Goal: Information Seeking & Learning: Learn about a topic

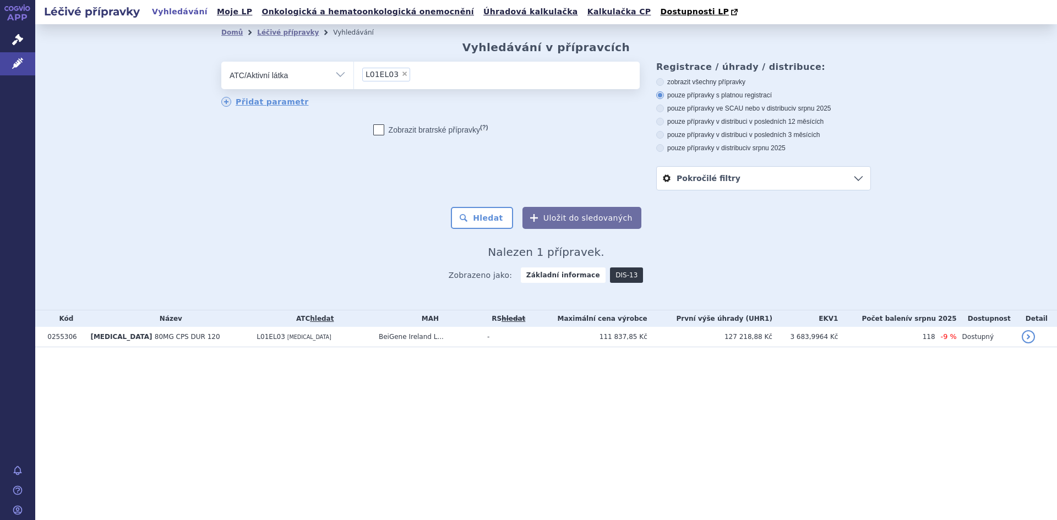
click at [616, 278] on link "DIS-13" at bounding box center [626, 275] width 33 height 15
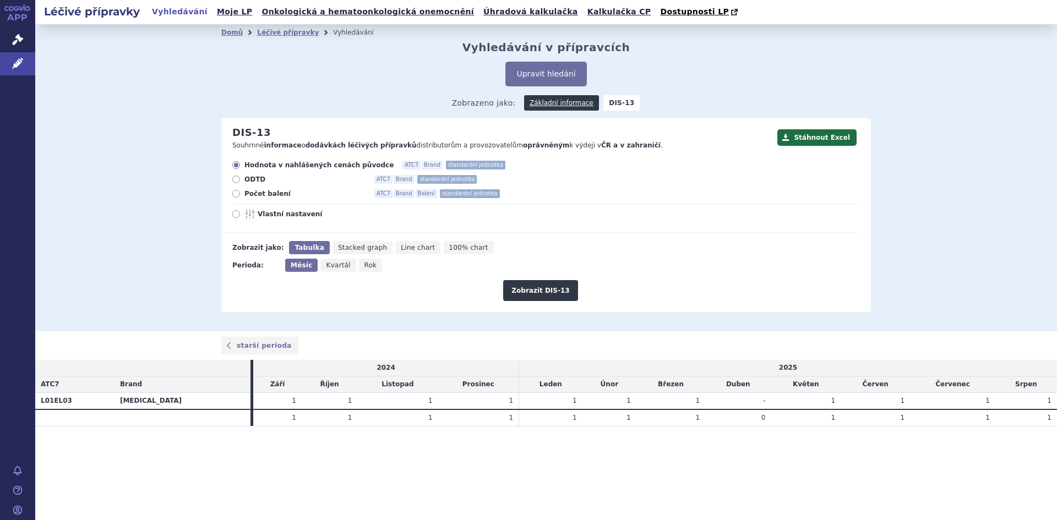
click at [236, 193] on icon at bounding box center [236, 194] width 8 height 8
click at [236, 193] on input "Počet balení ATC7 Brand Balení standardní jednotka" at bounding box center [237, 195] width 7 height 7
radio input "true"
click at [534, 295] on button "Zobrazit DIS-13" at bounding box center [540, 290] width 74 height 21
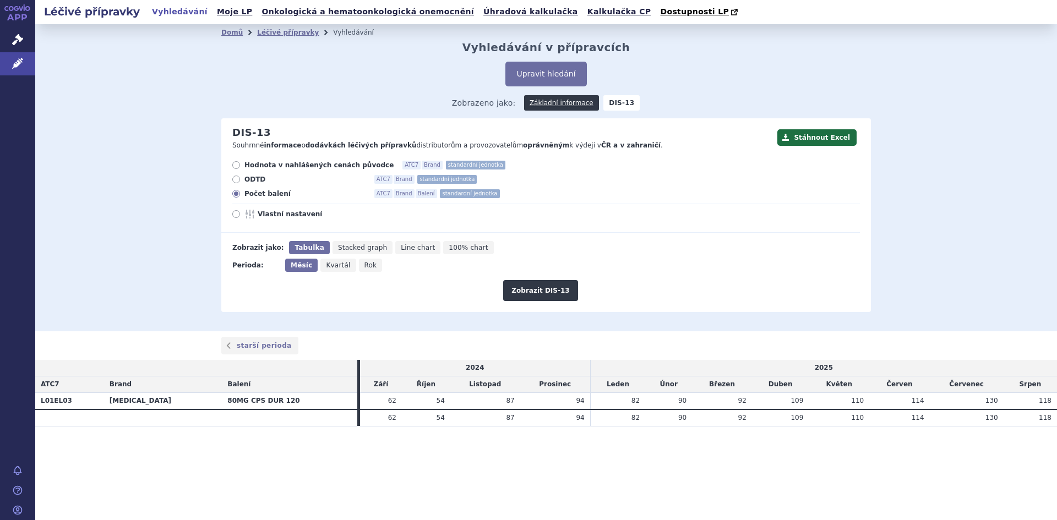
click at [365, 268] on span "Rok" at bounding box center [371, 266] width 13 height 8
click at [364, 266] on input "Rok" at bounding box center [362, 262] width 7 height 7
radio input "true"
click at [540, 292] on button "Zobrazit DIS-13" at bounding box center [540, 290] width 74 height 21
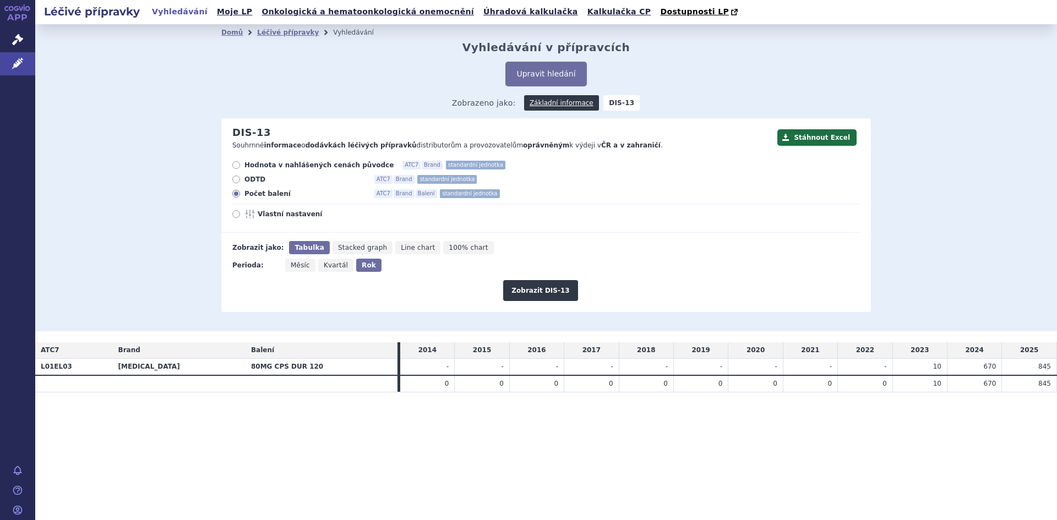
drag, startPoint x: 922, startPoint y: 368, endPoint x: 1055, endPoint y: 373, distance: 132.3
click at [1055, 373] on tr "L01EL03 BRUKINSA 80MG CPS DUR 120 - - - - - - - - - 10" at bounding box center [546, 367] width 1022 height 17
copy tr "10 670 845"
click at [893, 471] on div "Léčivé přípravky Vyhledávání Moje LP Onkologická a hematoonkologická onemocnění…" at bounding box center [546, 260] width 1022 height 520
click at [281, 34] on link "Léčivé přípravky" at bounding box center [288, 33] width 62 height 8
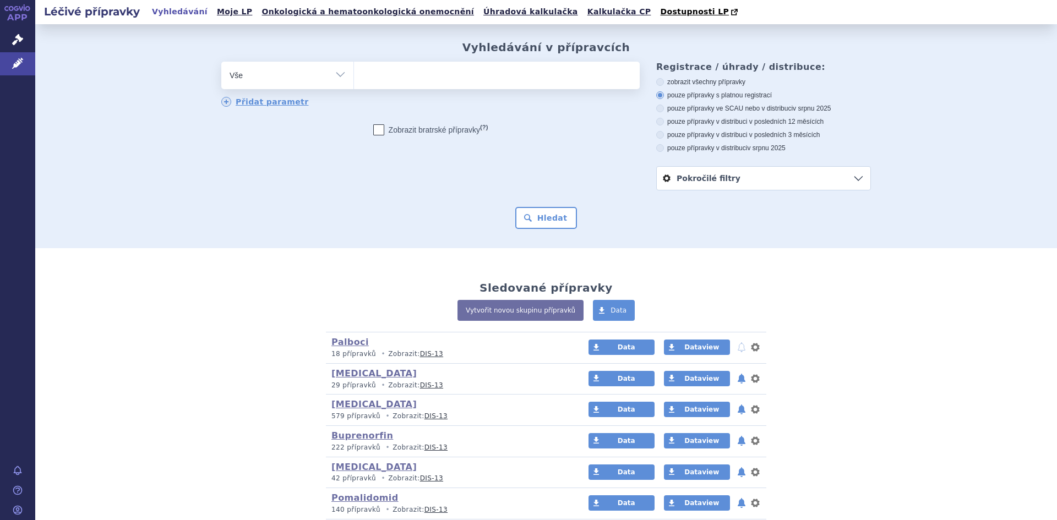
click at [337, 75] on select "Vše Přípravek/SUKL kód MAH VPOIS ATC/Aktivní látka Léková forma Síla" at bounding box center [287, 74] width 132 height 25
select select "filter-atc-group"
click at [221, 62] on select "Vše Přípravek/SUKL kód MAH VPOIS ATC/Aktivní látka Léková forma Síla" at bounding box center [287, 74] width 132 height 25
click at [362, 77] on input "search" at bounding box center [365, 74] width 6 height 14
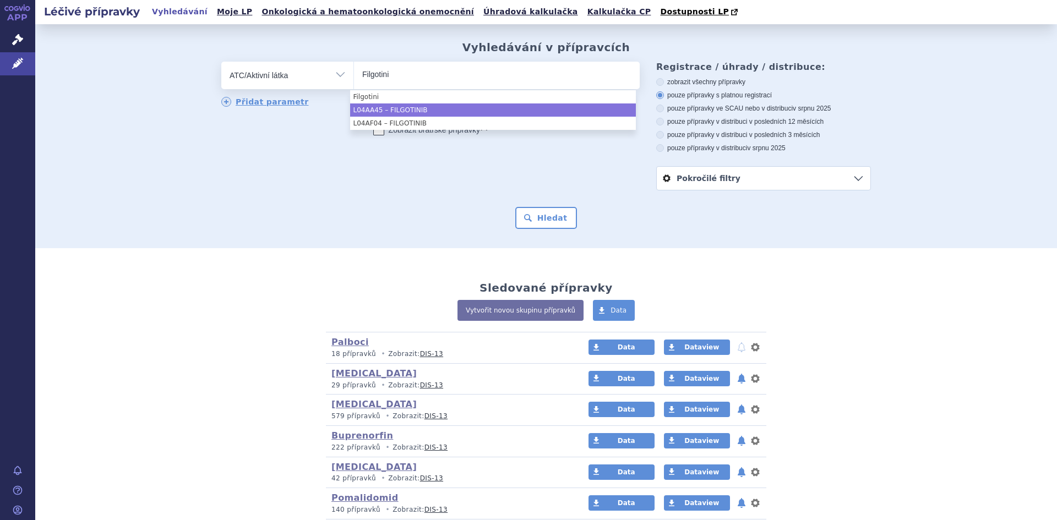
type input "Filgotini"
select select "L04AA45"
type input "filgoti"
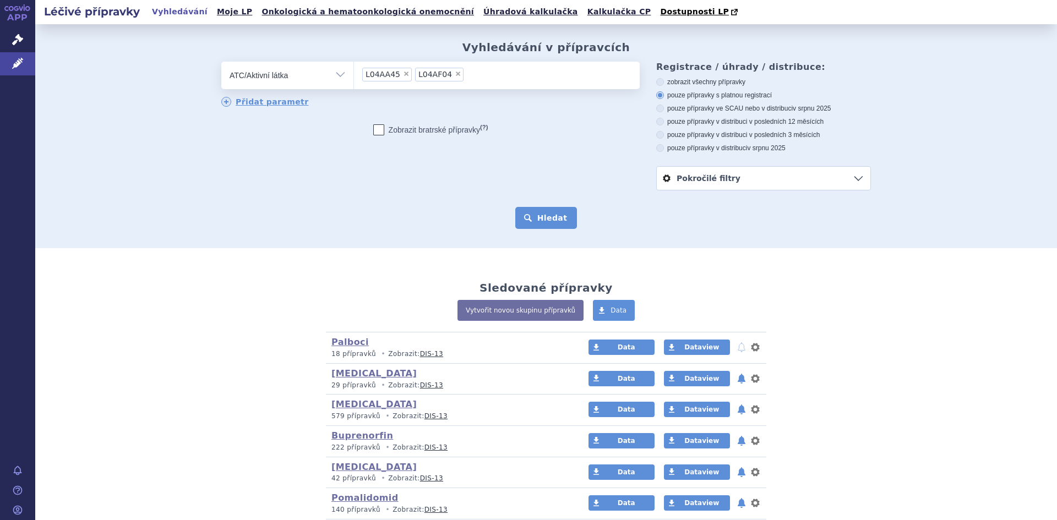
click at [538, 214] on button "Hledat" at bounding box center [546, 218] width 62 height 22
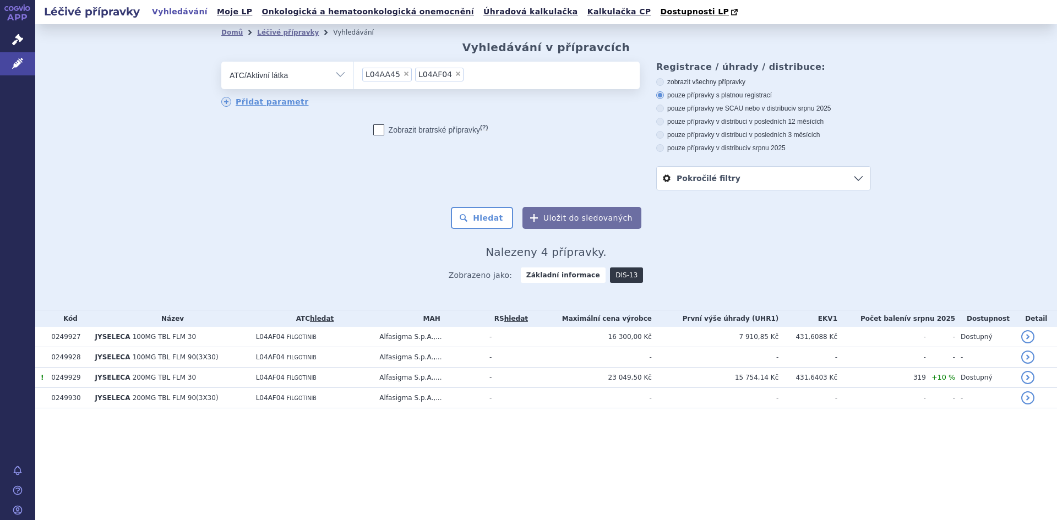
click at [618, 276] on link "DIS-13" at bounding box center [626, 275] width 33 height 15
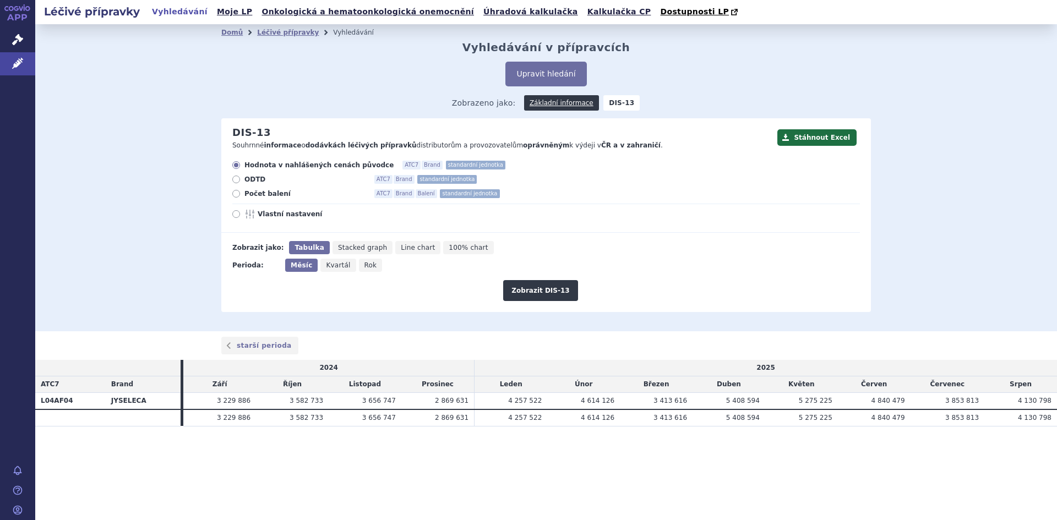
click at [234, 196] on icon at bounding box center [236, 194] width 8 height 8
click at [234, 196] on input "Počet balení ATC7 Brand Balení standardní jednotka" at bounding box center [237, 195] width 7 height 7
radio input "true"
click at [365, 266] on span "Rok" at bounding box center [371, 266] width 13 height 8
click at [363, 266] on input "Rok" at bounding box center [362, 262] width 7 height 7
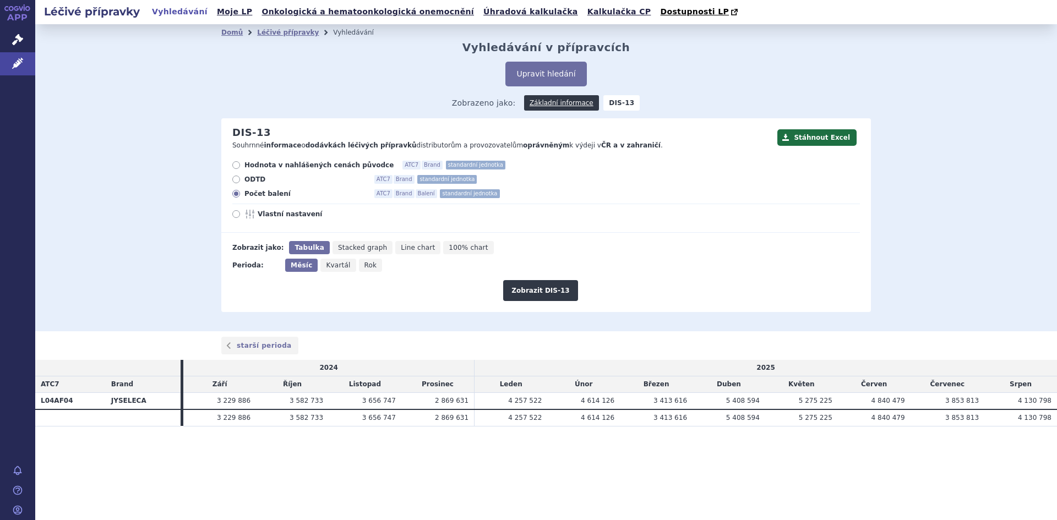
radio input "true"
click at [534, 287] on button "Zobrazit DIS-13" at bounding box center [540, 290] width 74 height 21
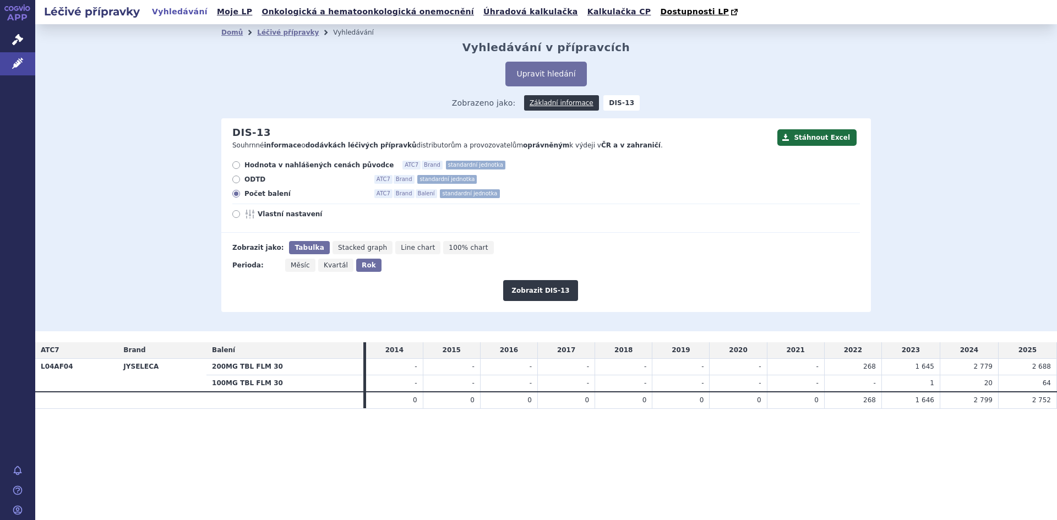
drag, startPoint x: 861, startPoint y: 401, endPoint x: 1056, endPoint y: 401, distance: 195.0
click at [1056, 401] on tr "0 0 0 0 0 0" at bounding box center [546, 400] width 1022 height 17
copy tr "268 1 646 2 799 2 752"
drag, startPoint x: 861, startPoint y: 365, endPoint x: 1056, endPoint y: 370, distance: 195.6
click at [1056, 370] on tr "L04AF04 JYSELECA 200MG TBL FLM 30 - - - - - - - - 268" at bounding box center [546, 367] width 1022 height 17
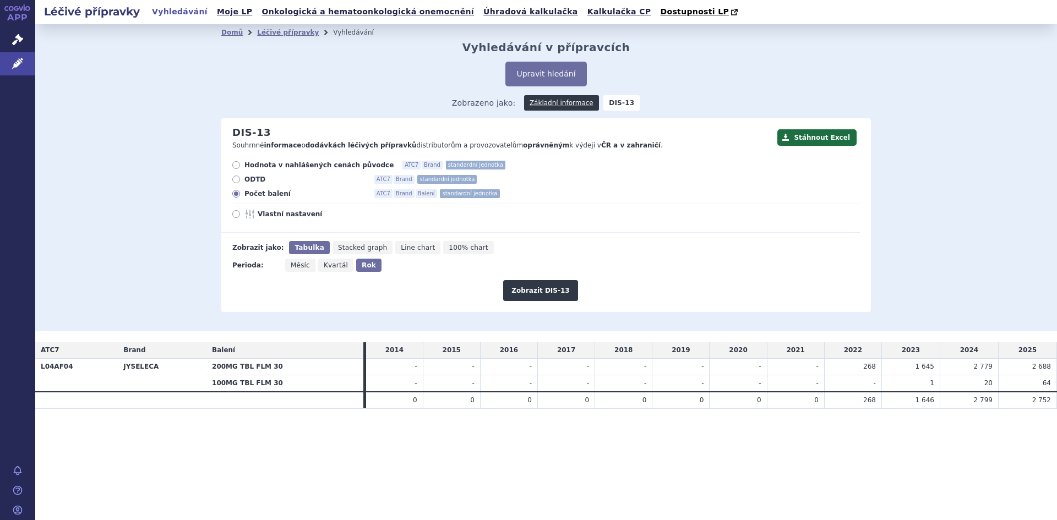
copy tr "268 1 645 2 779 2 688"
click at [862, 385] on td "-" at bounding box center [852, 383] width 57 height 17
drag, startPoint x: 861, startPoint y: 384, endPoint x: 1053, endPoint y: 383, distance: 192.2
click at [1053, 383] on tr "100MG TBL FLM 30 - - - - - - - - - 1" at bounding box center [546, 383] width 1022 height 17
copy tr "- 1 20 64"
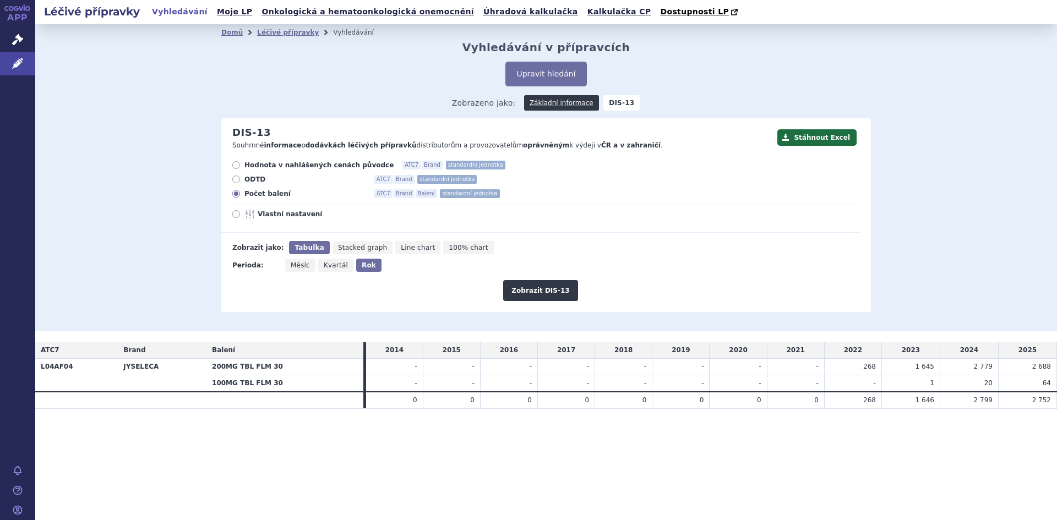
click at [297, 268] on span "Měsíc" at bounding box center [300, 266] width 19 height 8
click at [292, 266] on input "Měsíc" at bounding box center [288, 262] width 7 height 7
radio input "true"
click at [544, 291] on button "Zobrazit DIS-13" at bounding box center [540, 290] width 74 height 21
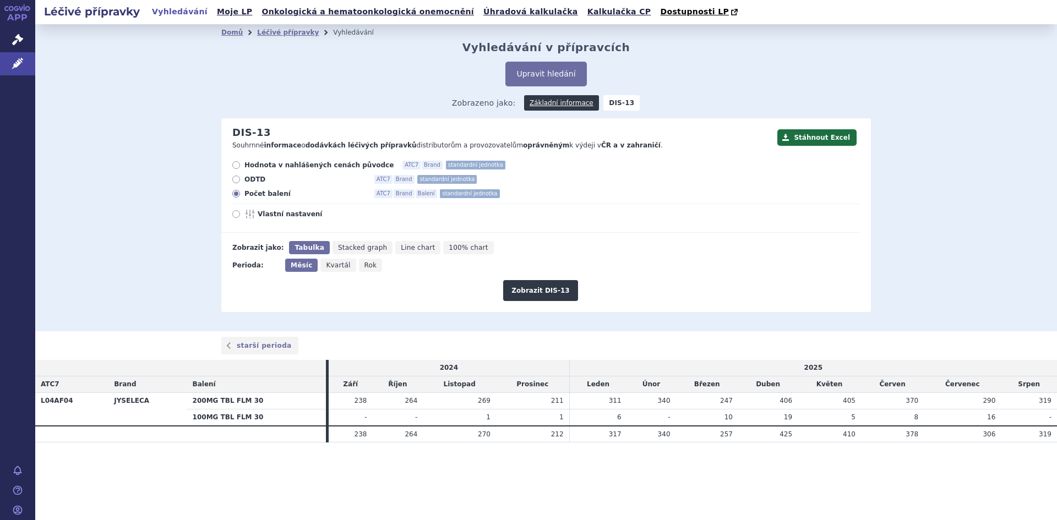
click at [365, 265] on span "Rok" at bounding box center [371, 266] width 13 height 8
click at [362, 265] on input "Rok" at bounding box center [362, 262] width 7 height 7
radio input "true"
click at [540, 292] on button "Zobrazit DIS-13" at bounding box center [540, 290] width 74 height 21
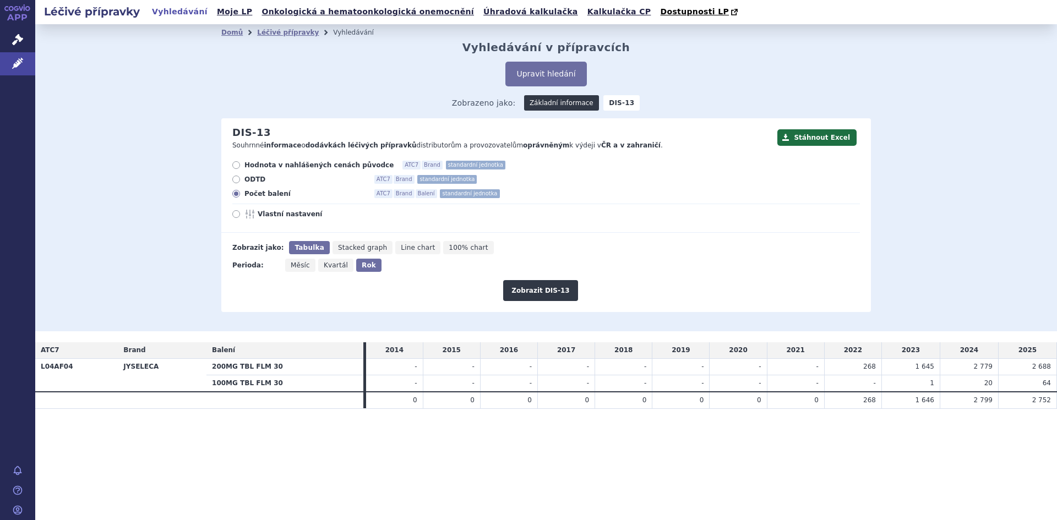
click at [569, 105] on link "Základní informace" at bounding box center [561, 102] width 75 height 15
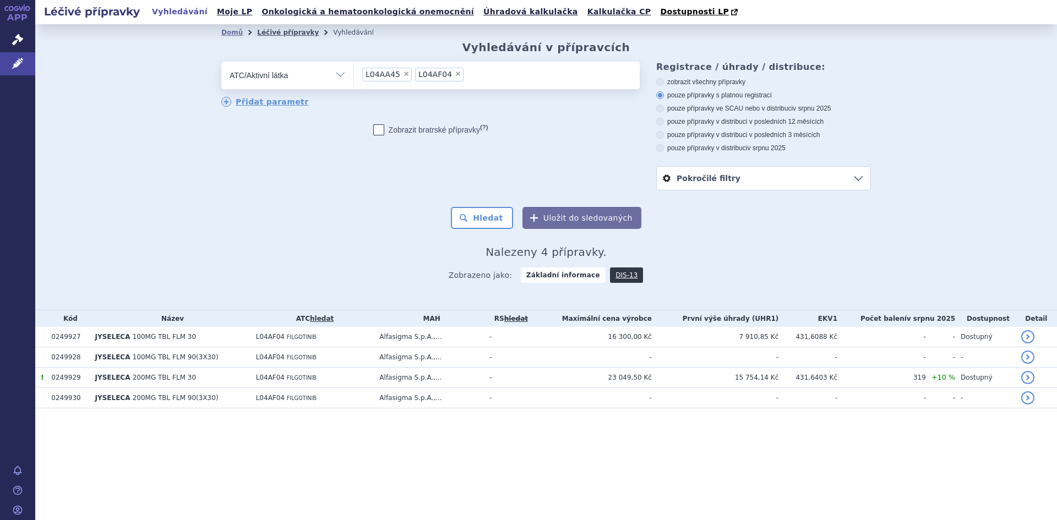
click at [284, 31] on link "Léčivé přípravky" at bounding box center [288, 33] width 62 height 8
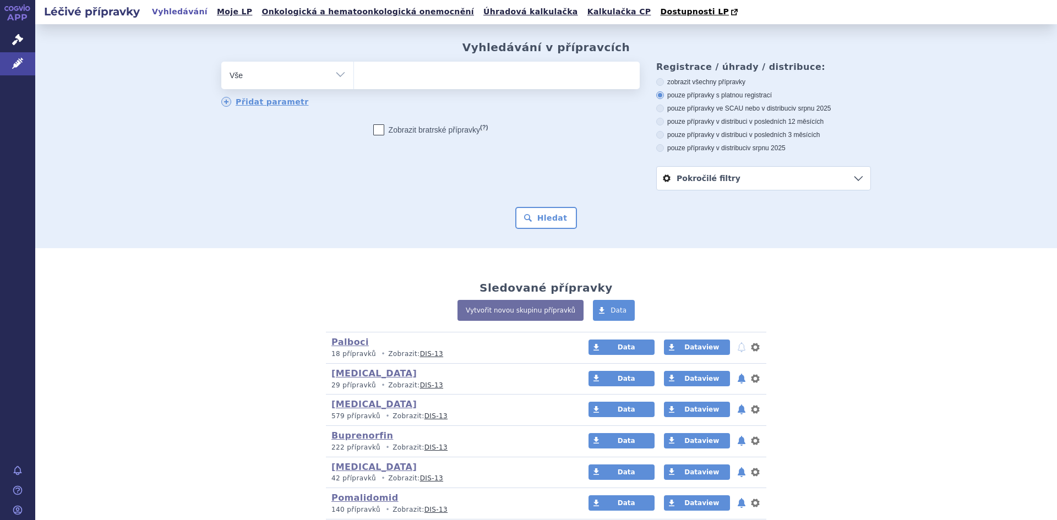
scroll to position [440, 0]
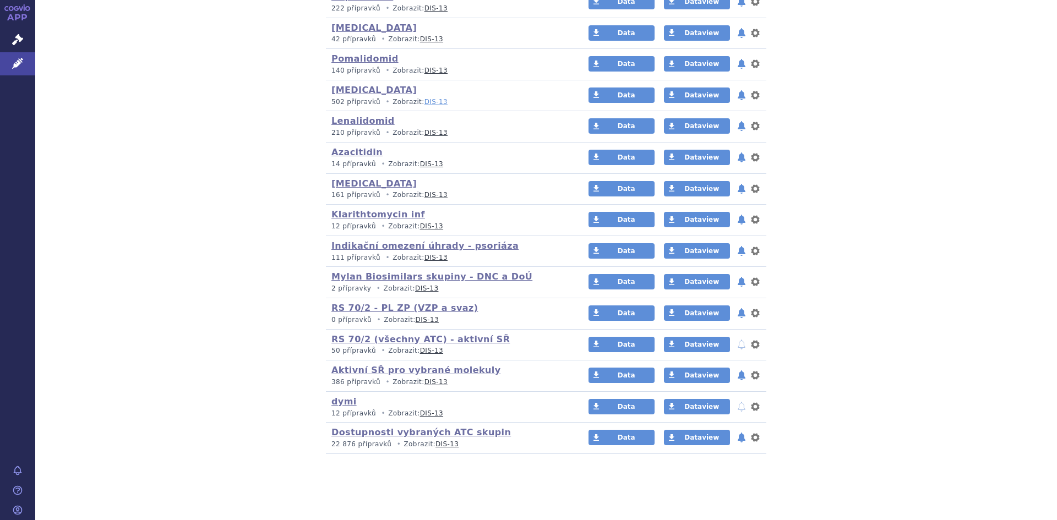
click at [425, 102] on link "DIS-13" at bounding box center [436, 102] width 23 height 8
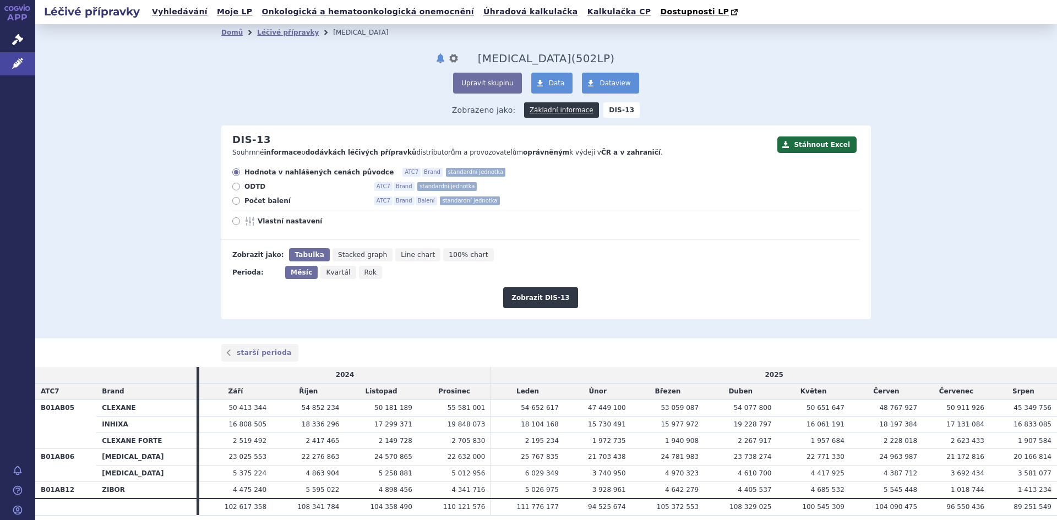
click at [232, 187] on icon at bounding box center [236, 187] width 8 height 8
click at [234, 187] on input "ODTD ATC7 Brand standardní jednotka" at bounding box center [237, 187] width 7 height 7
radio input "true"
click at [540, 298] on button "Zobrazit DIS-13" at bounding box center [540, 297] width 74 height 21
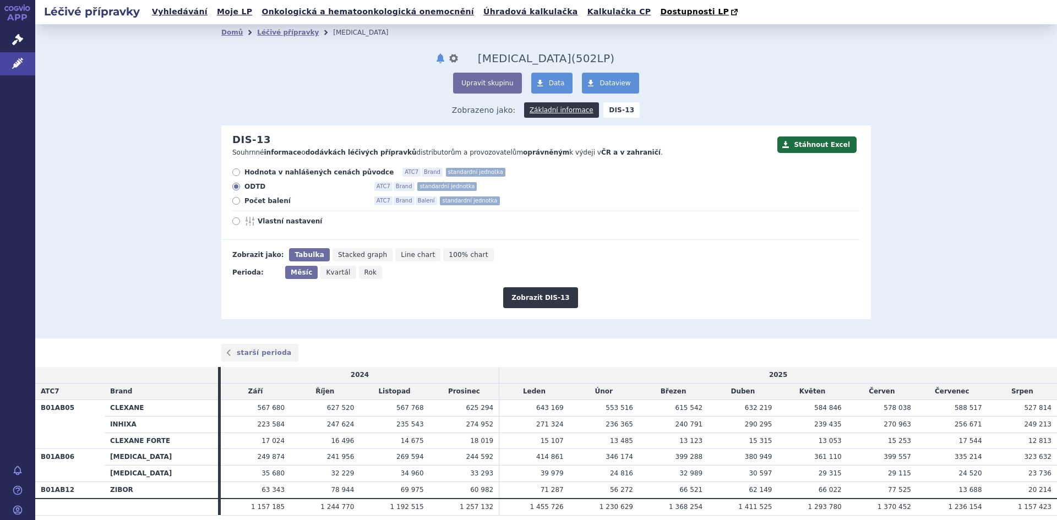
click at [449, 255] on span "100% chart" at bounding box center [468, 255] width 39 height 8
click at [443, 255] on input "100% chart" at bounding box center [446, 251] width 7 height 7
radio input "true"
click at [536, 295] on button "Zobrazit DIS-13" at bounding box center [540, 297] width 74 height 21
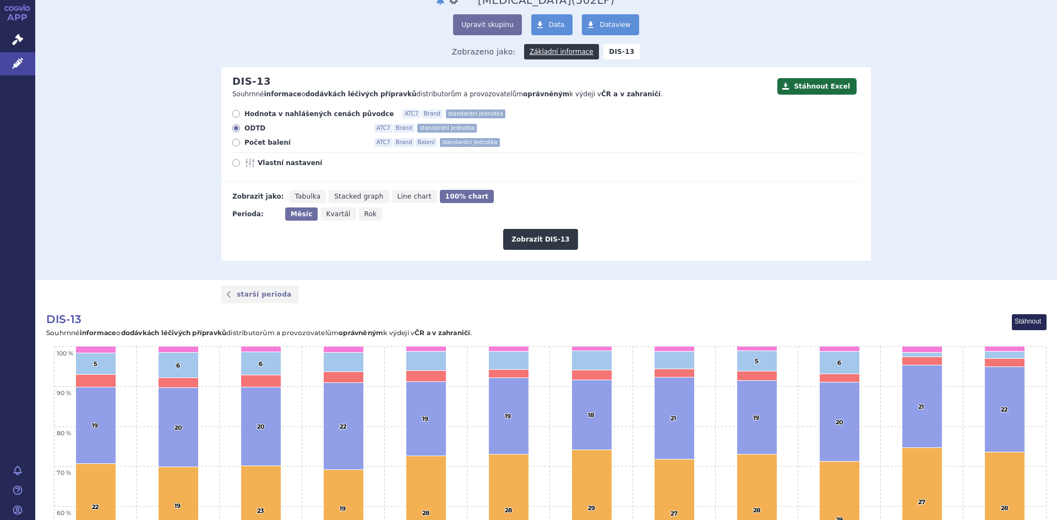
scroll to position [44, 0]
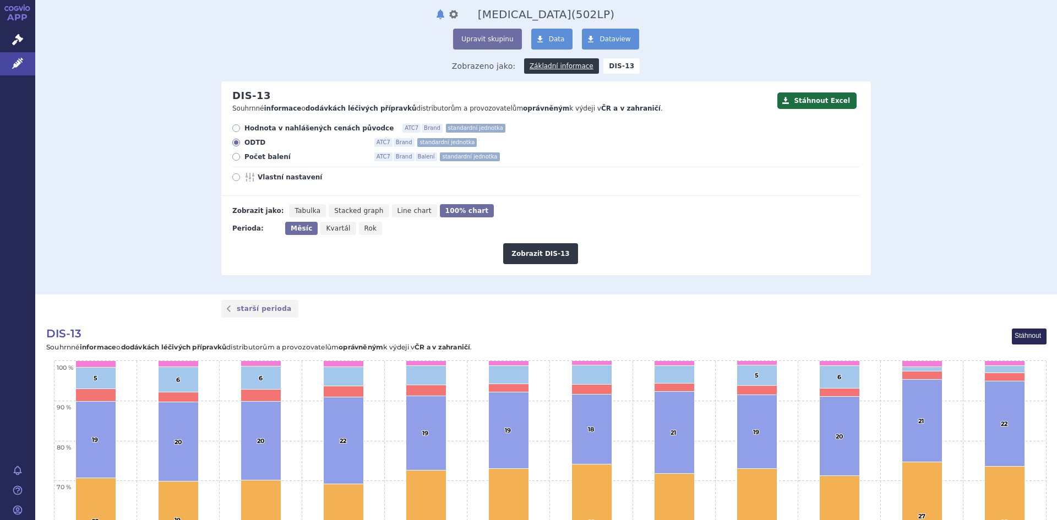
click at [232, 128] on icon at bounding box center [236, 128] width 8 height 8
click at [234, 128] on input "Hodnota v nahlášených cenách původce ATC7 Brand standardní jednotka" at bounding box center [237, 129] width 7 height 7
radio input "true"
click at [545, 254] on button "Zobrazit DIS-13" at bounding box center [540, 253] width 74 height 21
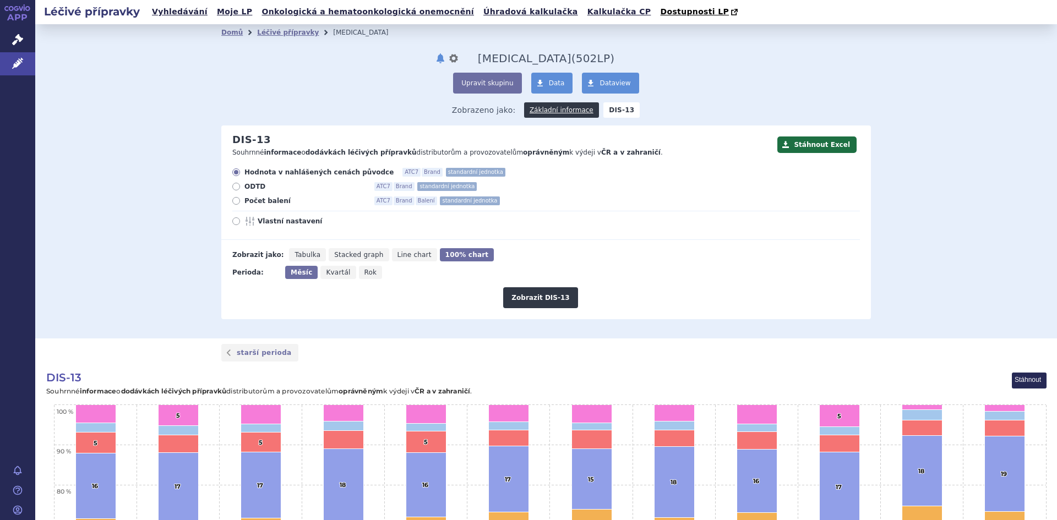
click at [302, 256] on span "Tabulka" at bounding box center [308, 255] width 26 height 8
click at [296, 256] on input "Tabulka" at bounding box center [292, 251] width 7 height 7
radio input "true"
click at [542, 301] on button "Zobrazit DIS-13" at bounding box center [540, 297] width 74 height 21
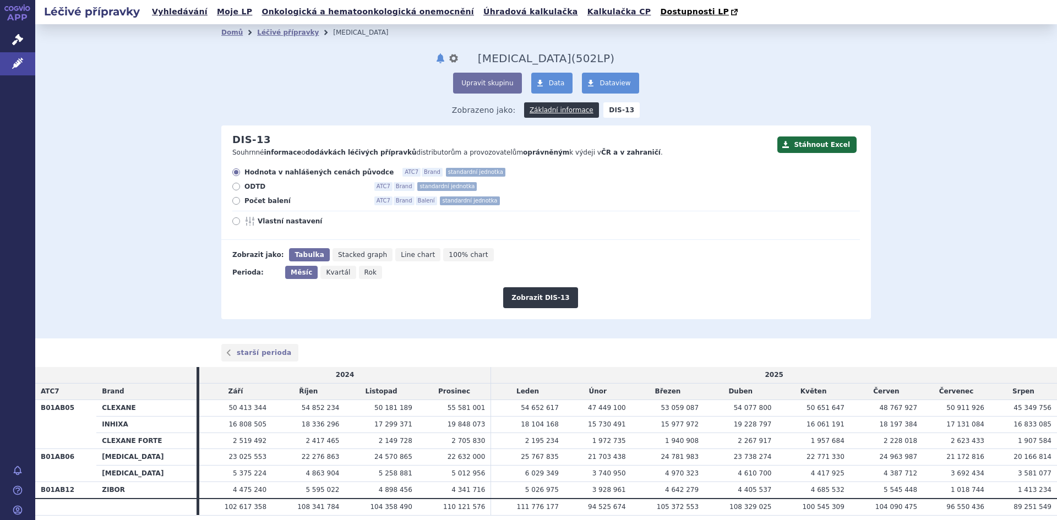
scroll to position [40, 0]
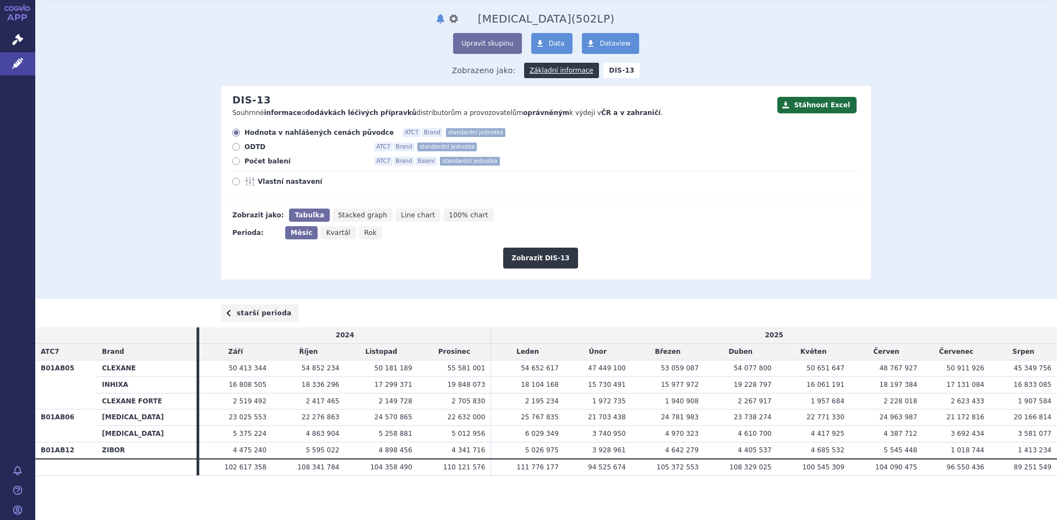
click at [259, 313] on link "starší perioda" at bounding box center [259, 314] width 77 height 18
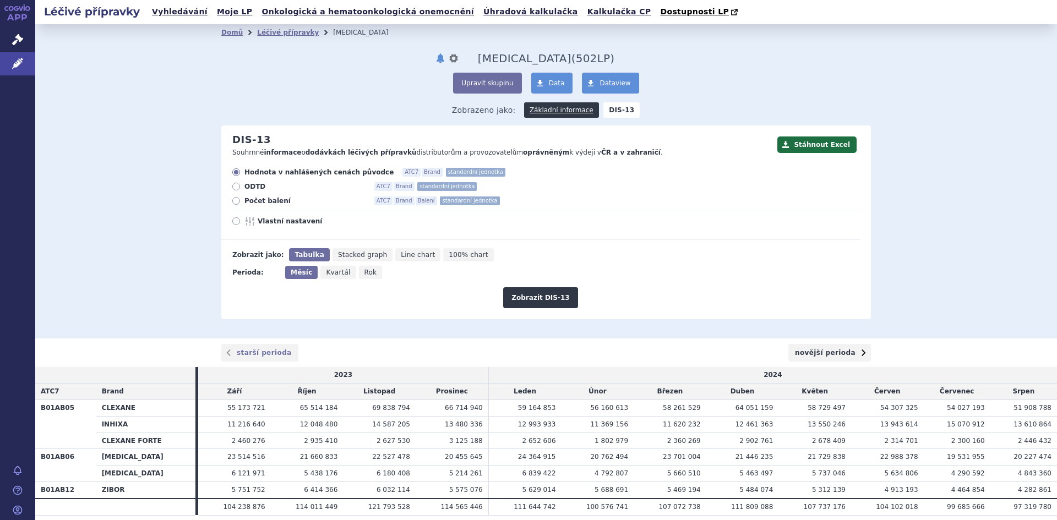
click at [817, 354] on link "novější perioda" at bounding box center [830, 353] width 83 height 18
click at [250, 355] on link "starší perioda" at bounding box center [259, 353] width 77 height 18
click at [813, 359] on link "novější perioda" at bounding box center [830, 353] width 83 height 18
click at [263, 358] on link "starší perioda" at bounding box center [259, 353] width 77 height 18
click at [835, 356] on link "novější perioda" at bounding box center [830, 353] width 83 height 18
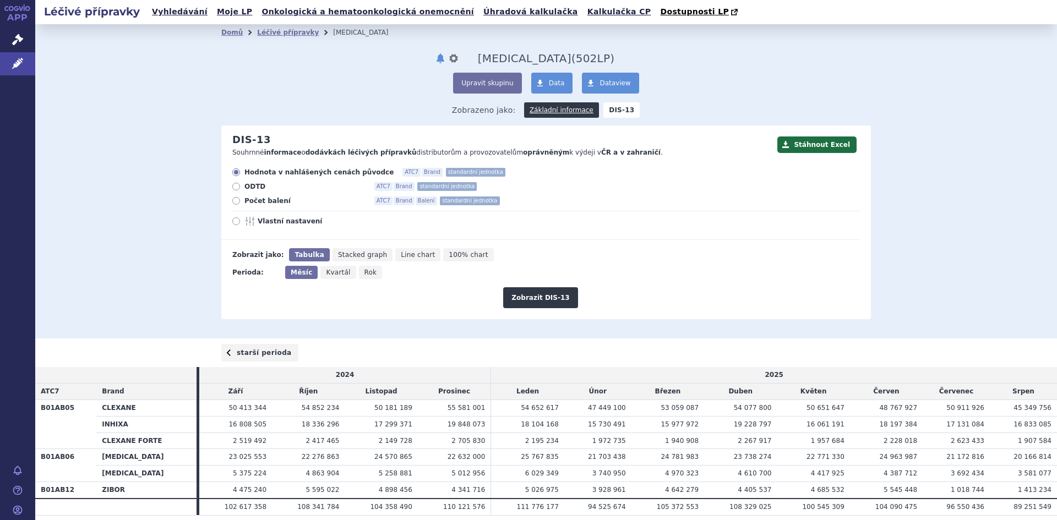
click at [248, 354] on link "starší perioda" at bounding box center [259, 353] width 77 height 18
click at [823, 354] on link "novější perioda" at bounding box center [830, 353] width 83 height 18
click at [256, 359] on link "starší perioda" at bounding box center [259, 353] width 77 height 18
click at [835, 356] on link "novější perioda" at bounding box center [830, 353] width 83 height 18
click at [401, 254] on span "Line chart" at bounding box center [418, 255] width 34 height 8
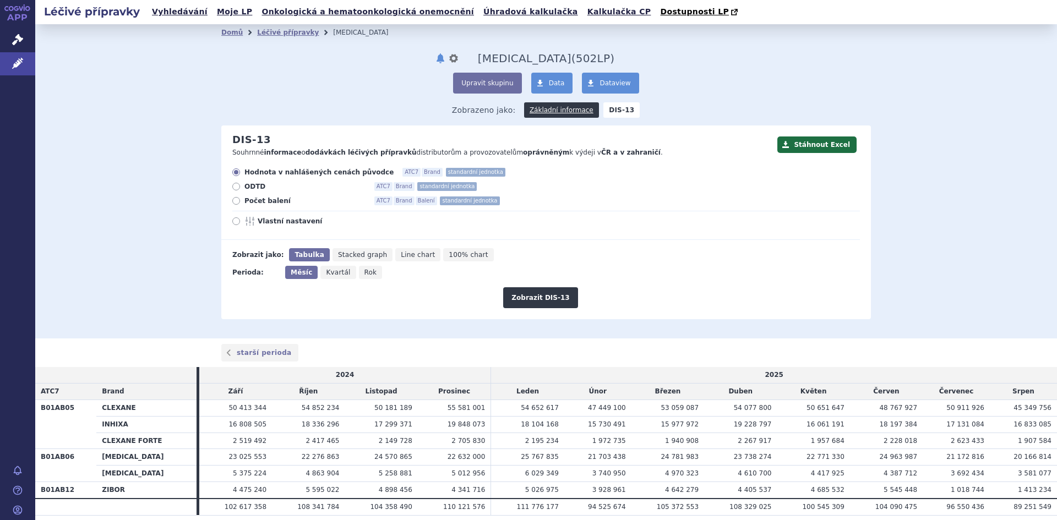
click at [398, 254] on input "Line chart" at bounding box center [398, 251] width 7 height 7
radio input "true"
click at [547, 300] on button "Zobrazit DIS-13" at bounding box center [540, 297] width 74 height 21
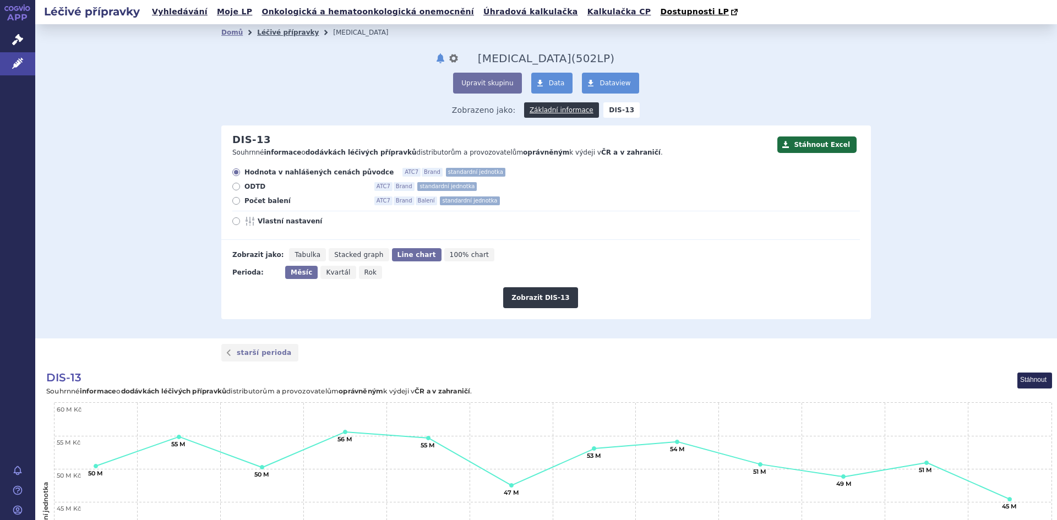
click at [275, 34] on link "Léčivé přípravky" at bounding box center [288, 33] width 62 height 8
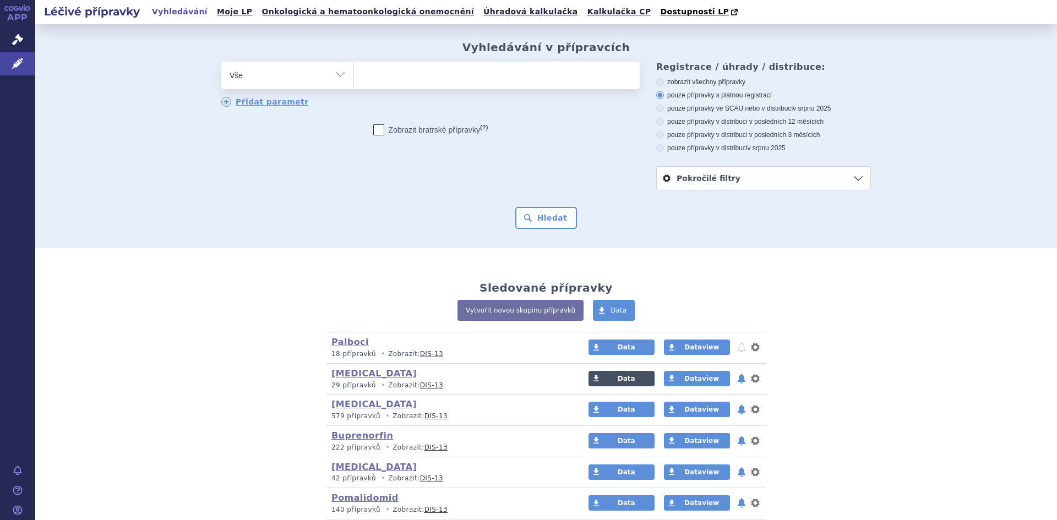
click at [618, 379] on span "Data" at bounding box center [627, 379] width 18 height 8
click at [420, 389] on link "DIS-13" at bounding box center [431, 386] width 23 height 8
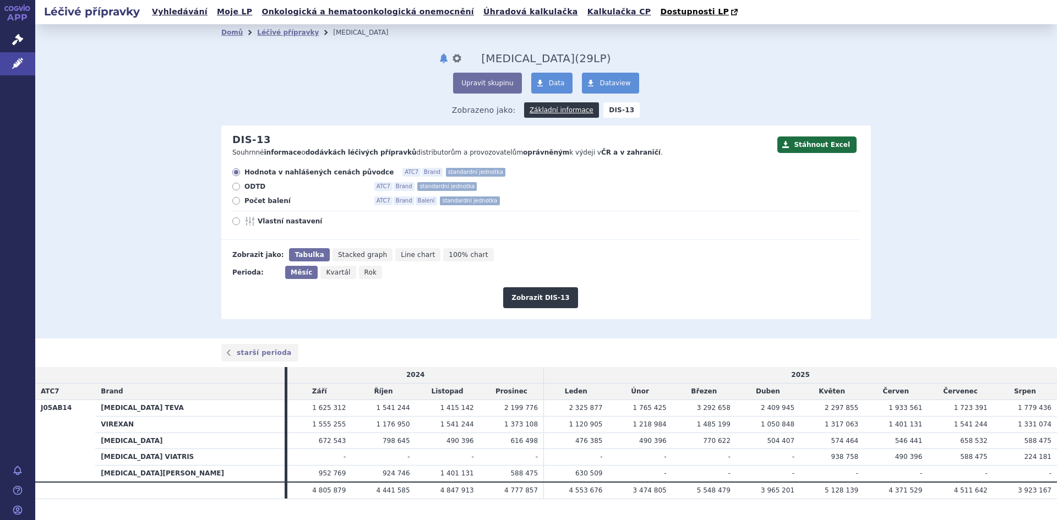
click at [232, 201] on icon at bounding box center [236, 201] width 8 height 8
click at [234, 201] on input "Počet balení ATC7 Brand Balení standardní jednotka" at bounding box center [237, 202] width 7 height 7
radio input "true"
click at [528, 300] on button "Zobrazit DIS-13" at bounding box center [540, 297] width 74 height 21
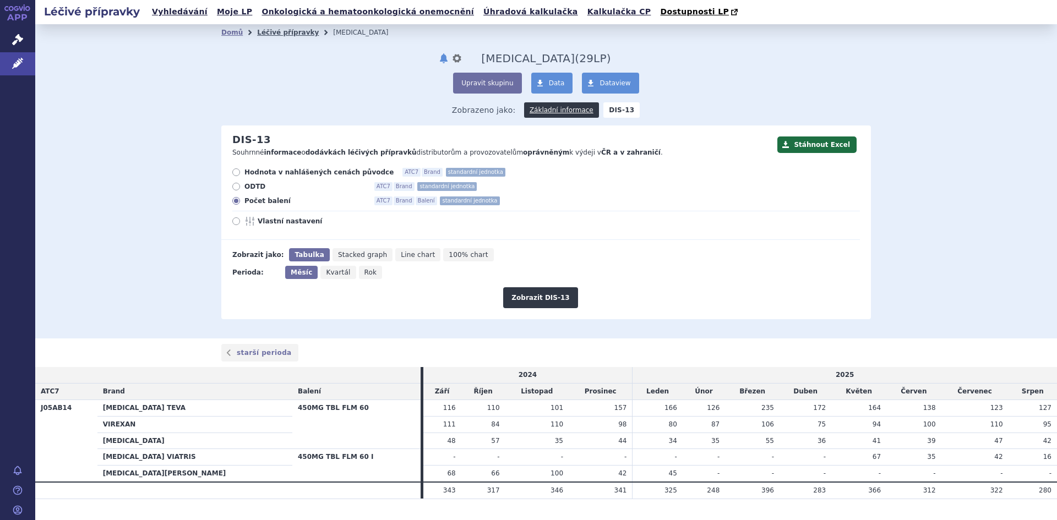
click at [276, 35] on link "Léčivé přípravky" at bounding box center [288, 33] width 62 height 8
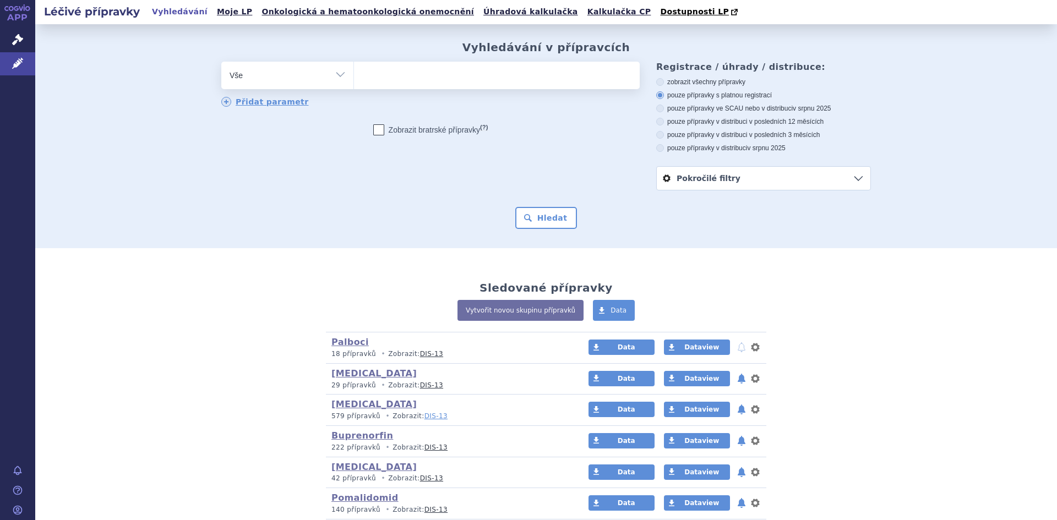
click at [425, 416] on link "DIS-13" at bounding box center [436, 417] width 23 height 8
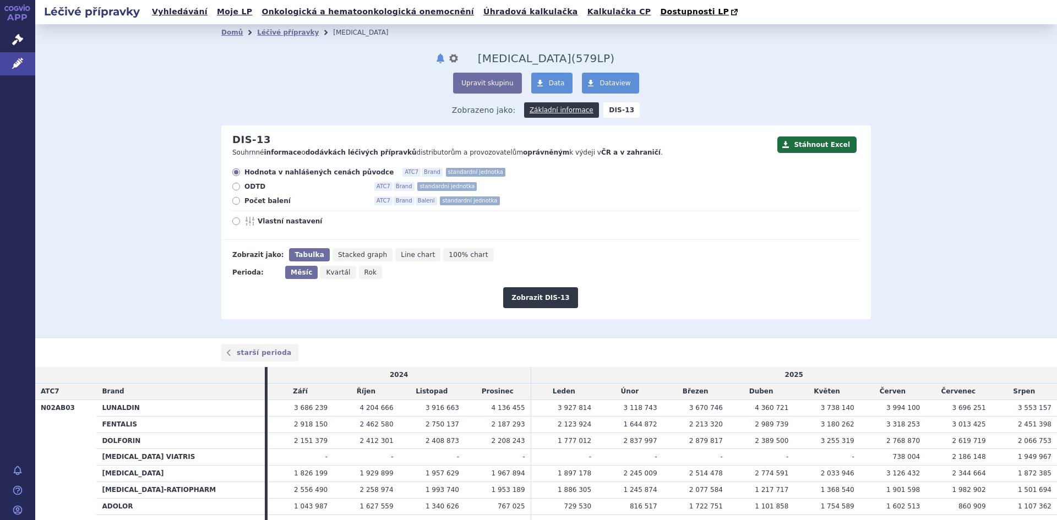
click at [232, 187] on icon at bounding box center [236, 187] width 8 height 8
click at [234, 187] on input "ODTD ATC7 Brand standardní jednotka" at bounding box center [237, 187] width 7 height 7
radio input "true"
click at [531, 299] on button "Zobrazit DIS-13" at bounding box center [540, 297] width 74 height 21
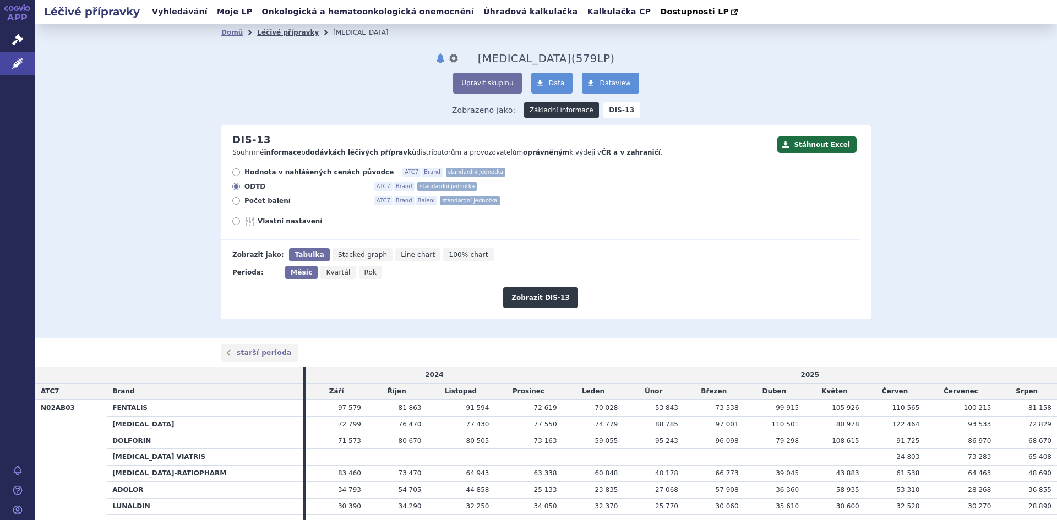
click at [276, 34] on link "Léčivé přípravky" at bounding box center [288, 33] width 62 height 8
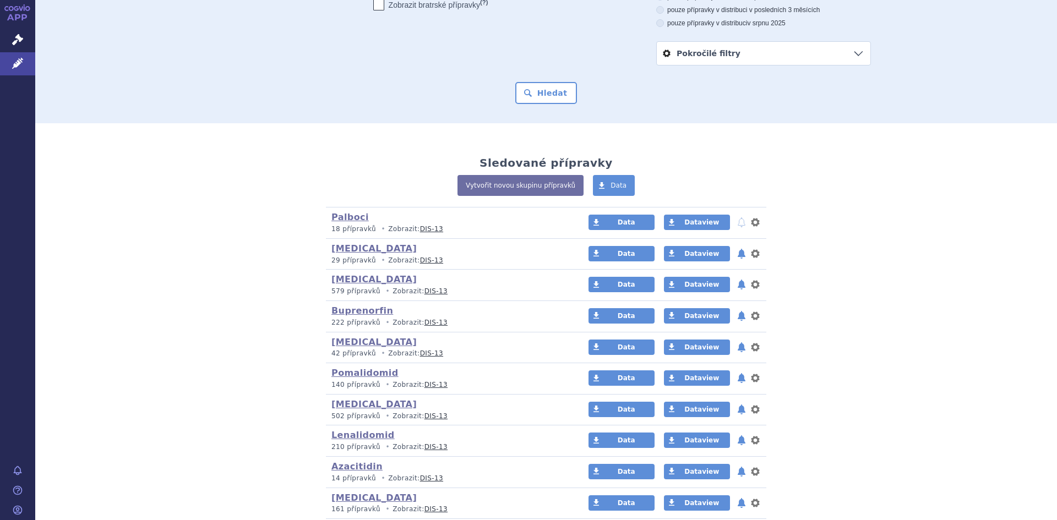
scroll to position [132, 0]
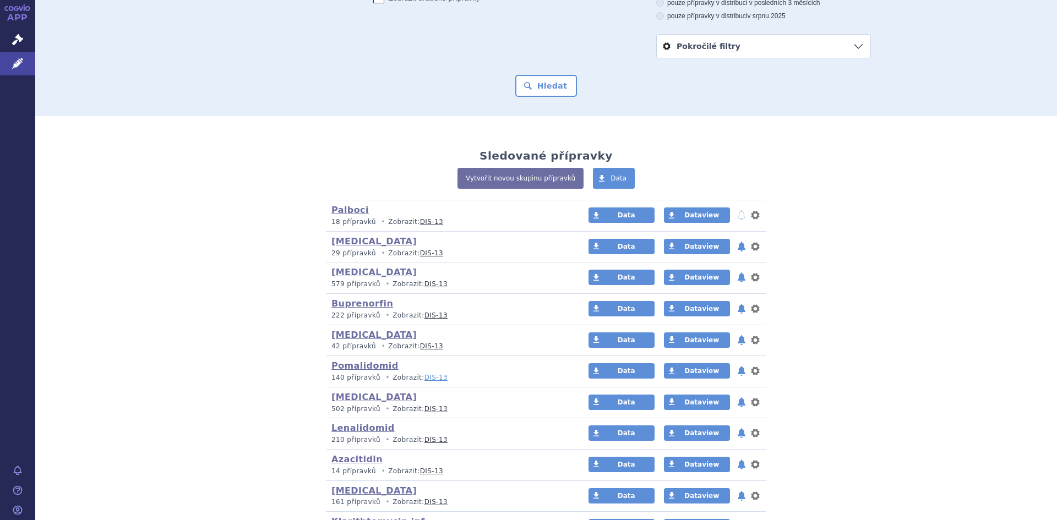
click at [425, 377] on link "DIS-13" at bounding box center [436, 378] width 23 height 8
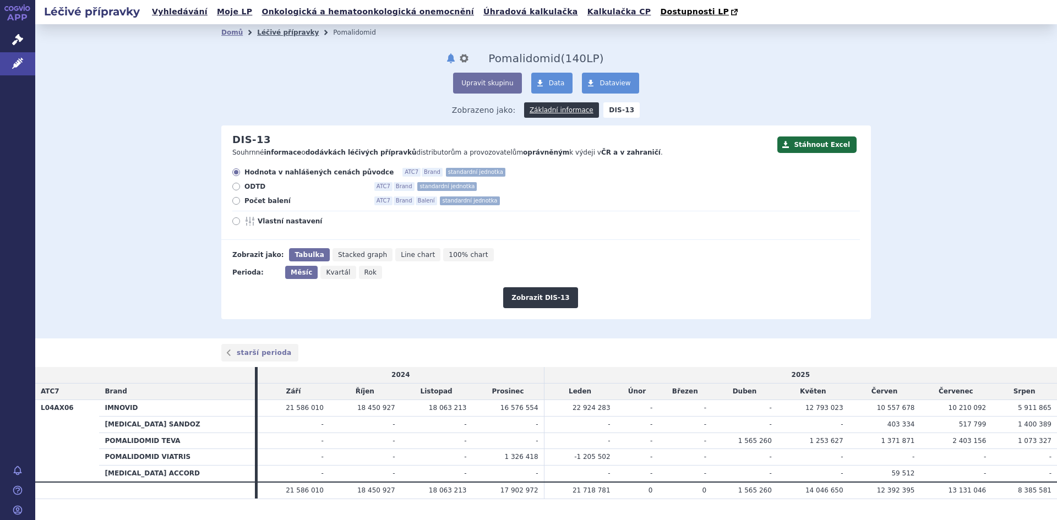
click at [269, 36] on link "Léčivé přípravky" at bounding box center [288, 33] width 62 height 8
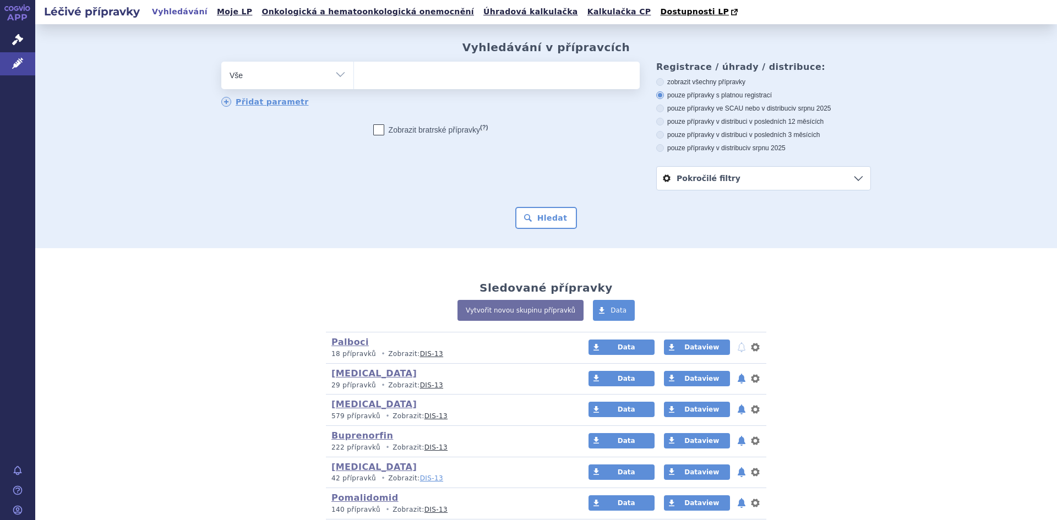
click at [420, 482] on link "DIS-13" at bounding box center [431, 479] width 23 height 8
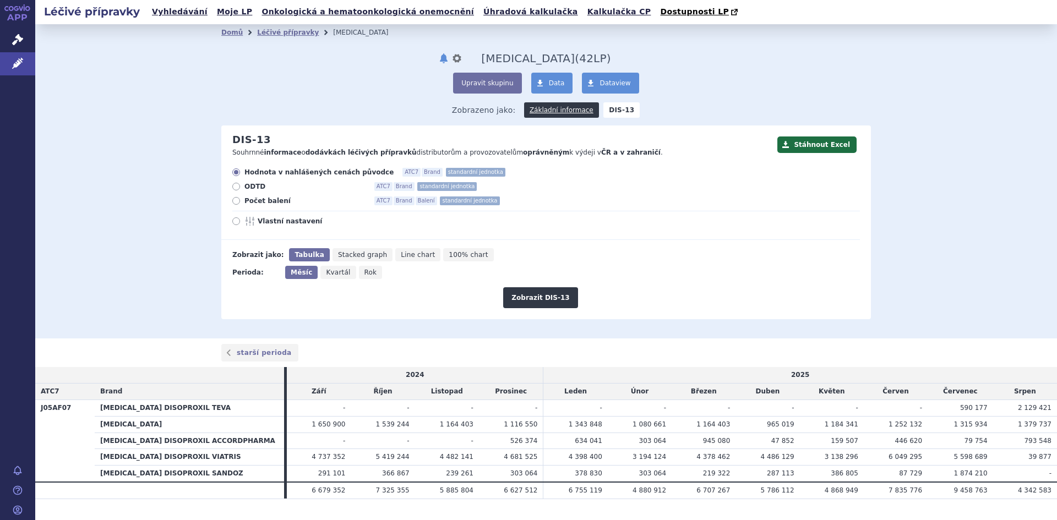
click at [233, 202] on icon at bounding box center [236, 201] width 8 height 8
click at [234, 202] on input "Počet balení ATC7 Brand Balení standardní jednotka" at bounding box center [237, 202] width 7 height 7
radio input "true"
click at [528, 306] on button "Zobrazit DIS-13" at bounding box center [540, 297] width 74 height 21
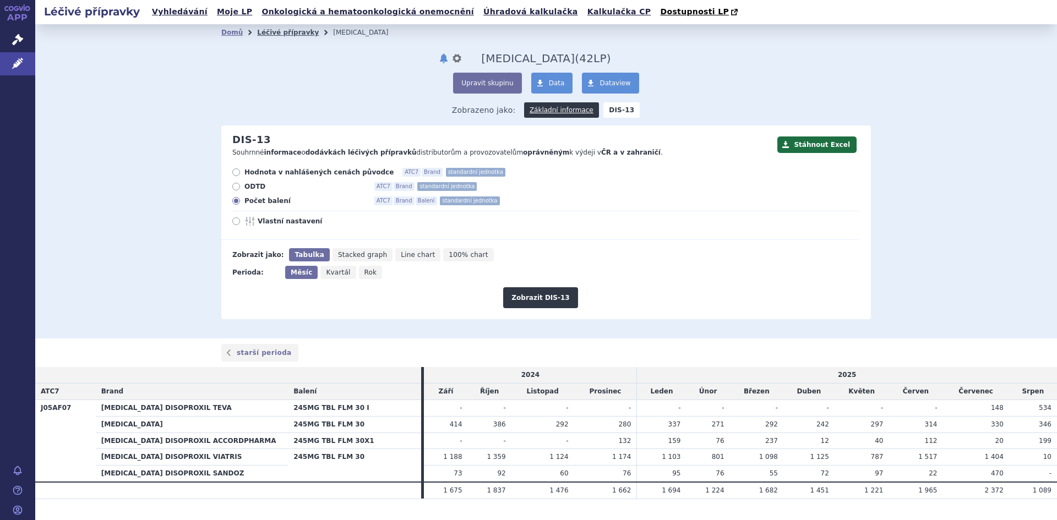
click at [263, 34] on link "Léčivé přípravky" at bounding box center [288, 33] width 62 height 8
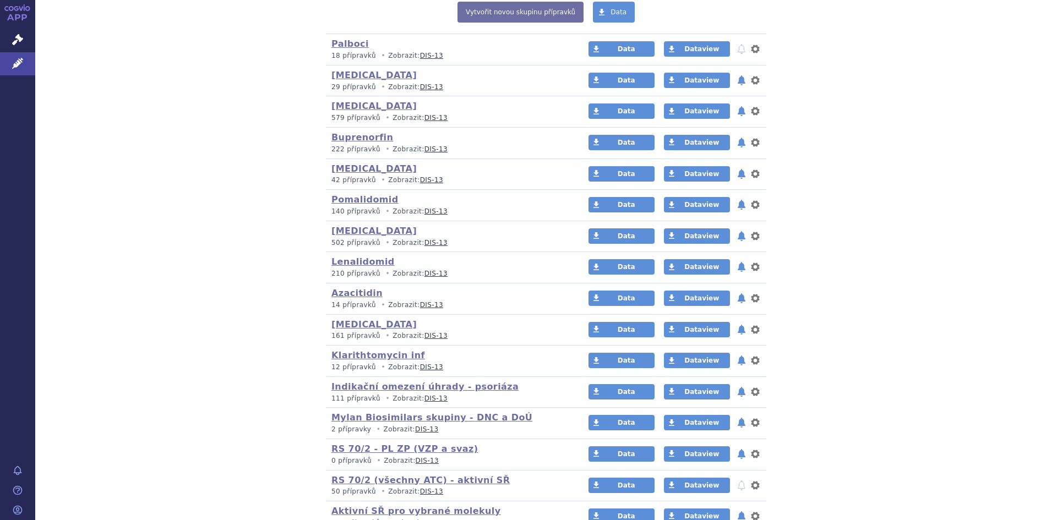
scroll to position [308, 0]
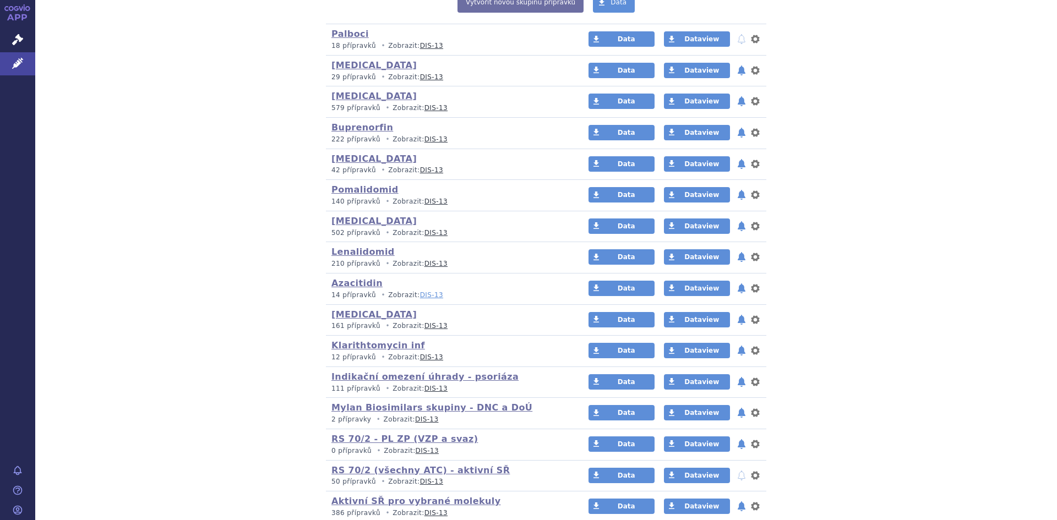
click at [420, 295] on link "DIS-13" at bounding box center [431, 295] width 23 height 8
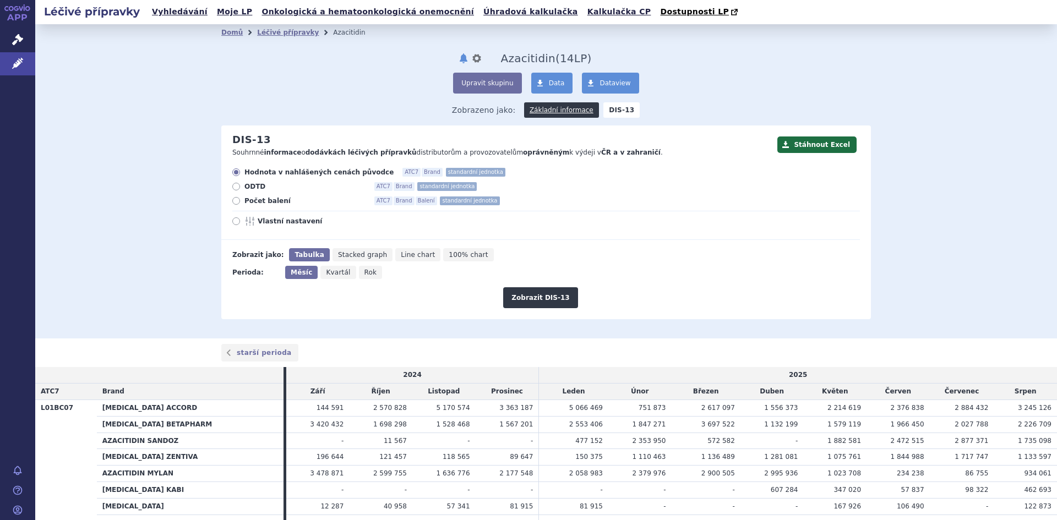
click at [232, 202] on icon at bounding box center [236, 201] width 8 height 8
click at [234, 202] on input "Počet balení ATC7 Brand Balení standardní jednotka" at bounding box center [237, 202] width 7 height 7
radio input "true"
click at [538, 299] on button "Zobrazit DIS-13" at bounding box center [540, 297] width 74 height 21
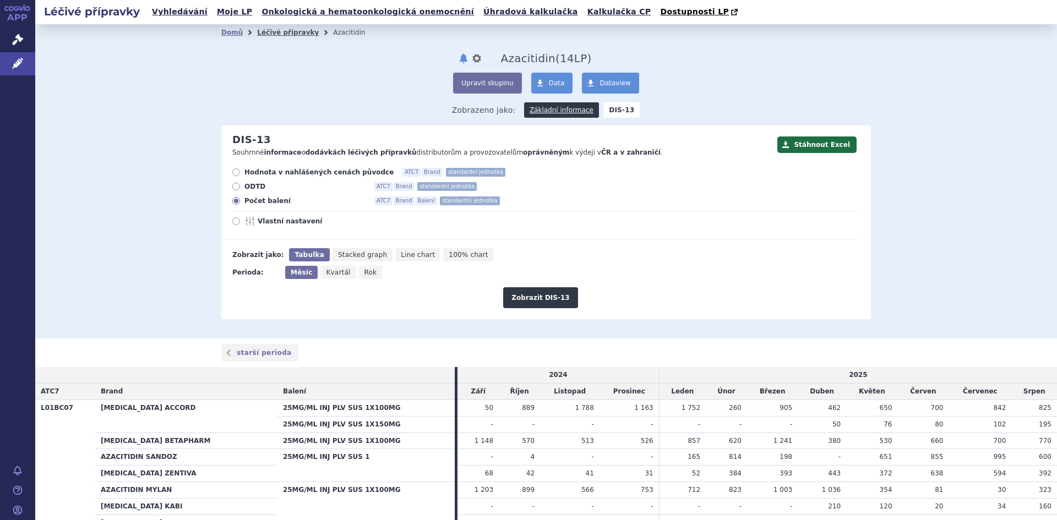
click at [265, 33] on link "Léčivé přípravky" at bounding box center [288, 33] width 62 height 8
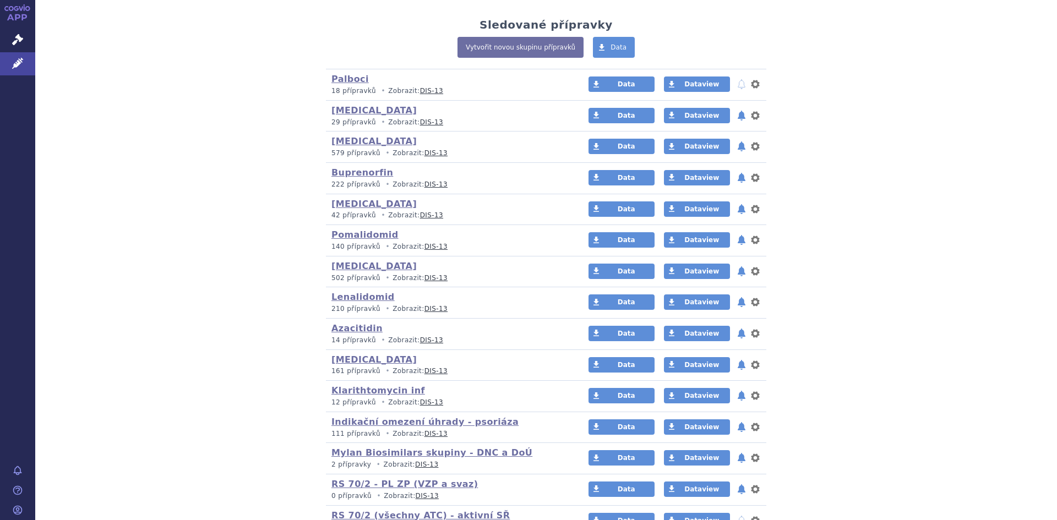
scroll to position [262, 0]
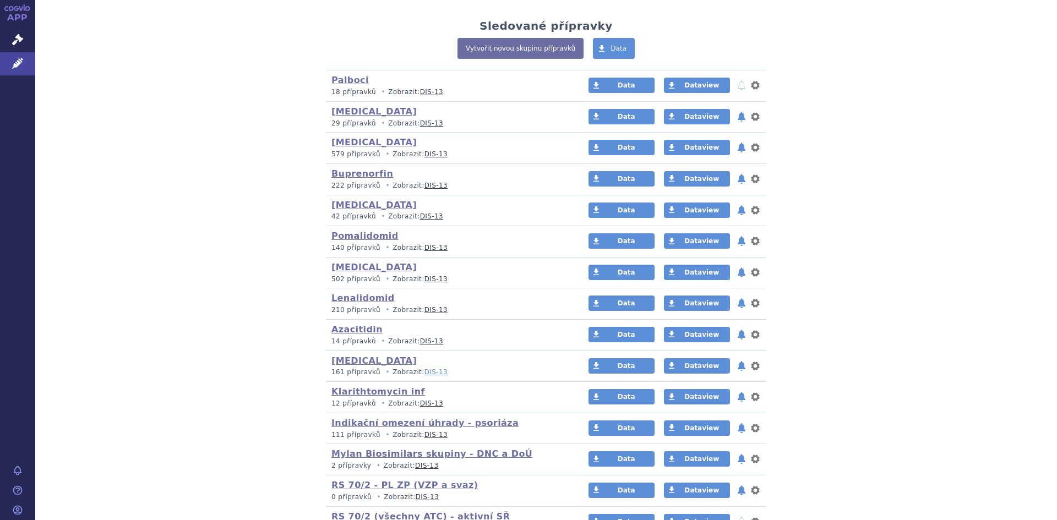
click at [425, 374] on link "DIS-13" at bounding box center [436, 372] width 23 height 8
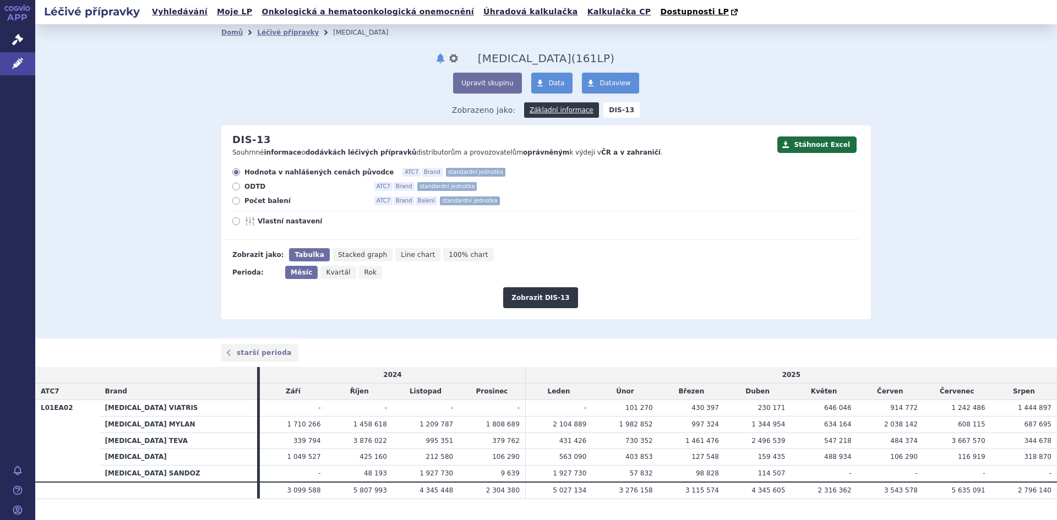
click at [233, 202] on icon at bounding box center [236, 201] width 8 height 8
click at [234, 202] on input "Počet balení ATC7 Brand Balení standardní jednotka" at bounding box center [237, 202] width 7 height 7
radio input "true"
click at [232, 189] on icon at bounding box center [236, 187] width 8 height 8
click at [234, 189] on input "ODTD ATC7 Brand standardní jednotka" at bounding box center [237, 187] width 7 height 7
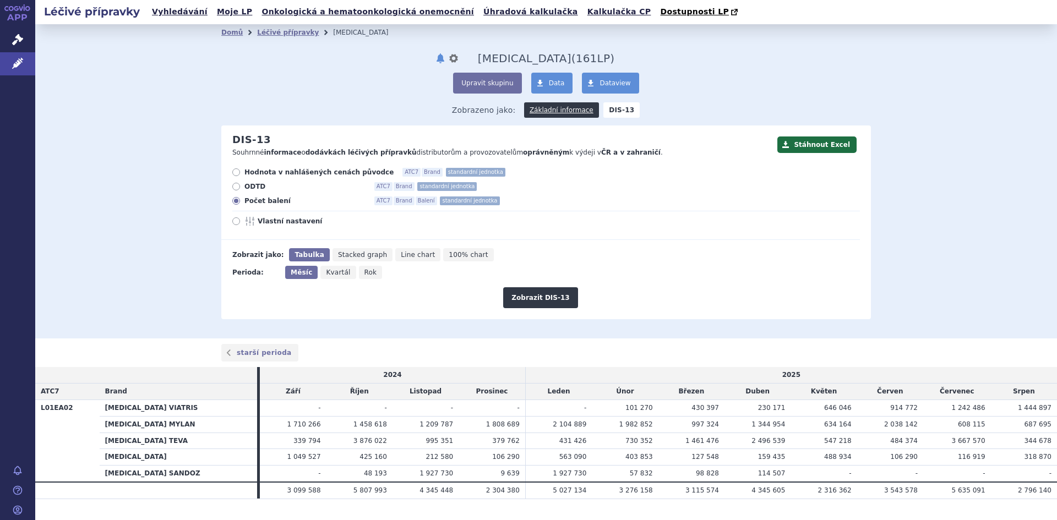
radio input "true"
click at [537, 300] on button "Zobrazit DIS-13" at bounding box center [540, 297] width 74 height 21
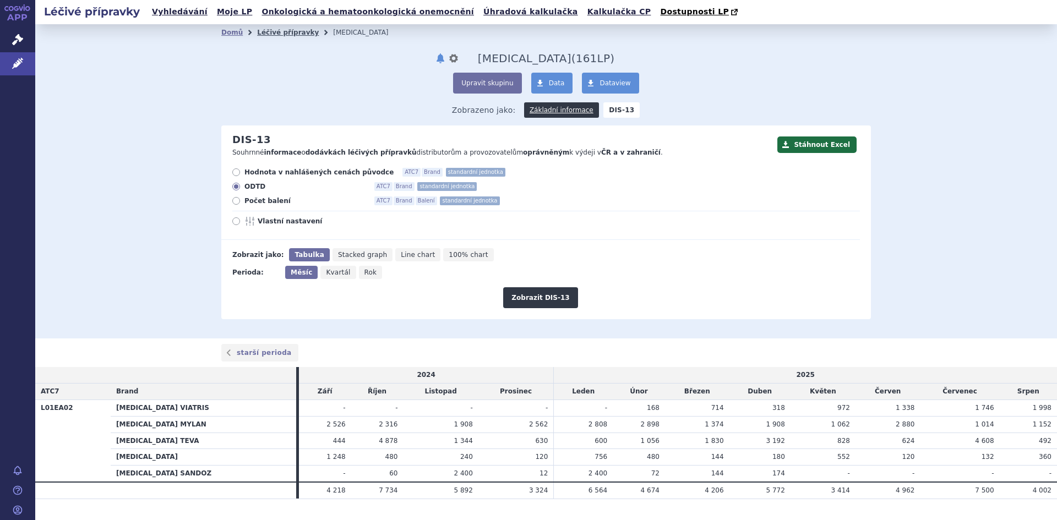
click at [270, 34] on link "Léčivé přípravky" at bounding box center [288, 33] width 62 height 8
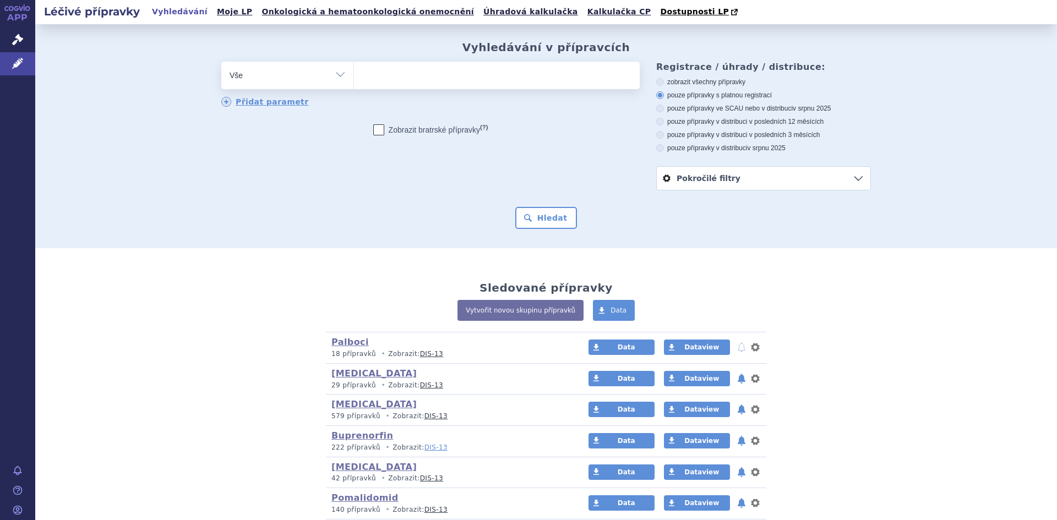
click at [425, 451] on link "DIS-13" at bounding box center [436, 448] width 23 height 8
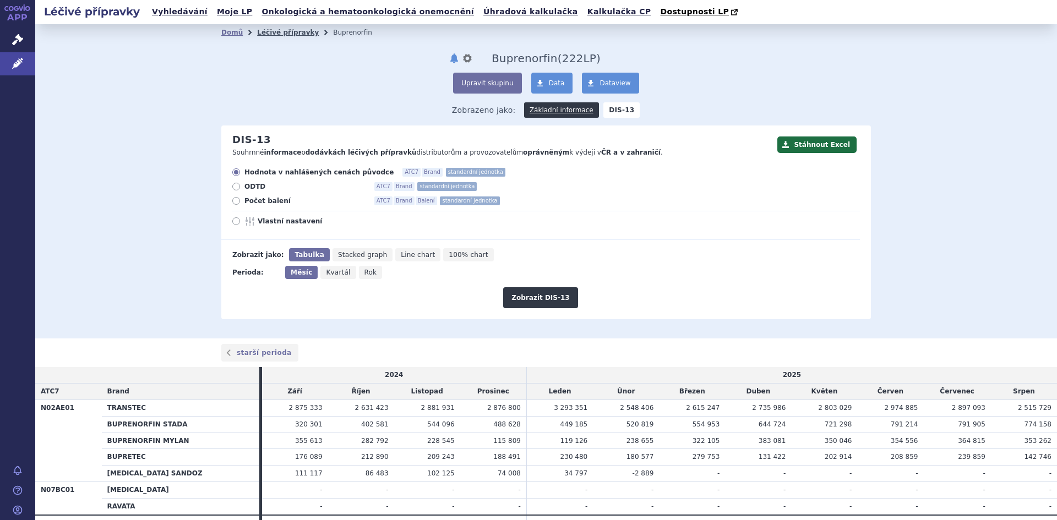
click at [275, 31] on link "Léčivé přípravky" at bounding box center [288, 33] width 62 height 8
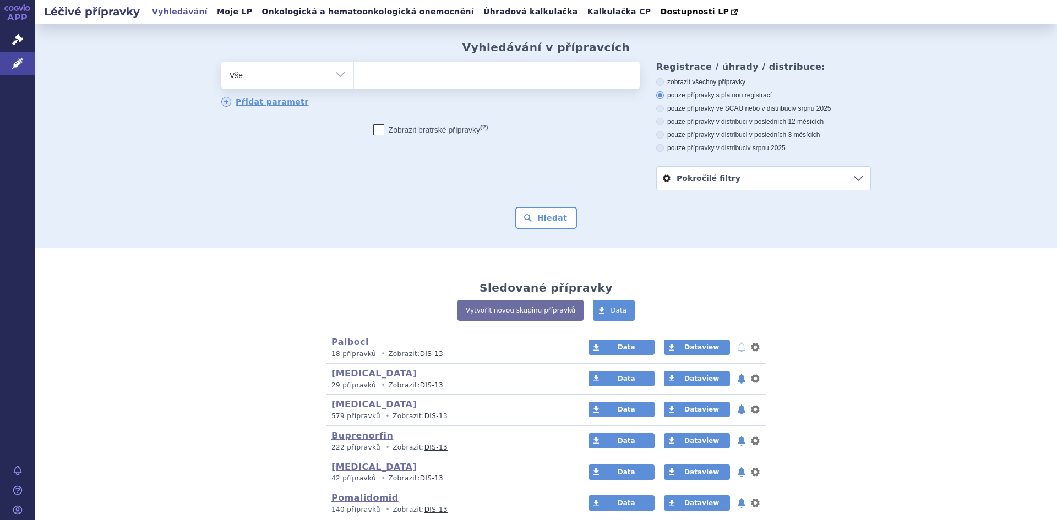
click at [335, 76] on select "Vše Přípravek/SUKL kód MAH VPOIS ATC/Aktivní látka Léková forma Síla" at bounding box center [287, 74] width 132 height 25
select select "filter-atc-group"
click at [221, 62] on select "Vše Přípravek/SUKL kód MAH VPOIS ATC/Aktivní látka Léková forma Síla" at bounding box center [287, 74] width 132 height 25
click at [373, 74] on ul at bounding box center [497, 73] width 286 height 23
click at [354, 74] on select at bounding box center [354, 75] width 1 height 28
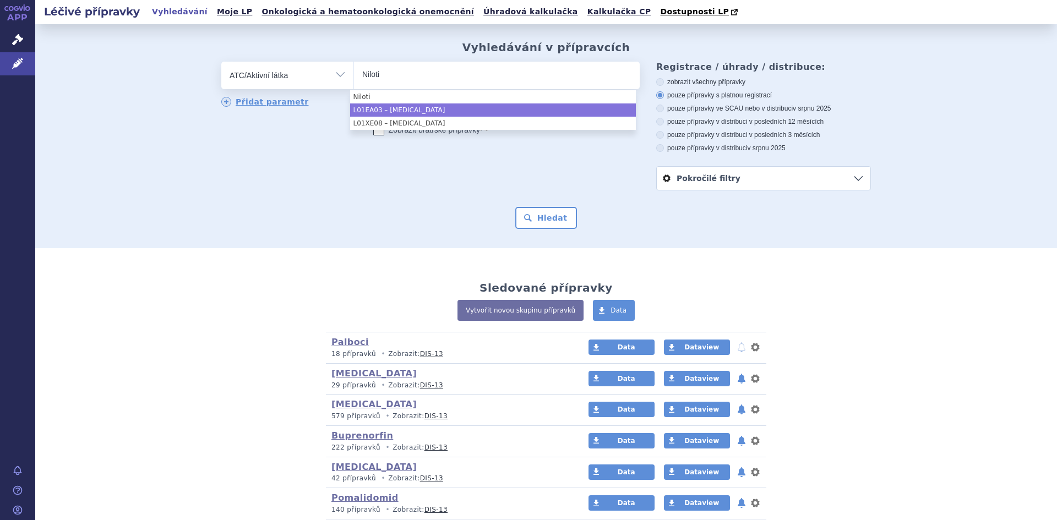
type input "Niloti"
select select "L01EA03"
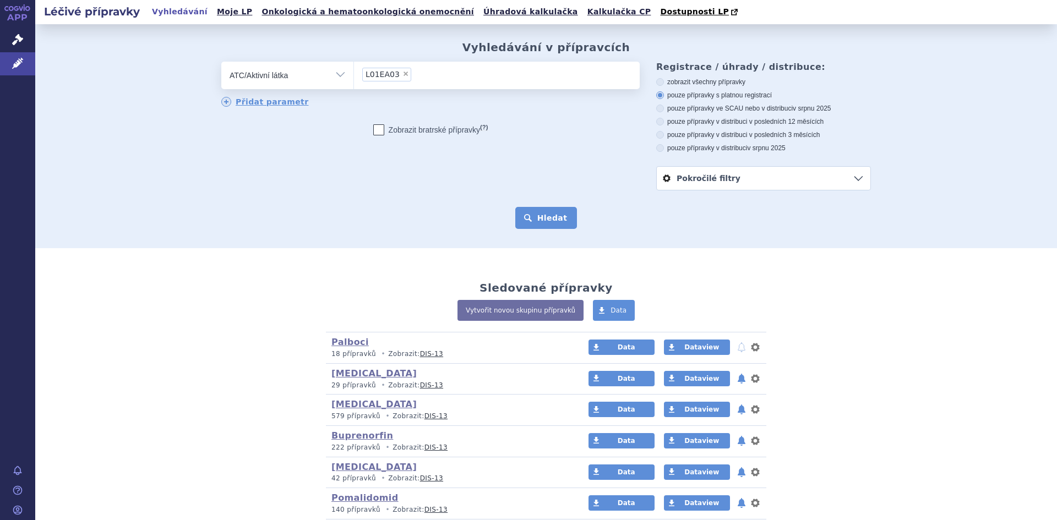
click at [541, 214] on button "Hledat" at bounding box center [546, 218] width 62 height 22
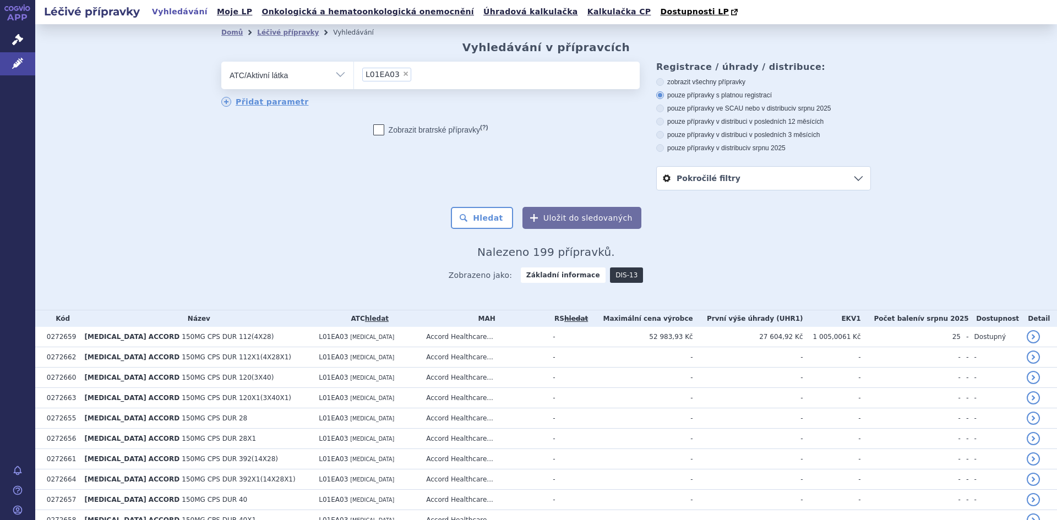
click at [610, 274] on link "DIS-13" at bounding box center [626, 275] width 33 height 15
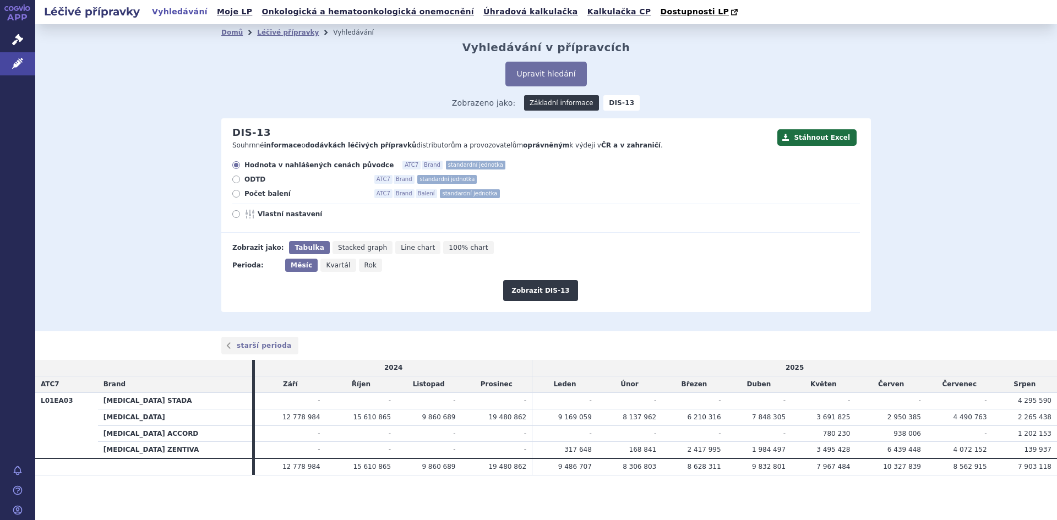
click at [557, 103] on link "Základní informace" at bounding box center [561, 102] width 75 height 15
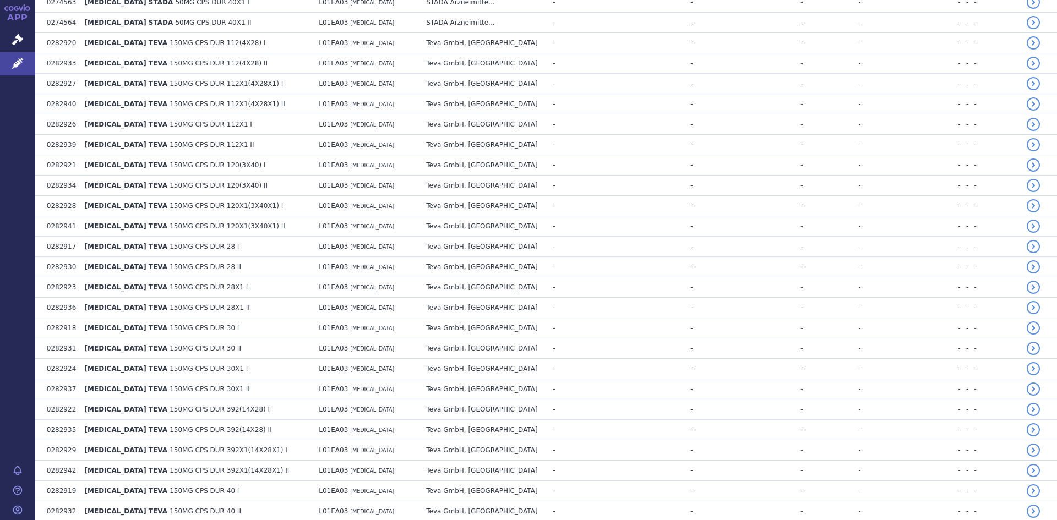
scroll to position [1925, 0]
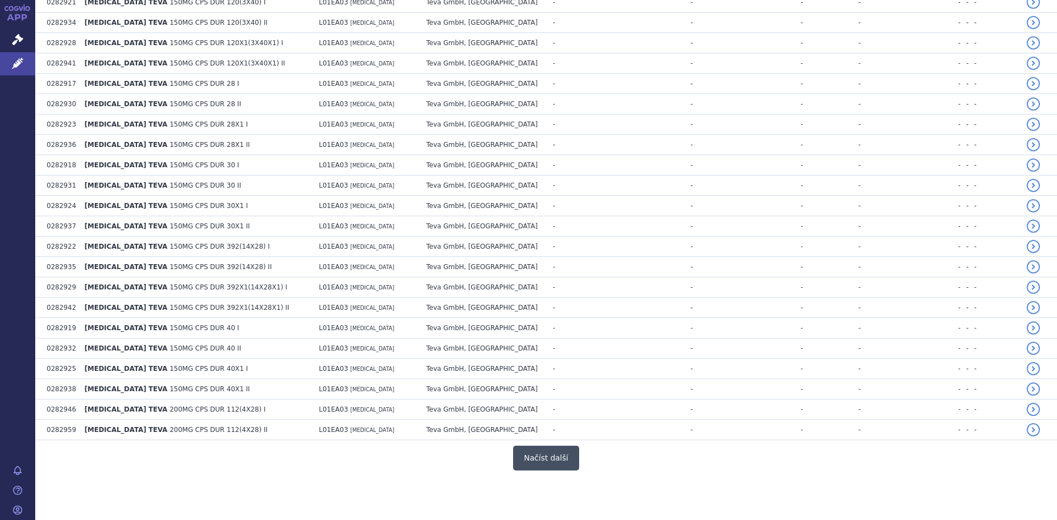
click at [539, 458] on button "Načíst další" at bounding box center [546, 458] width 66 height 25
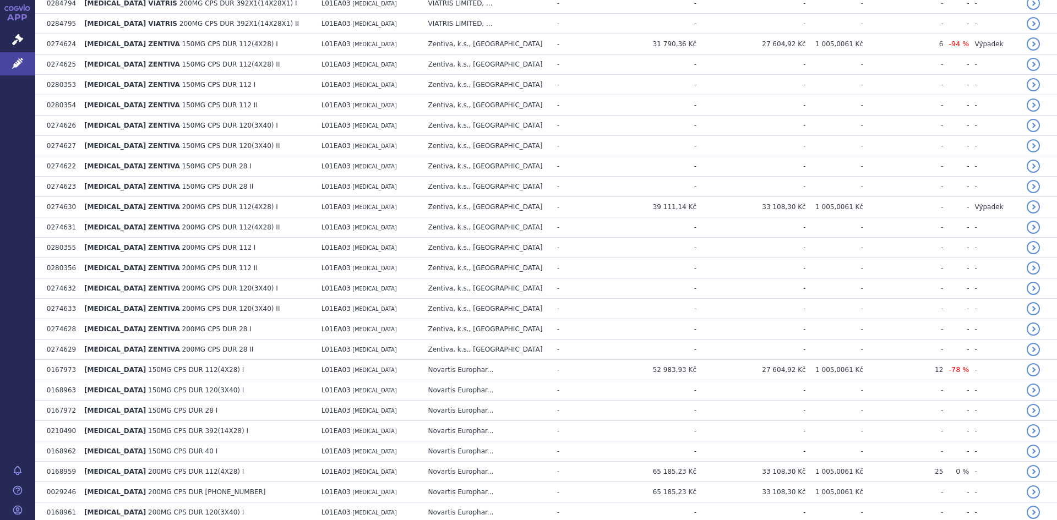
scroll to position [3767, 0]
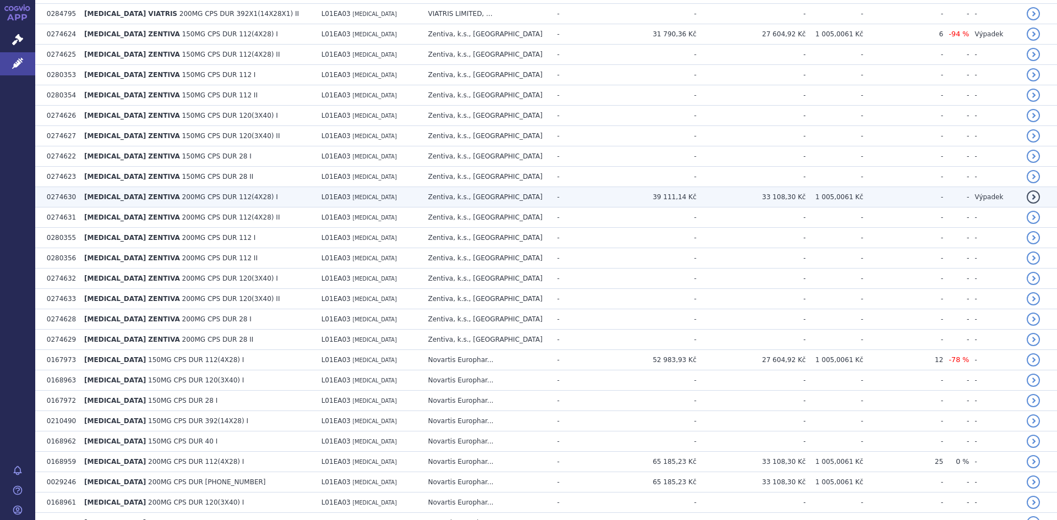
click at [793, 198] on td "33 108,30 Kč" at bounding box center [752, 197] width 110 height 20
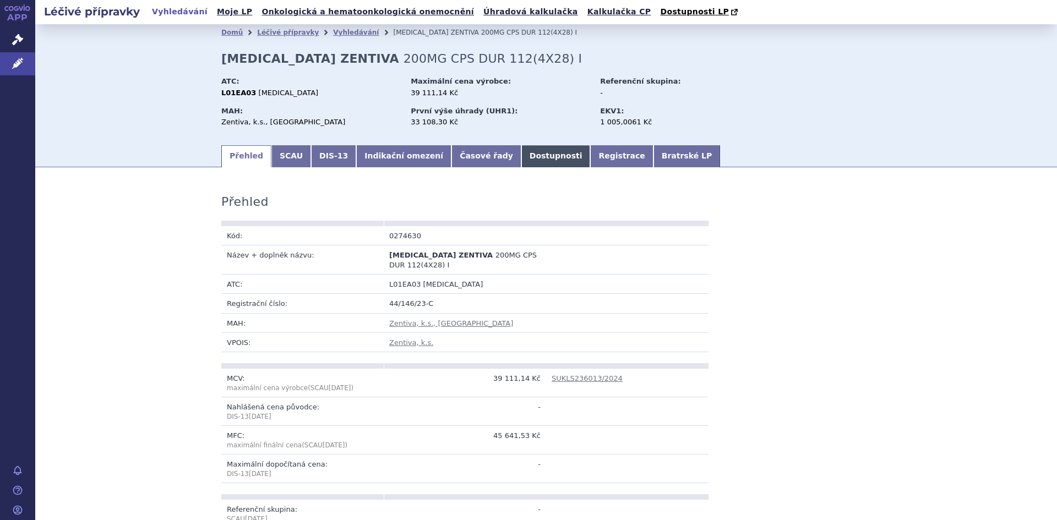
click at [522, 159] on link "Dostupnosti" at bounding box center [556, 156] width 69 height 22
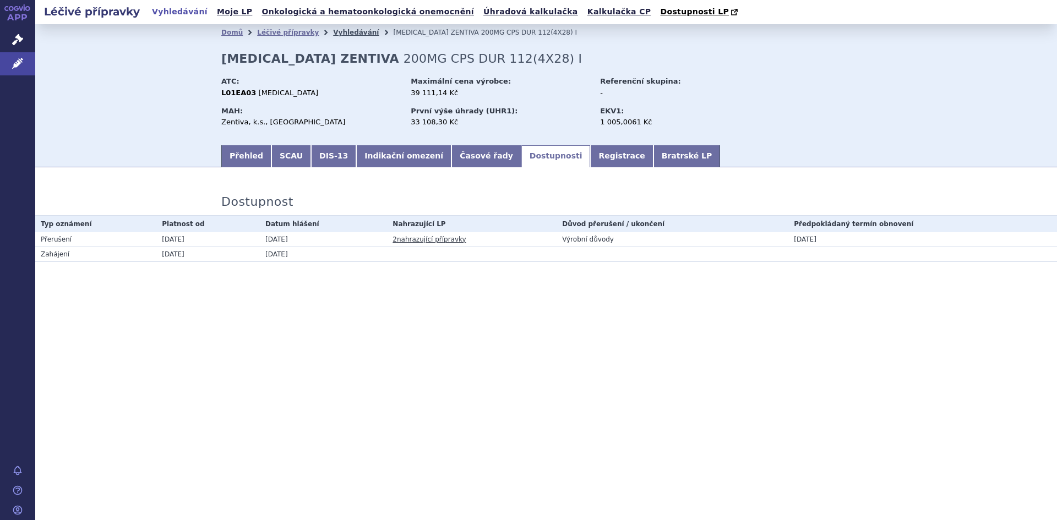
click at [338, 36] on link "Vyhledávání" at bounding box center [356, 33] width 46 height 8
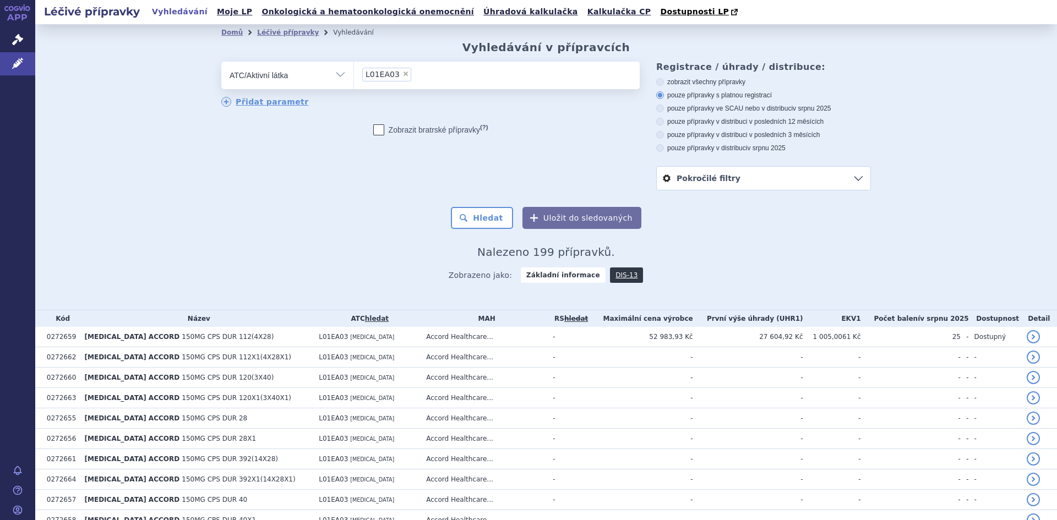
click at [457, 186] on div "odstranit Vše Přípravek/SUKL kód MAH VPOIS ATC/Aktivní látka" at bounding box center [546, 126] width 650 height 129
click at [403, 73] on span "×" at bounding box center [406, 73] width 7 height 7
click at [354, 73] on select "L01EA03" at bounding box center [354, 75] width 1 height 28
select select
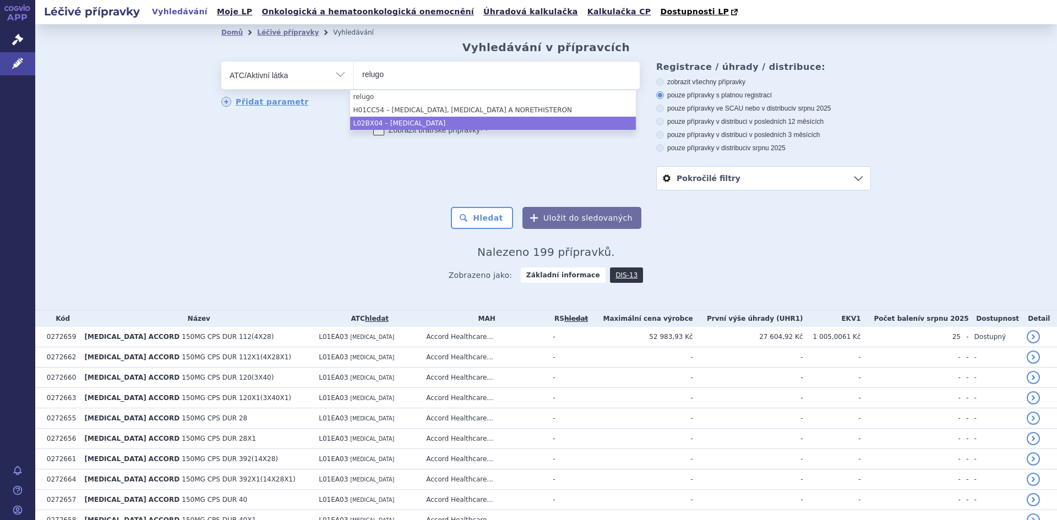
type input "relugo"
select select "L02BX04"
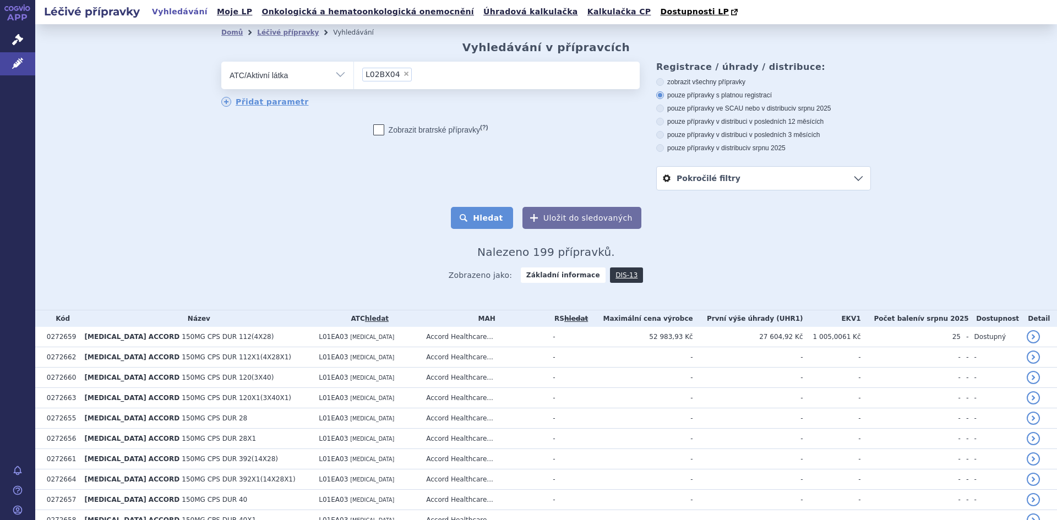
click at [471, 221] on button "Hledat" at bounding box center [482, 218] width 62 height 22
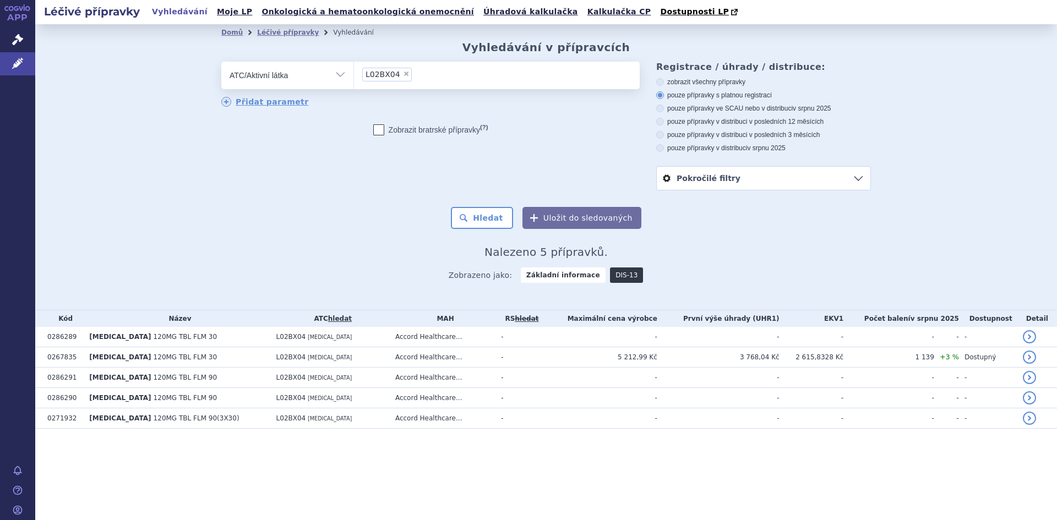
click at [620, 278] on link "DIS-13" at bounding box center [626, 275] width 33 height 15
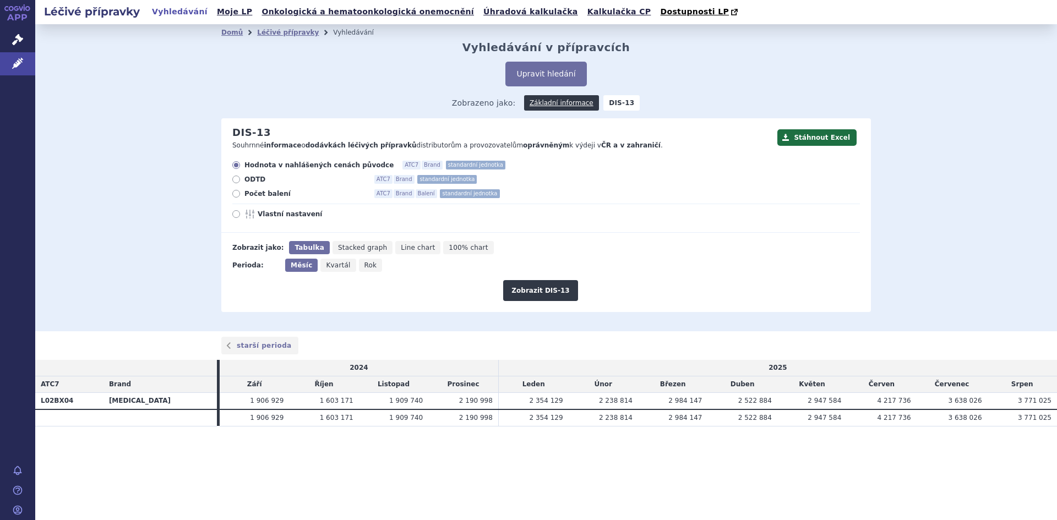
click at [235, 193] on icon at bounding box center [236, 194] width 8 height 8
click at [235, 193] on input "Počet balení ATC7 Brand Balení standardní jednotka" at bounding box center [237, 195] width 7 height 7
radio input "true"
click at [528, 288] on button "Zobrazit DIS-13" at bounding box center [540, 290] width 74 height 21
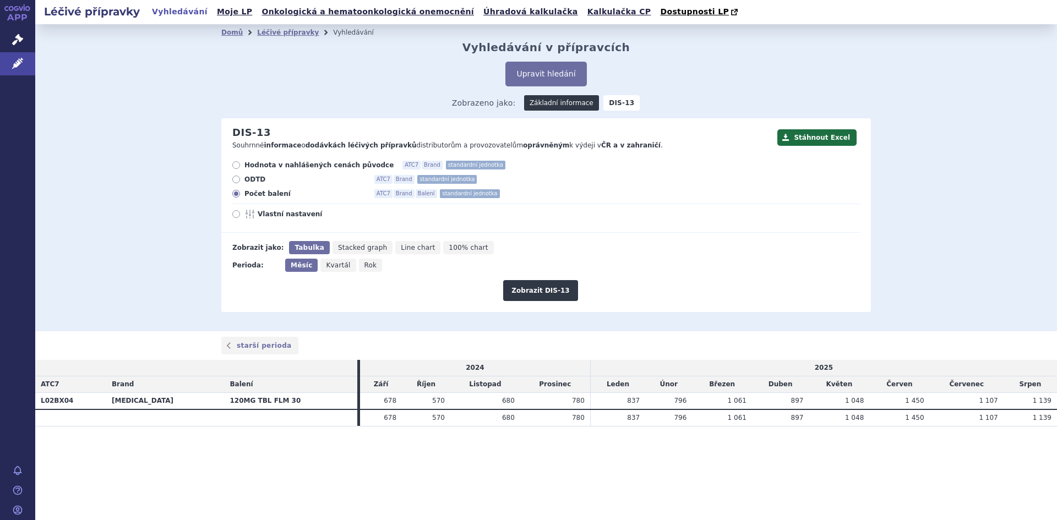
click at [562, 101] on link "Základní informace" at bounding box center [561, 102] width 75 height 15
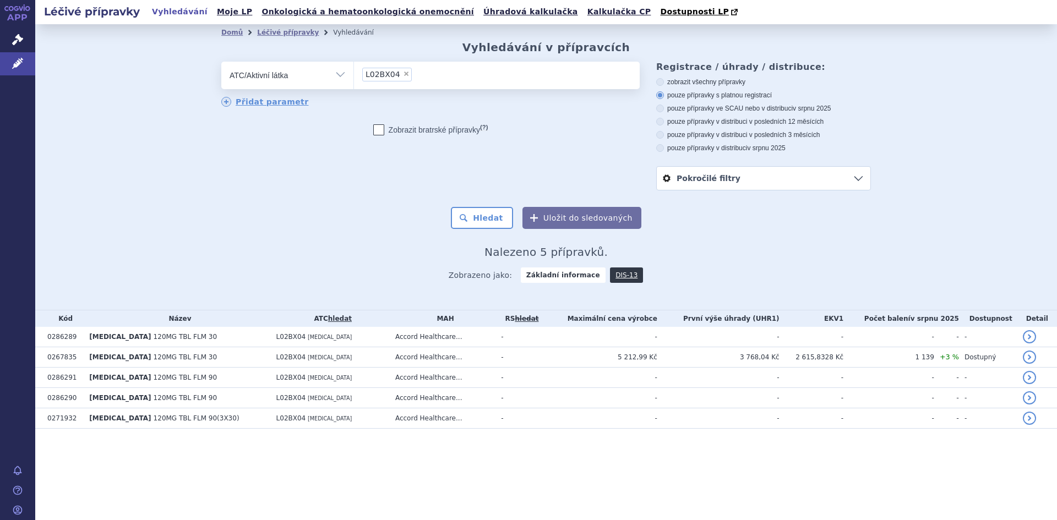
click at [403, 73] on span "×" at bounding box center [406, 73] width 7 height 7
click at [354, 73] on select "L02BX04" at bounding box center [354, 75] width 1 height 28
select select
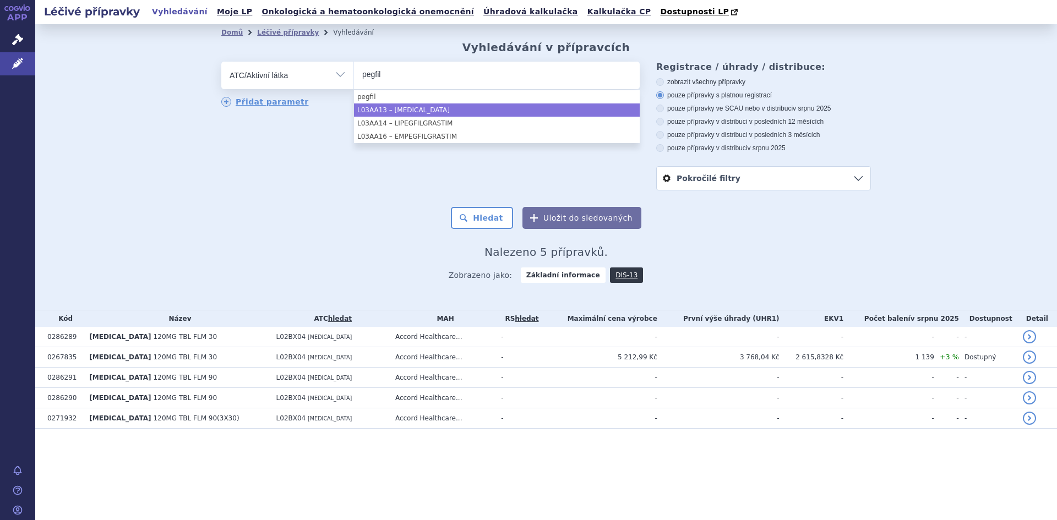
type input "pegfil"
select select "L03AA13"
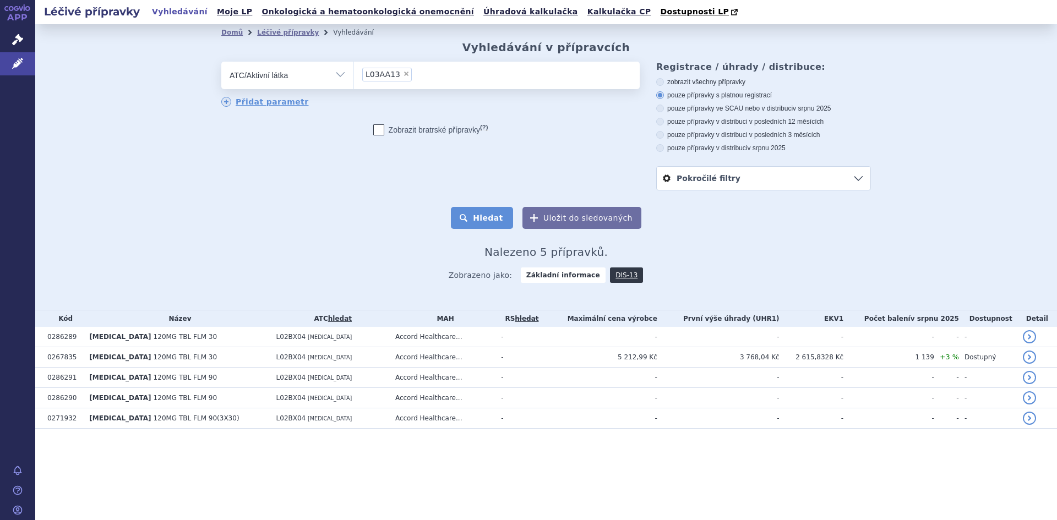
click at [491, 220] on button "Hledat" at bounding box center [482, 218] width 62 height 22
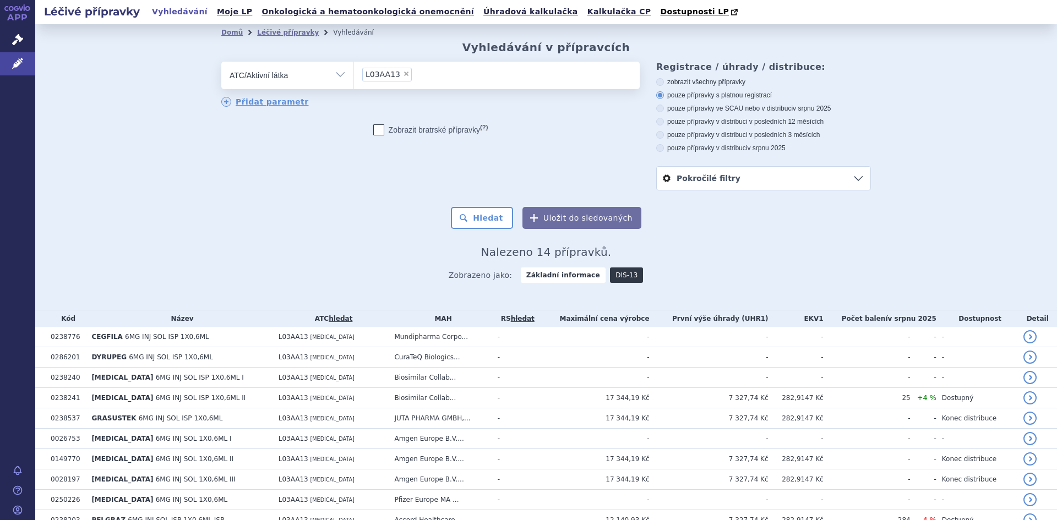
click at [610, 276] on link "DIS-13" at bounding box center [626, 275] width 33 height 15
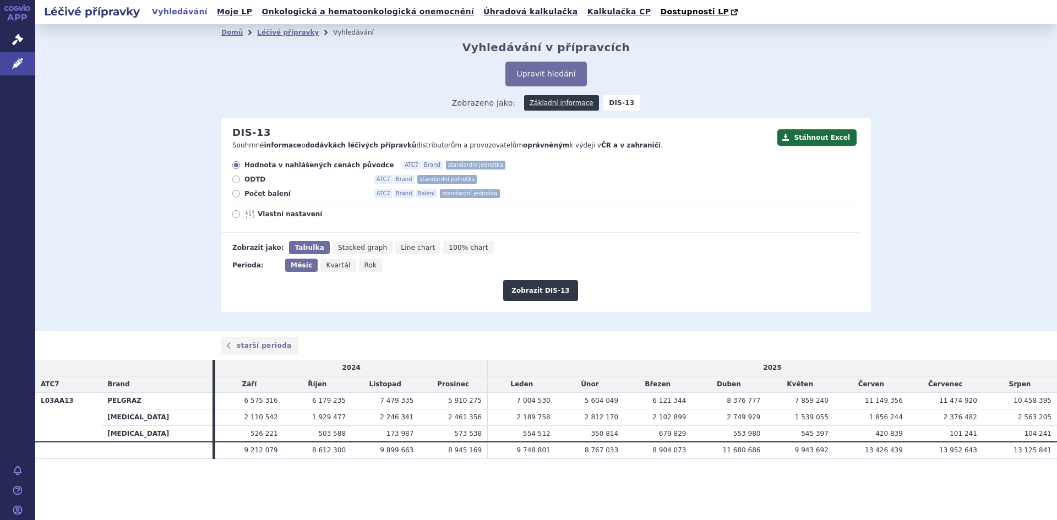
click at [241, 196] on label "Počet balení ATC7 Brand Balení standardní jednotka" at bounding box center [546, 193] width 628 height 9
click at [241, 196] on input "Počet balení ATC7 Brand Balení standardní jednotka" at bounding box center [237, 195] width 7 height 7
radio input "true"
click at [532, 294] on button "Zobrazit DIS-13" at bounding box center [540, 290] width 74 height 21
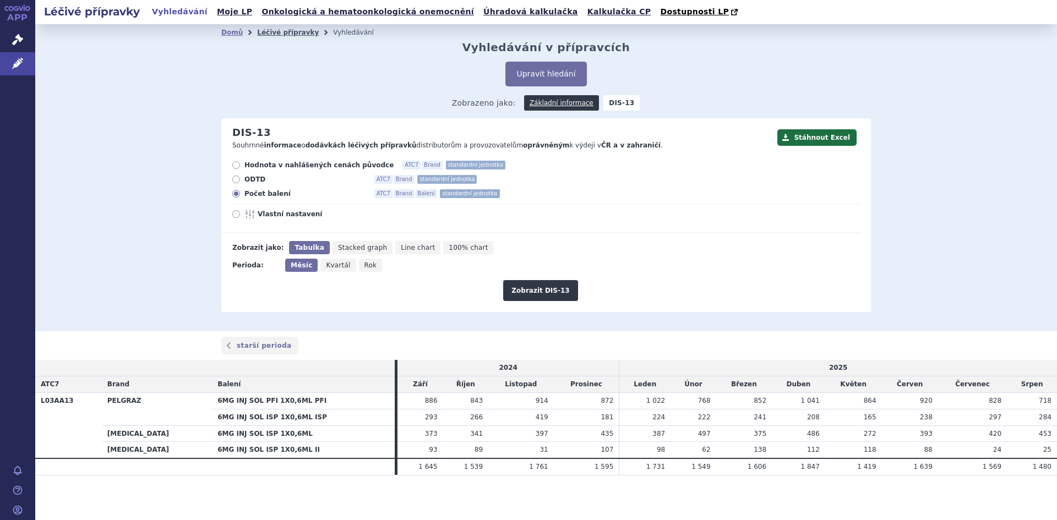
click at [275, 32] on link "Léčivé přípravky" at bounding box center [288, 33] width 62 height 8
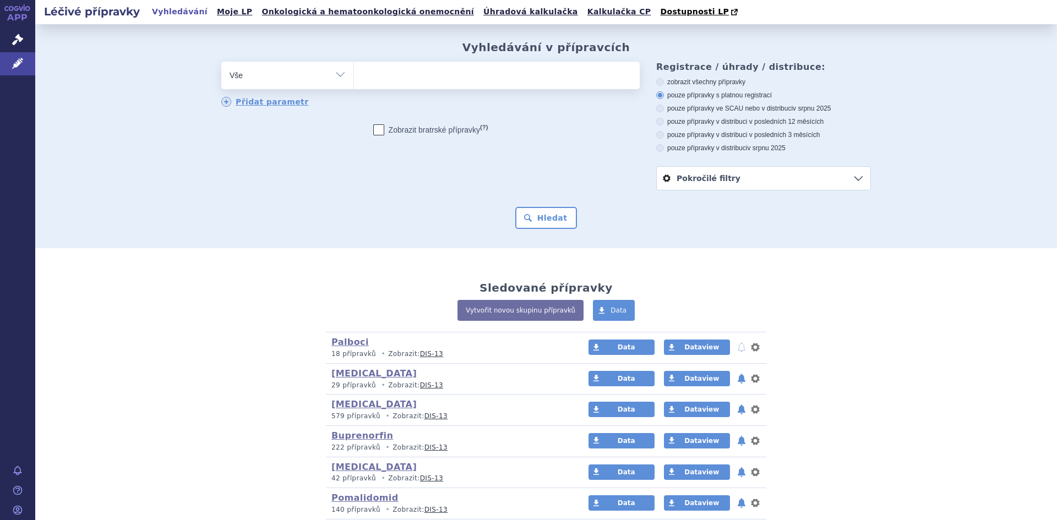
click at [333, 74] on select "Vše Přípravek/SUKL kód MAH VPOIS ATC/Aktivní látka Léková forma Síla" at bounding box center [287, 74] width 132 height 25
select select "filter-atc-group"
click at [221, 62] on select "Vše Přípravek/SUKL kód MAH VPOIS ATC/Aktivní látka Léková forma Síla" at bounding box center [287, 74] width 132 height 25
click at [388, 75] on ul at bounding box center [497, 73] width 286 height 23
click at [354, 75] on select at bounding box center [354, 75] width 1 height 28
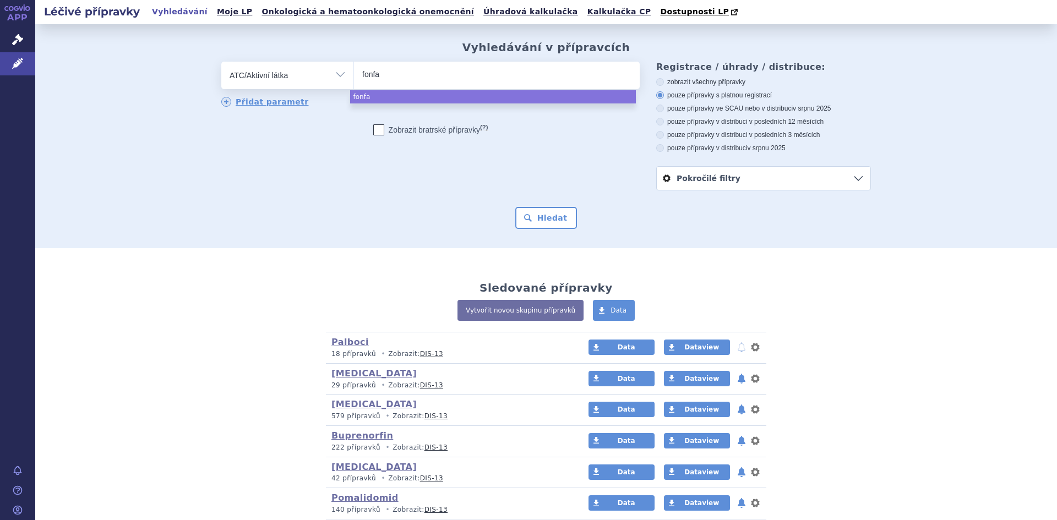
click at [373, 75] on input "fonfa" at bounding box center [379, 74] width 35 height 14
type input "fonfa"
select select "fonfa"
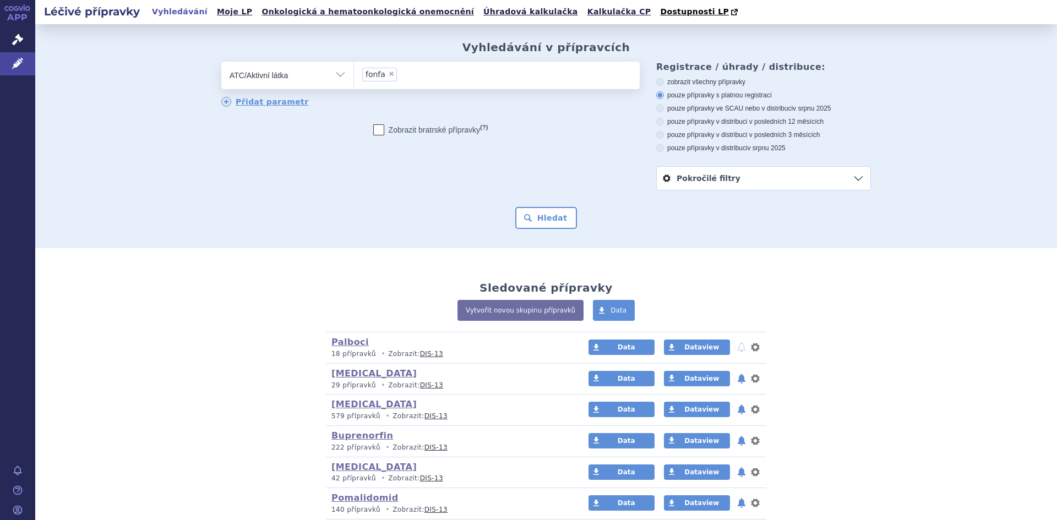
click at [388, 74] on span "×" at bounding box center [391, 73] width 7 height 7
click at [354, 74] on select "fonfa" at bounding box center [354, 75] width 1 height 28
select select
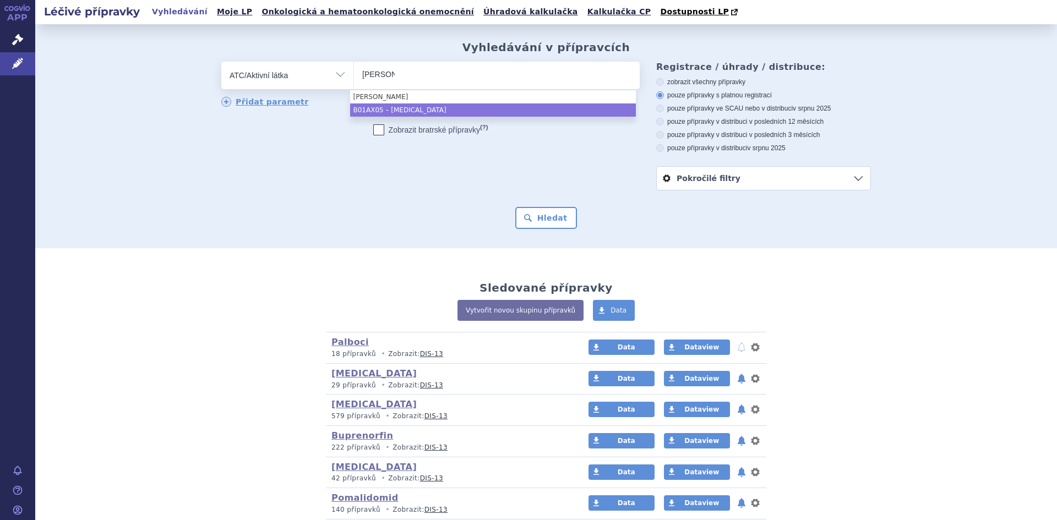
type input "fonda"
select select "B01AX05"
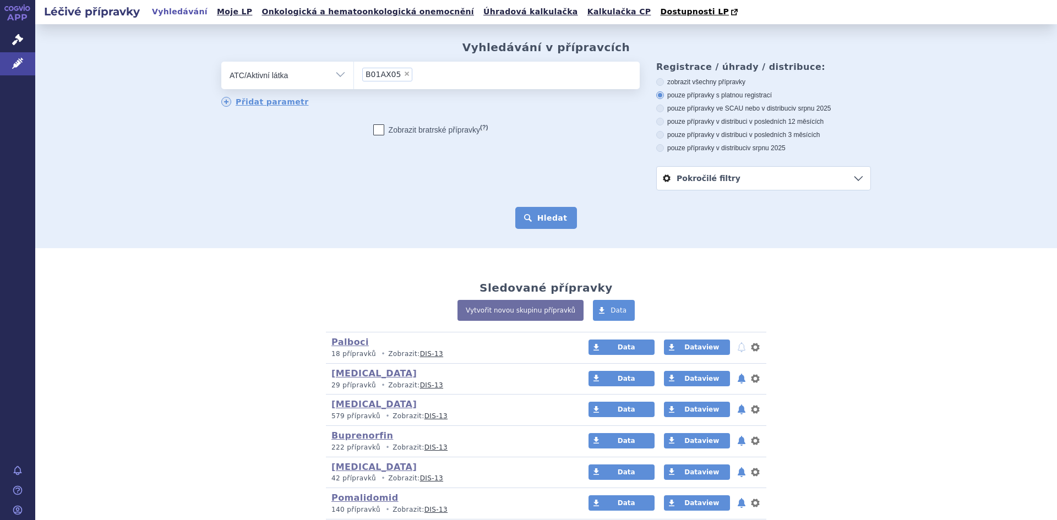
click at [541, 213] on button "Hledat" at bounding box center [546, 218] width 62 height 22
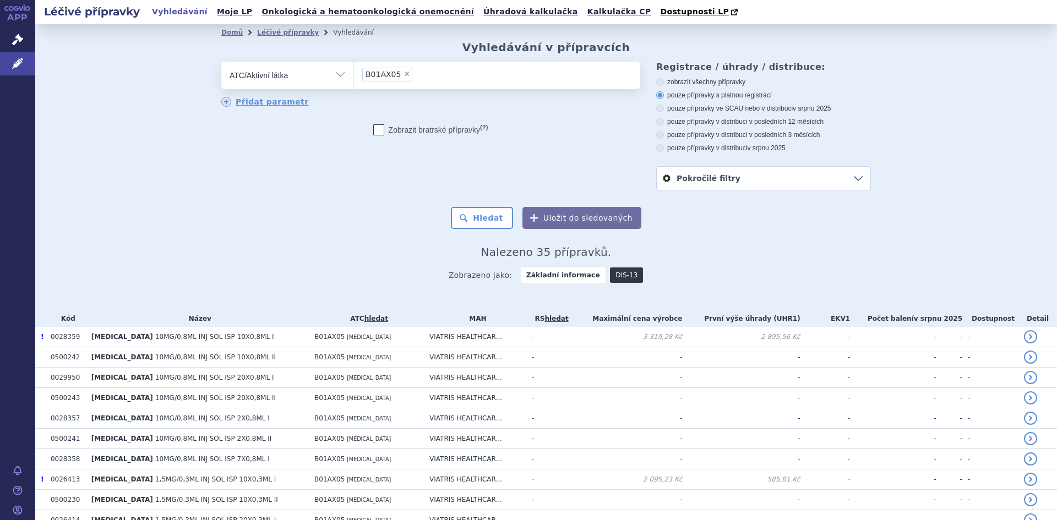
click at [610, 273] on link "DIS-13" at bounding box center [626, 275] width 33 height 15
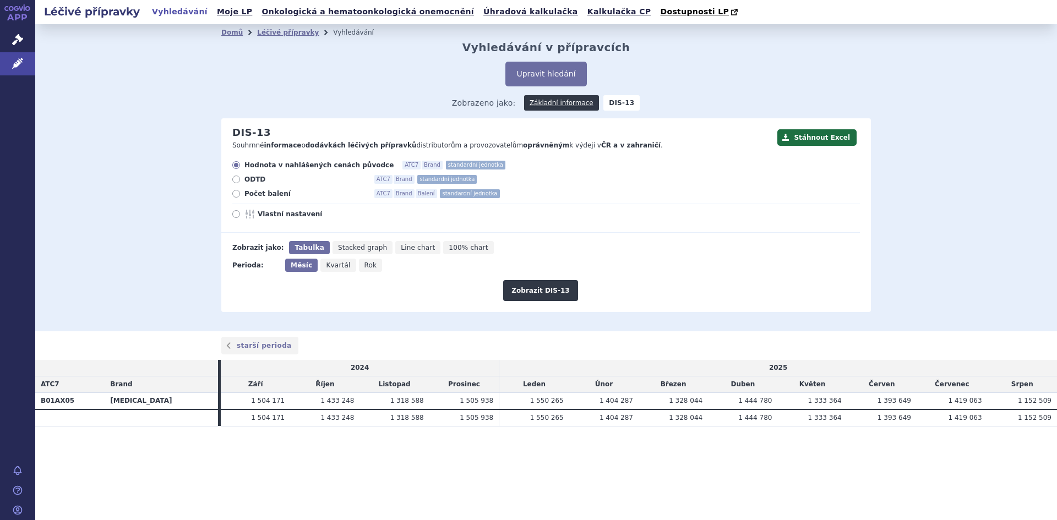
click at [281, 214] on span "Vlastní nastavení" at bounding box center [318, 214] width 121 height 9
click at [241, 214] on input "Vlastní nastavení" at bounding box center [237, 215] width 7 height 7
radio input "true"
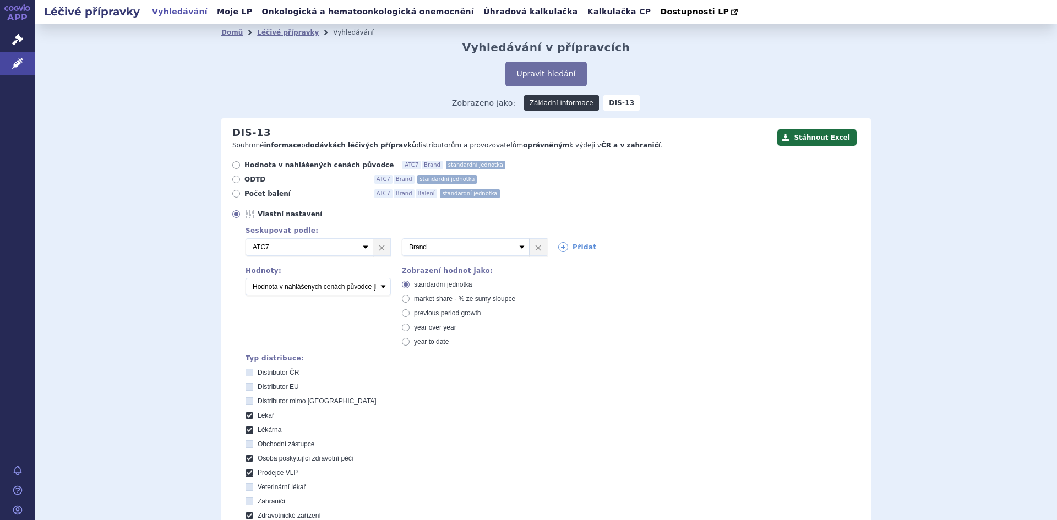
click at [247, 416] on icon at bounding box center [250, 416] width 8 height 8
click at [247, 416] on input "Lékař" at bounding box center [250, 417] width 7 height 7
checkbox input "false"
click at [246, 427] on icon at bounding box center [250, 430] width 8 height 8
click at [247, 428] on input "Lékárna" at bounding box center [250, 431] width 7 height 7
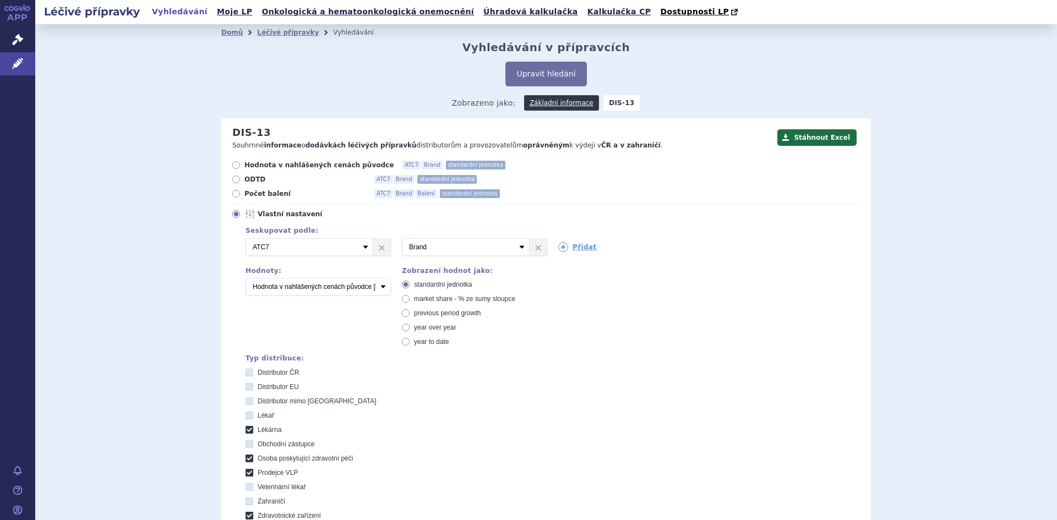
checkbox input "false"
click at [246, 458] on icon at bounding box center [250, 459] width 8 height 8
click at [247, 458] on péči "Osoba poskytující zdravotní péči" at bounding box center [250, 460] width 7 height 7
checkbox péči "false"
click at [247, 473] on icon at bounding box center [250, 473] width 8 height 8
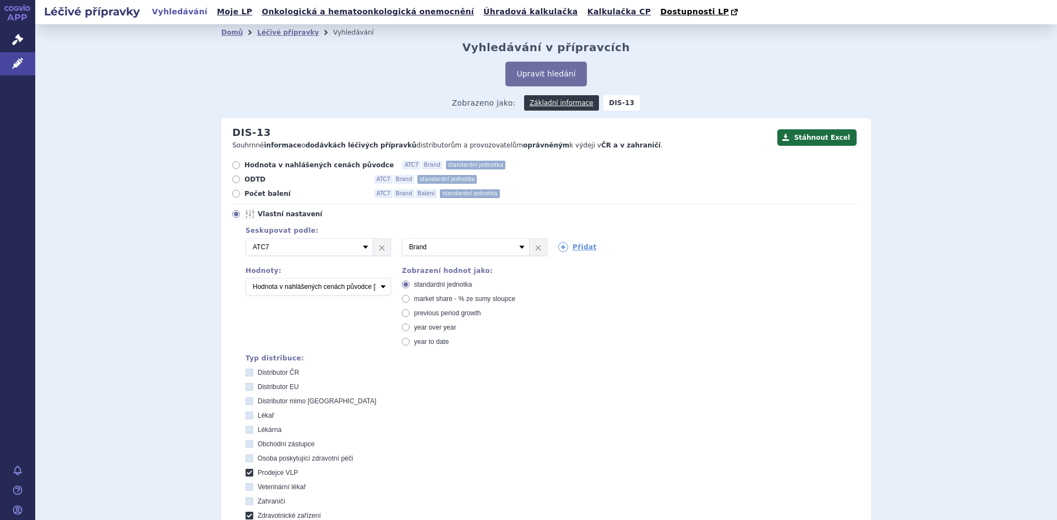
click at [247, 473] on VLP "Prodejce VLP" at bounding box center [250, 474] width 7 height 7
checkbox VLP "false"
click at [247, 401] on icon at bounding box center [250, 402] width 8 height 8
click at [247, 401] on EU "Distributor mimo [GEOGRAPHIC_DATA]" at bounding box center [250, 402] width 7 height 7
checkbox EU "true"
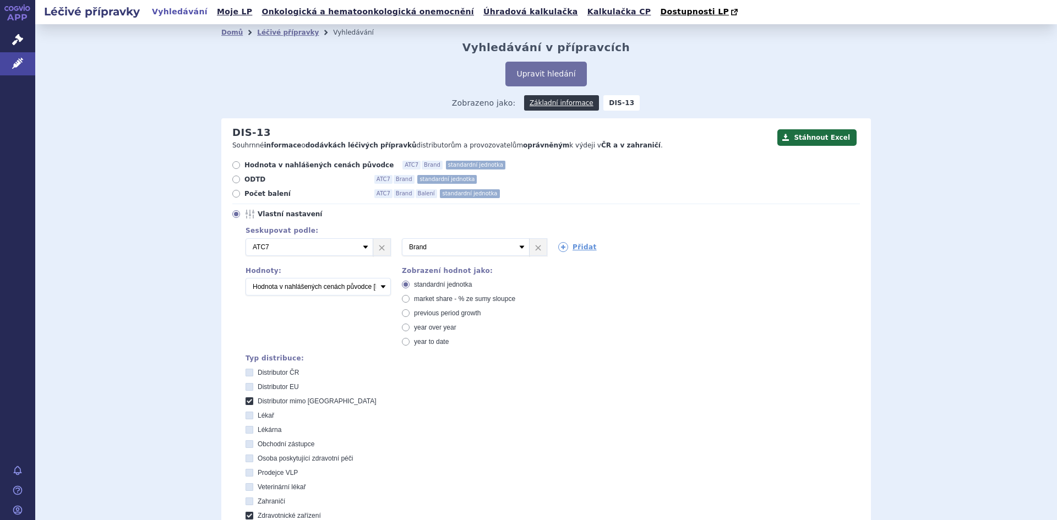
click at [246, 389] on icon at bounding box center [250, 387] width 8 height 8
click at [247, 389] on EU "Distributor EU" at bounding box center [250, 388] width 7 height 7
checkbox EU "true"
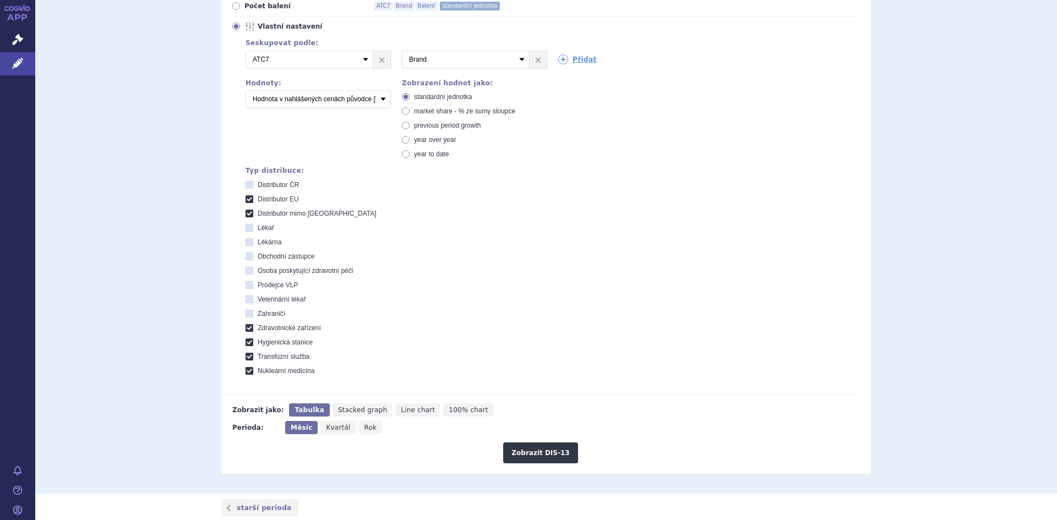
scroll to position [180, 0]
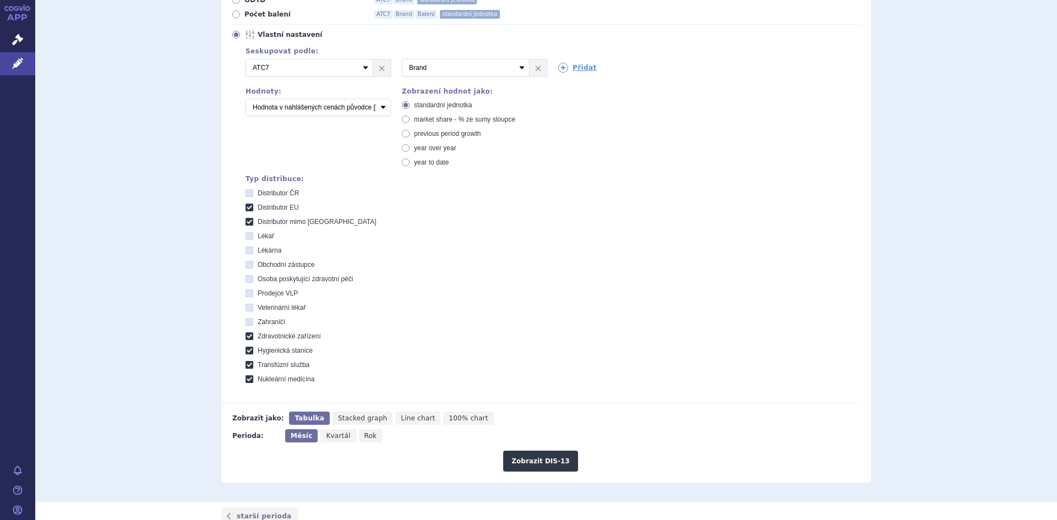
click at [246, 334] on icon at bounding box center [250, 337] width 8 height 8
click at [247, 334] on zařízení "Zdravotnické zařízení" at bounding box center [250, 337] width 7 height 7
checkbox zařízení "false"
click at [246, 350] on icon at bounding box center [250, 351] width 8 height 8
click at [247, 350] on stanice "Hygienická stanice" at bounding box center [250, 352] width 7 height 7
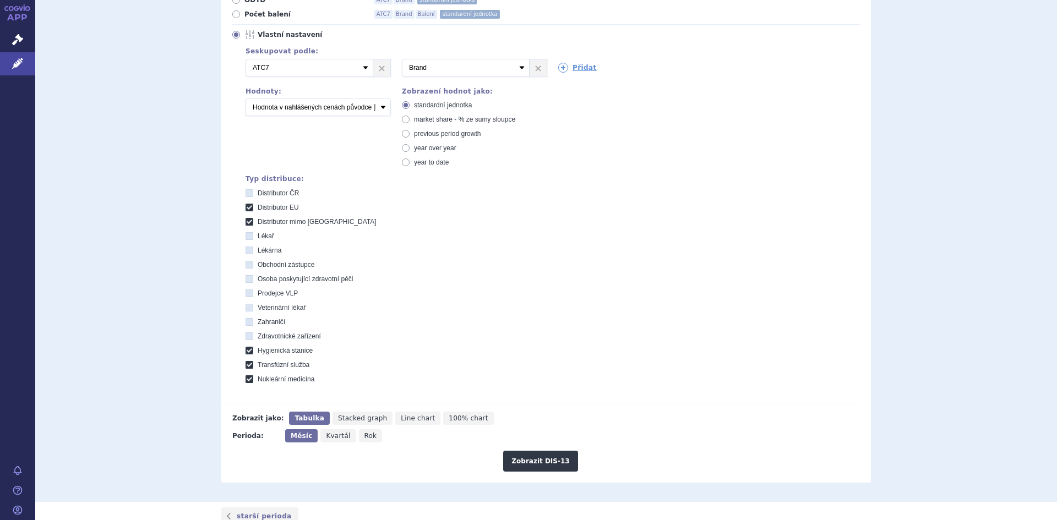
checkbox stanice "false"
click at [246, 367] on icon at bounding box center [250, 365] width 8 height 8
click at [247, 367] on služba "Transfúzní služba" at bounding box center [250, 366] width 7 height 7
checkbox služba "false"
click at [247, 379] on icon at bounding box center [250, 380] width 8 height 8
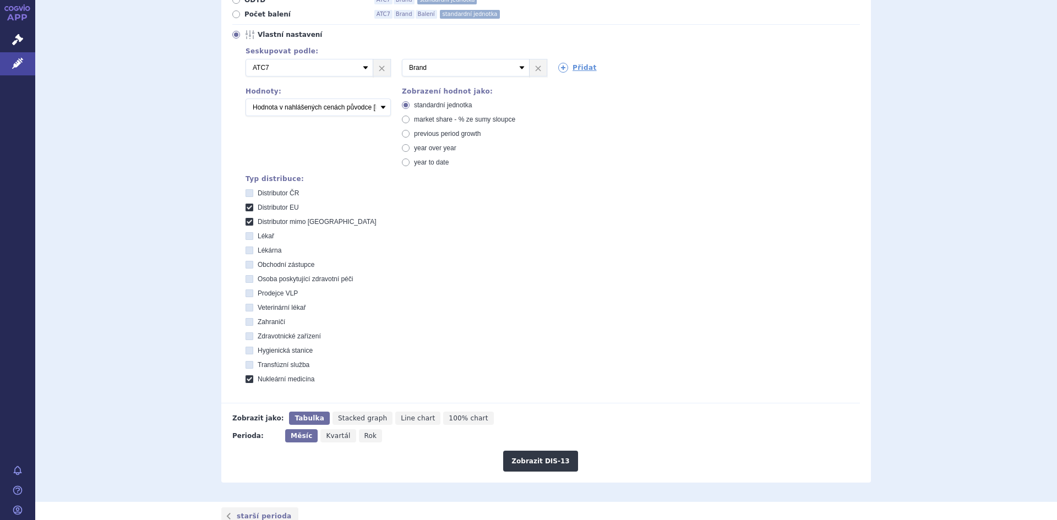
click at [247, 379] on medicína "Nukleární medicína" at bounding box center [250, 380] width 7 height 7
checkbox medicína "false"
click at [531, 464] on button "Zobrazit DIS-13" at bounding box center [540, 461] width 74 height 21
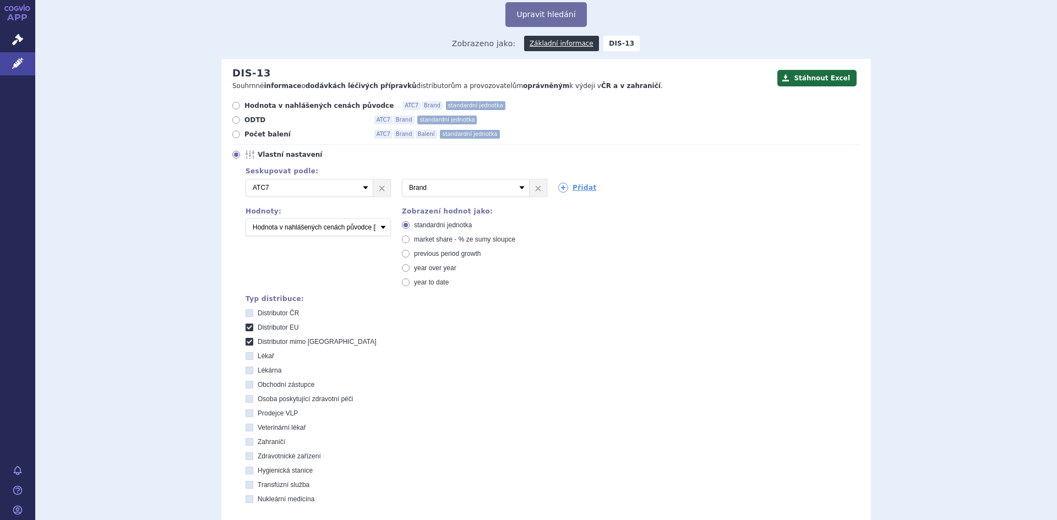
scroll to position [26, 0]
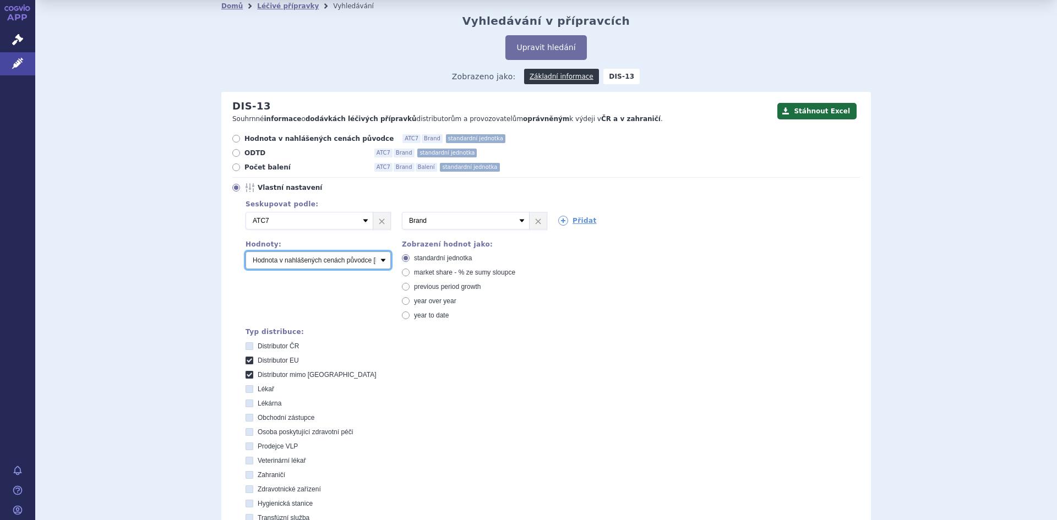
click at [379, 261] on select "Počet balení Hodnota v nahlášených cenách původce [DIS-13] Hodnota v maximálníc…" at bounding box center [318, 261] width 145 height 18
select select "packages"
click at [246, 252] on select "Počet balení Hodnota v nahlášených cenách původce [DIS-13] Hodnota v maximálníc…" at bounding box center [318, 261] width 145 height 18
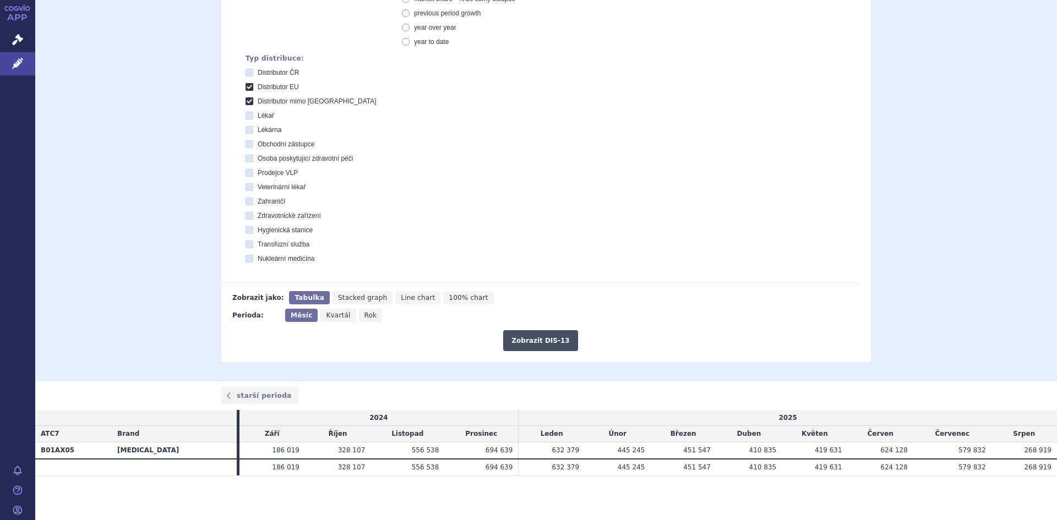
click at [530, 345] on button "Zobrazit DIS-13" at bounding box center [540, 340] width 74 height 21
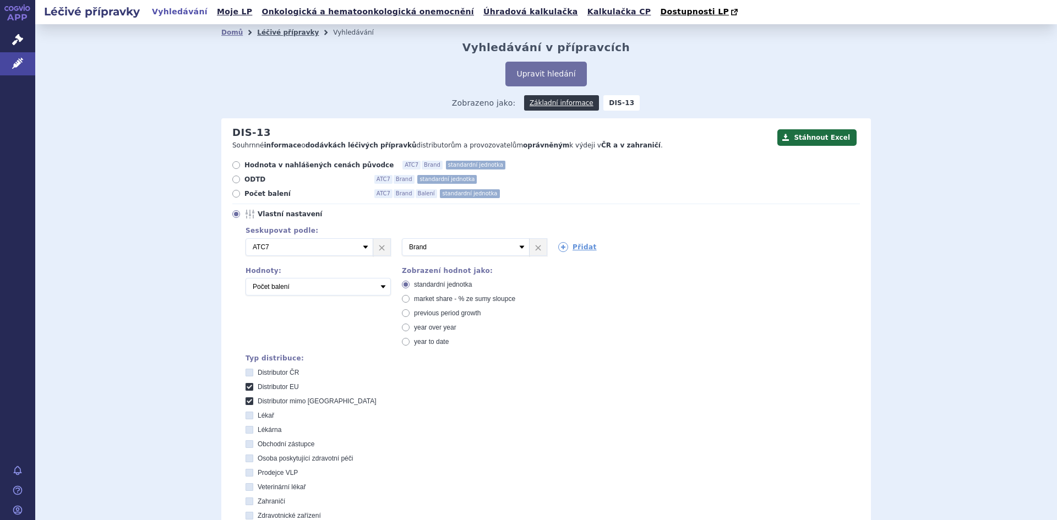
click at [270, 32] on link "Léčivé přípravky" at bounding box center [288, 33] width 62 height 8
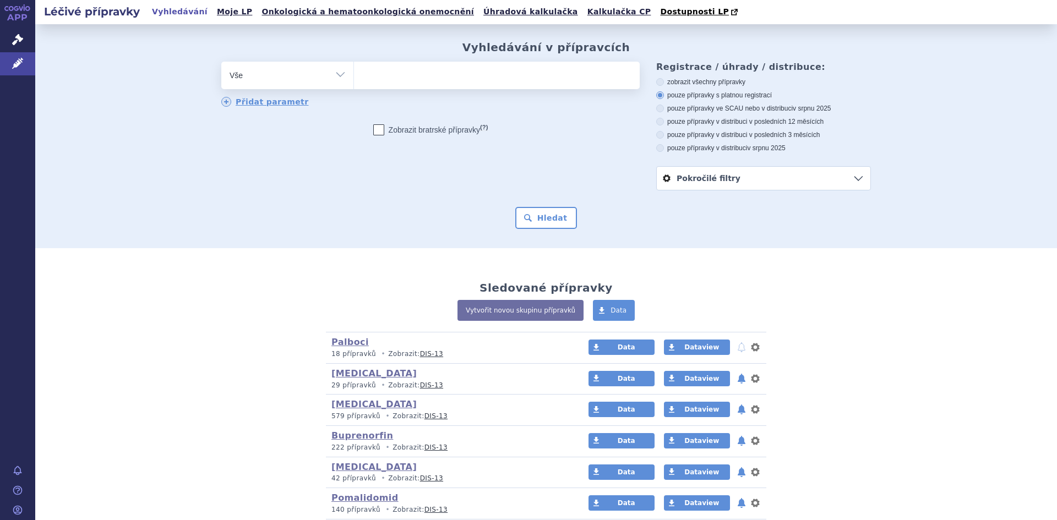
click at [339, 75] on select "Vše Přípravek/SUKL kód MAH VPOIS ATC/Aktivní látka Léková forma Síla" at bounding box center [287, 74] width 132 height 25
select select "filter-marketing-authorization-holder"
click at [221, 62] on select "Vše Přípravek/SUKL kód MAH VPOIS ATC/Aktivní látka Léková forma Síla" at bounding box center [287, 74] width 132 height 25
click at [362, 78] on input "search" at bounding box center [365, 74] width 6 height 14
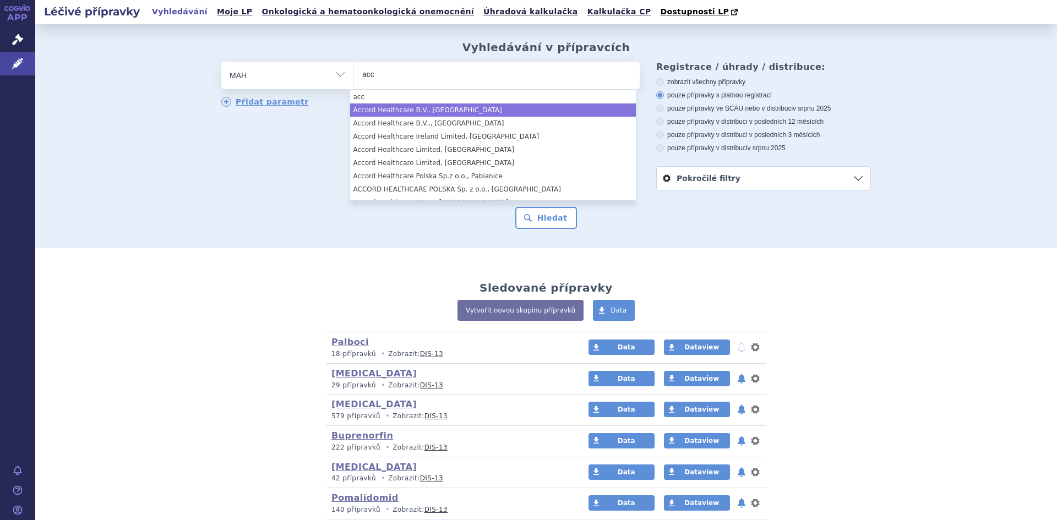
type input "acc"
select select "Accord Healthcare B.V., [GEOGRAPHIC_DATA]"
type input "acc"
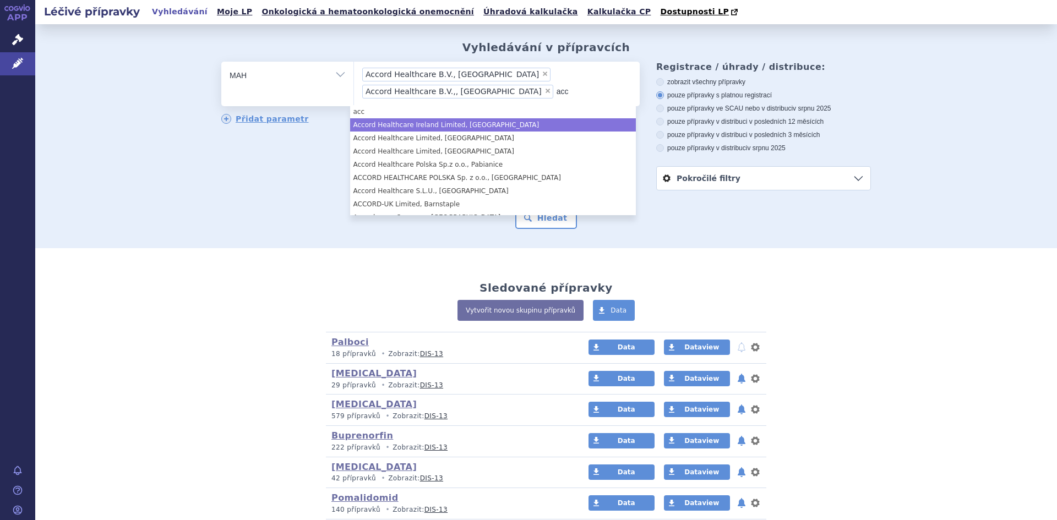
type input "acc"
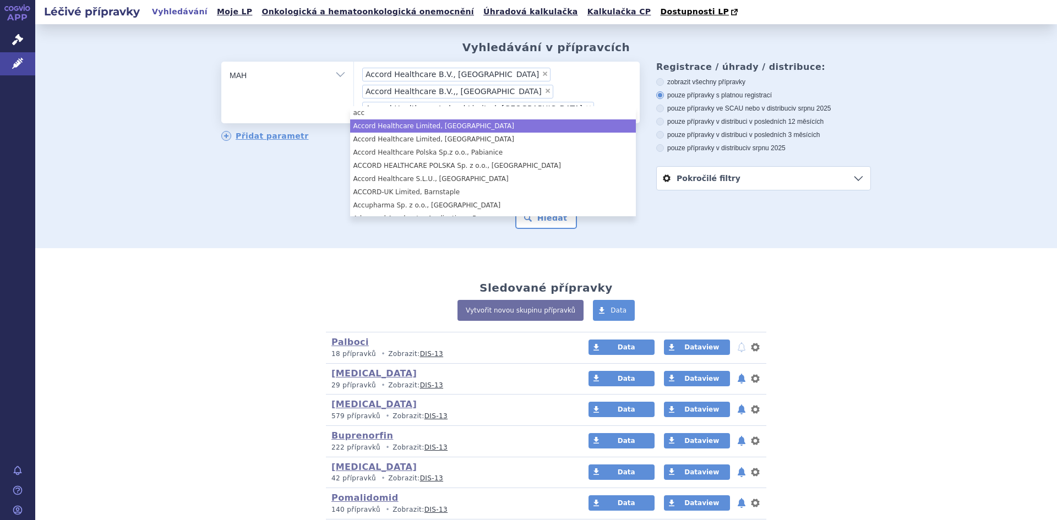
type input "acc"
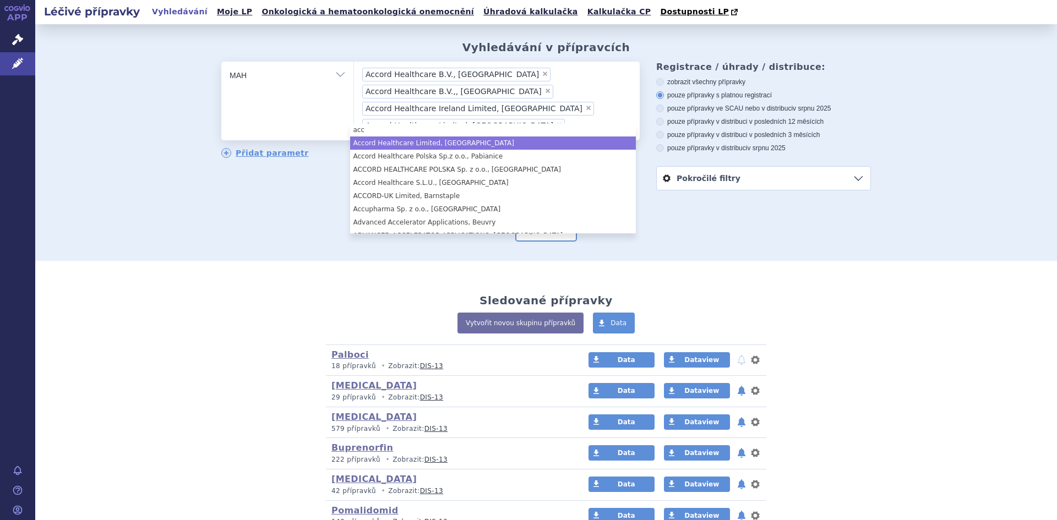
type input "acc"
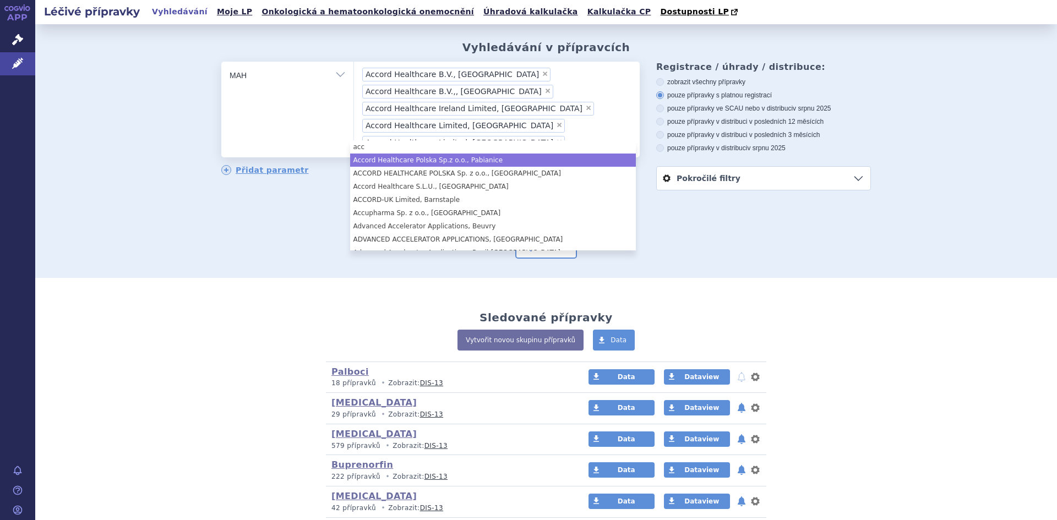
type input "acc"
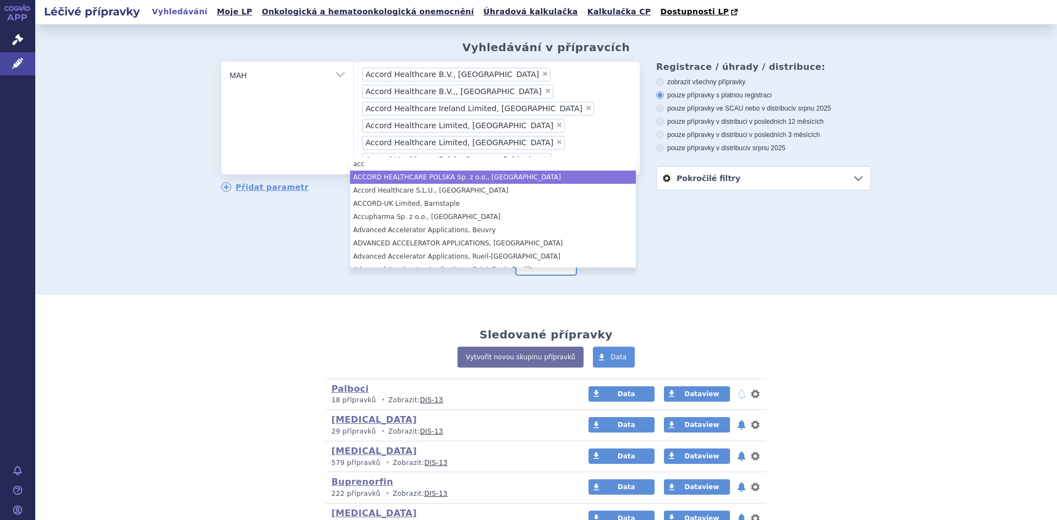
type input "acc"
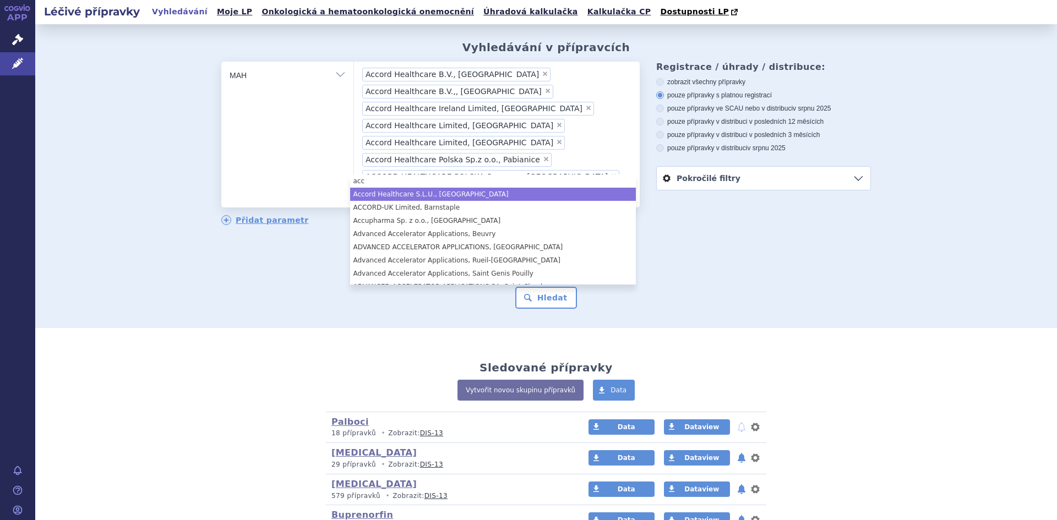
type input "acc"
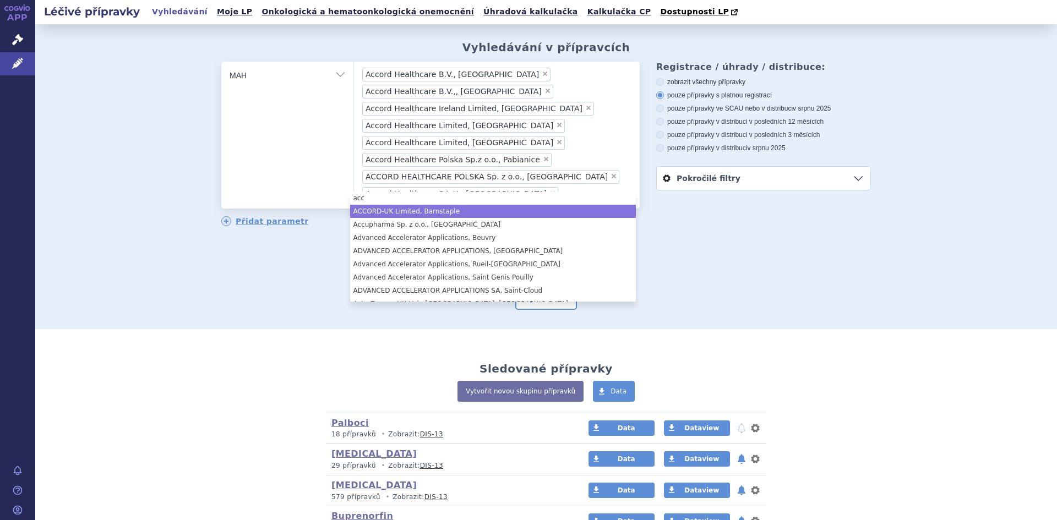
type input "acc"
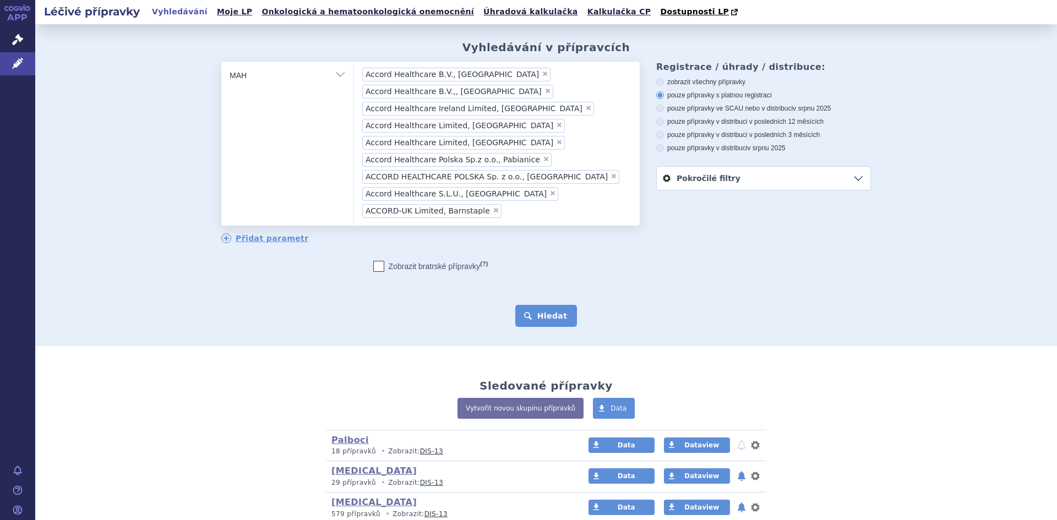
click at [543, 305] on button "Hledat" at bounding box center [546, 316] width 62 height 22
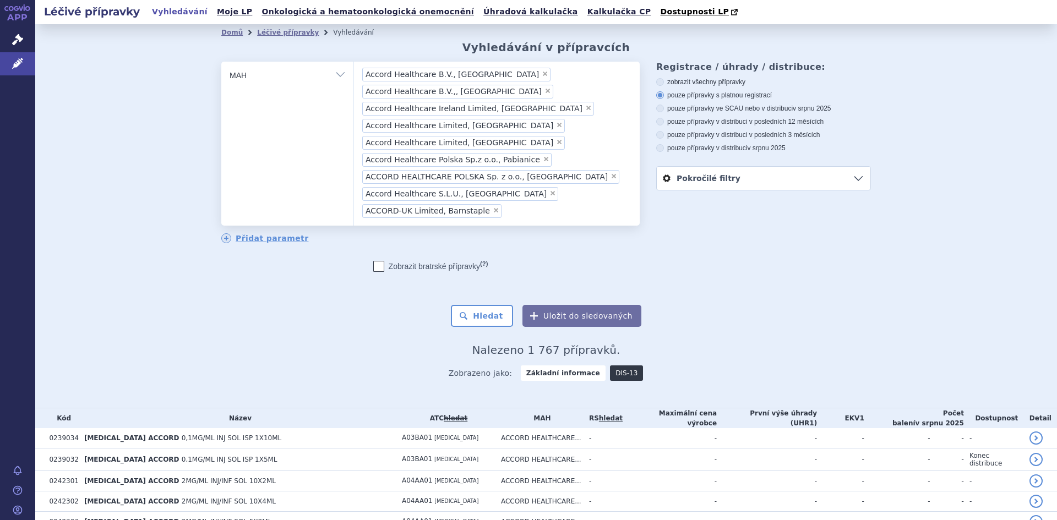
click at [613, 366] on link "DIS-13" at bounding box center [626, 373] width 33 height 15
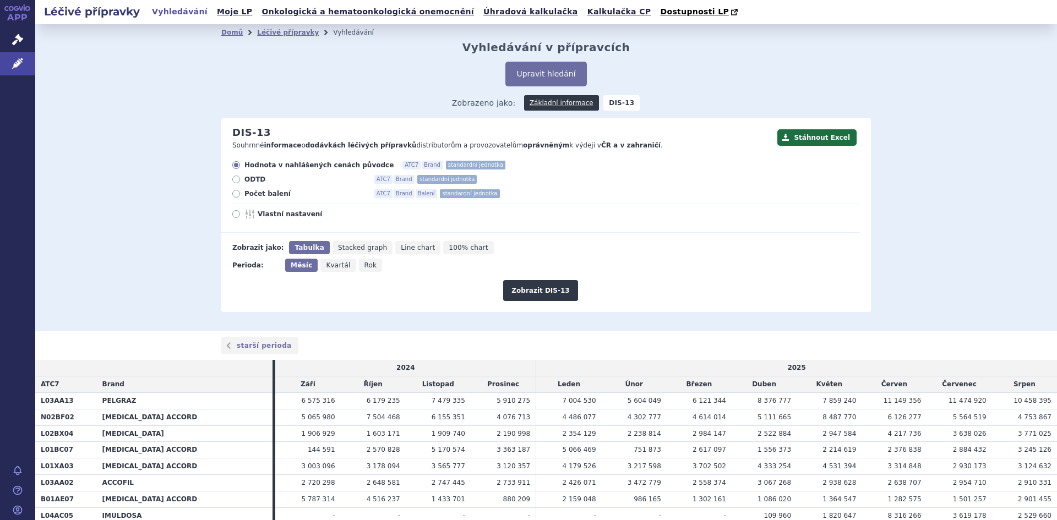
click at [1035, 470] on span "3 124 632" at bounding box center [1035, 467] width 34 height 8
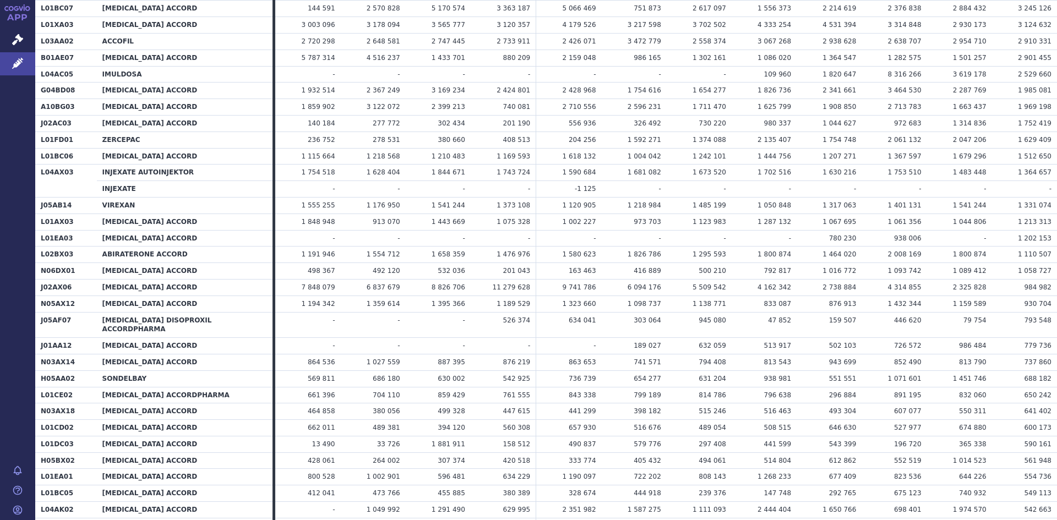
scroll to position [437, 0]
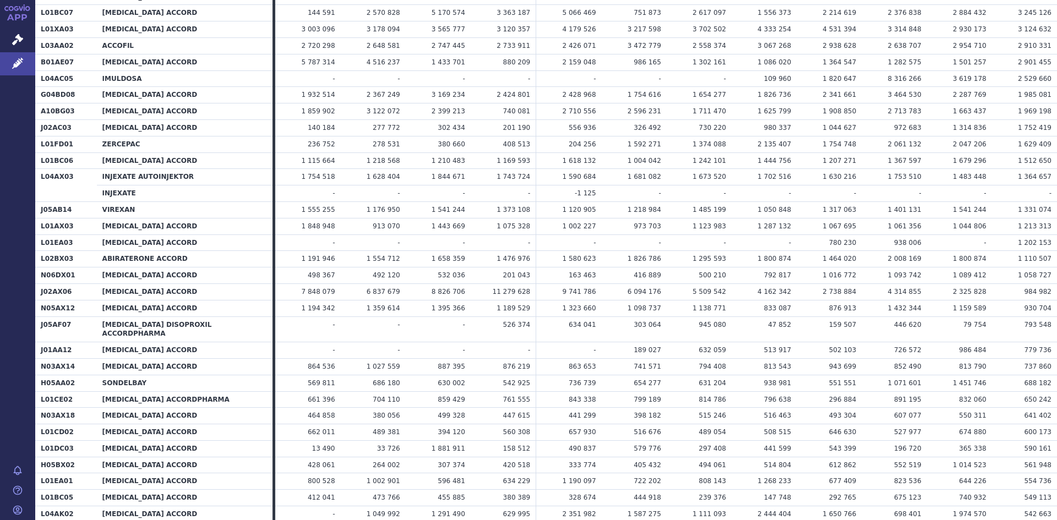
click at [1040, 363] on span "737 860" at bounding box center [1038, 367] width 28 height 8
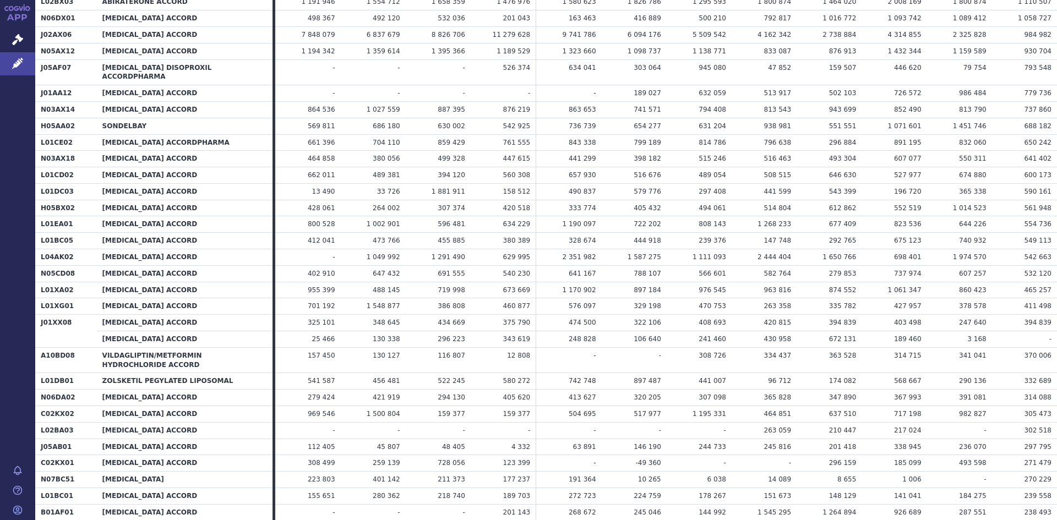
scroll to position [0, 0]
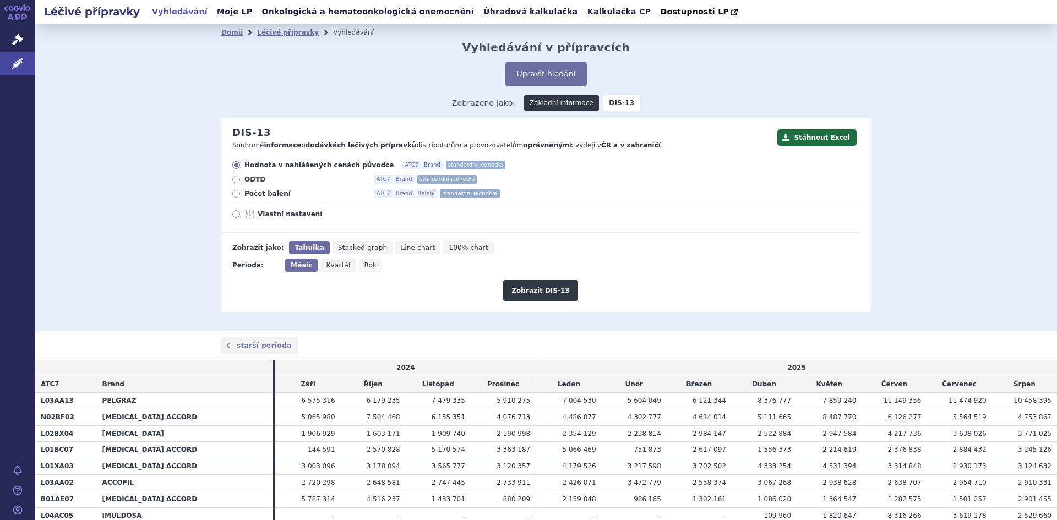
click at [279, 214] on span "Vlastní nastavení" at bounding box center [318, 214] width 121 height 9
click at [241, 214] on input "Vlastní nastavení" at bounding box center [237, 215] width 7 height 7
radio input "true"
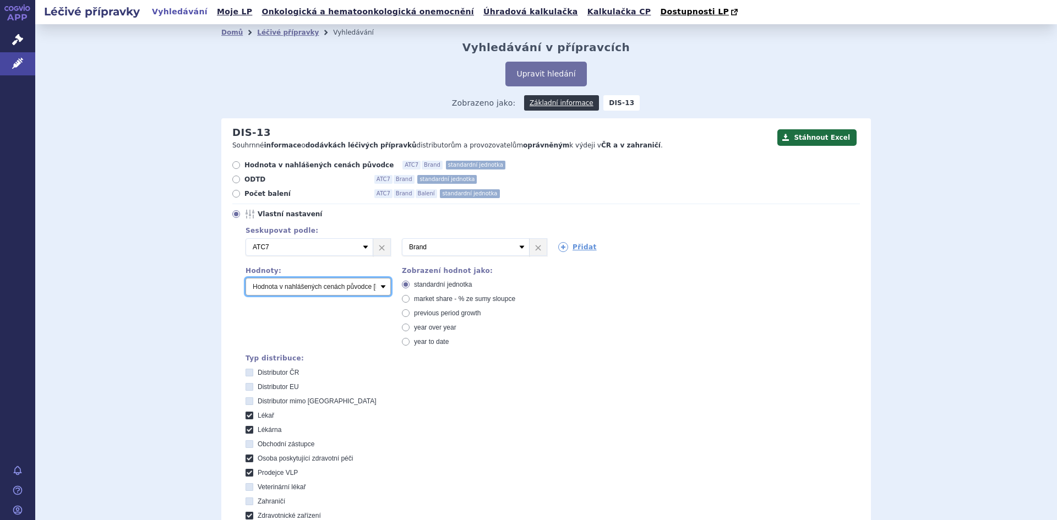
click at [378, 286] on select "Počet balení Hodnota v nahlášených cenách původce [DIS-13] Hodnota v maximálníc…" at bounding box center [318, 287] width 145 height 18
select select "packages"
click at [246, 279] on select "Počet balení Hodnota v nahlášených cenách původce [DIS-13] Hodnota v maximálníc…" at bounding box center [318, 287] width 145 height 18
click at [246, 419] on icon at bounding box center [250, 416] width 8 height 8
click at [247, 419] on input "Lékař" at bounding box center [250, 417] width 7 height 7
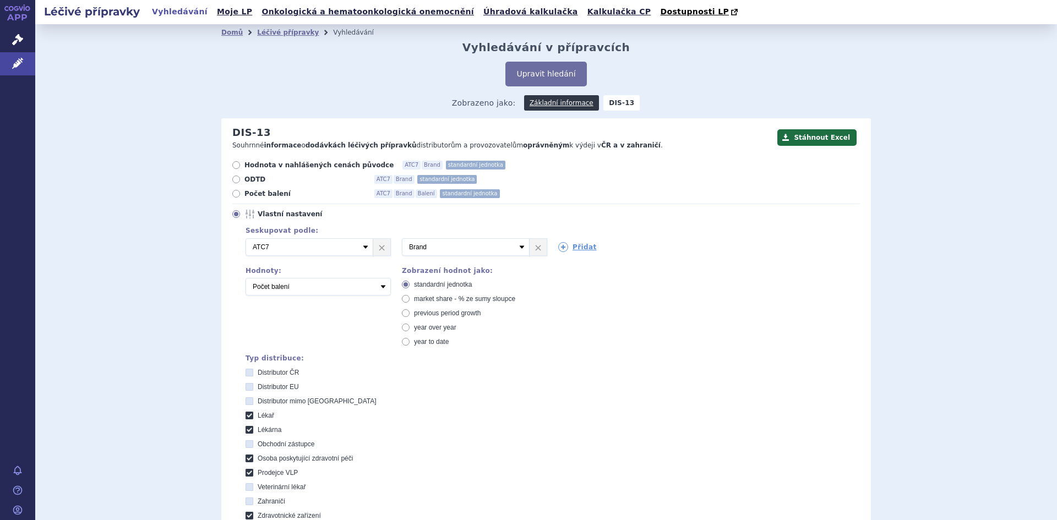
checkbox input "false"
click at [246, 431] on icon at bounding box center [250, 430] width 8 height 8
click at [247, 431] on input "Lékárna" at bounding box center [250, 431] width 7 height 7
checkbox input "false"
click at [246, 389] on icon at bounding box center [250, 387] width 8 height 8
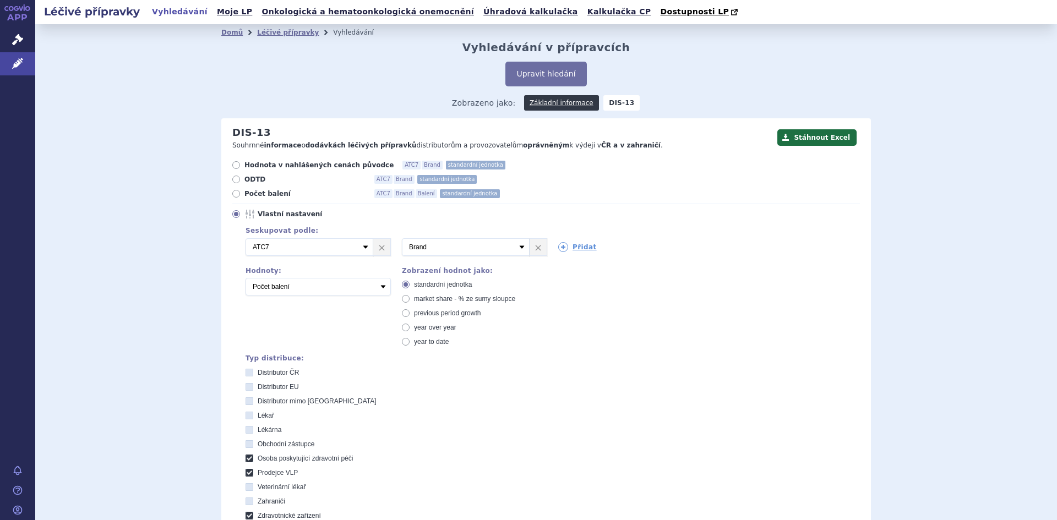
click at [247, 389] on EU "Distributor EU" at bounding box center [250, 388] width 7 height 7
checkbox EU "true"
click at [247, 401] on icon at bounding box center [250, 402] width 8 height 8
click at [247, 401] on EU "Distributor mimo EU" at bounding box center [250, 402] width 7 height 7
checkbox EU "true"
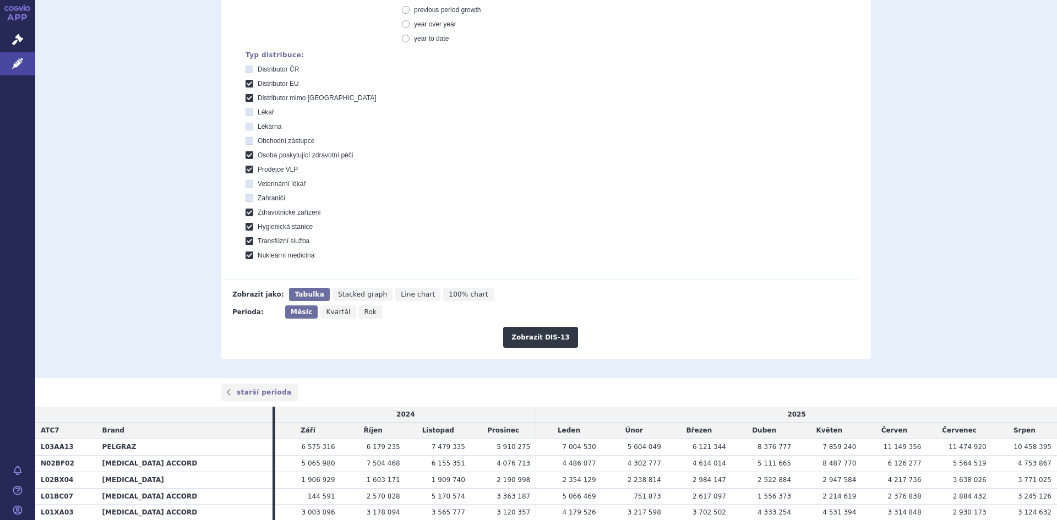
scroll to position [301, 0]
click at [247, 160] on icon at bounding box center [250, 158] width 8 height 8
click at [247, 160] on péči "Osoba poskytující zdravotní péči" at bounding box center [250, 159] width 7 height 7
checkbox péči "false"
click at [246, 170] on icon at bounding box center [250, 173] width 8 height 8
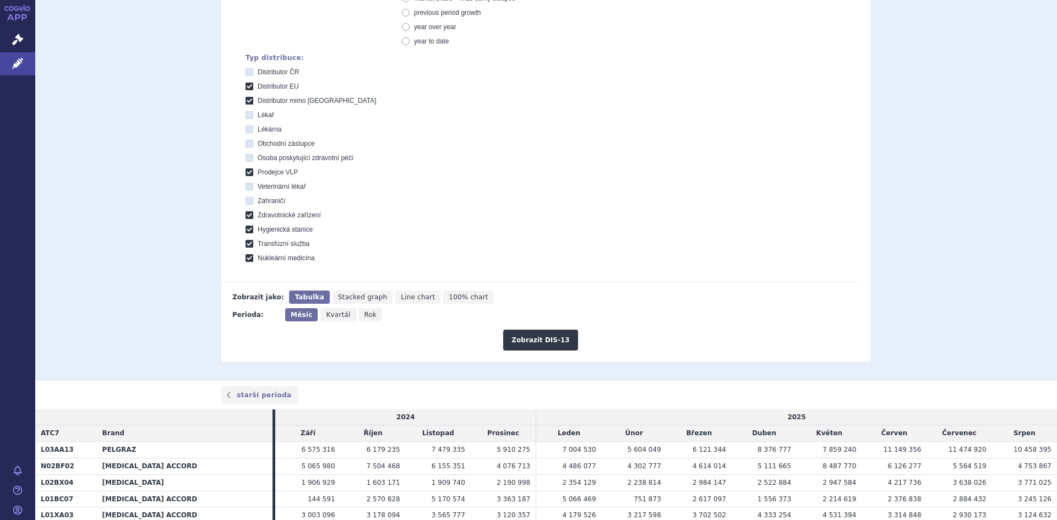
click at [247, 170] on VLP "Prodejce VLP" at bounding box center [250, 173] width 7 height 7
checkbox VLP "false"
click at [246, 216] on icon at bounding box center [250, 215] width 8 height 8
click at [247, 216] on zařízení "Zdravotnické zařízení" at bounding box center [250, 216] width 7 height 7
checkbox zařízení "false"
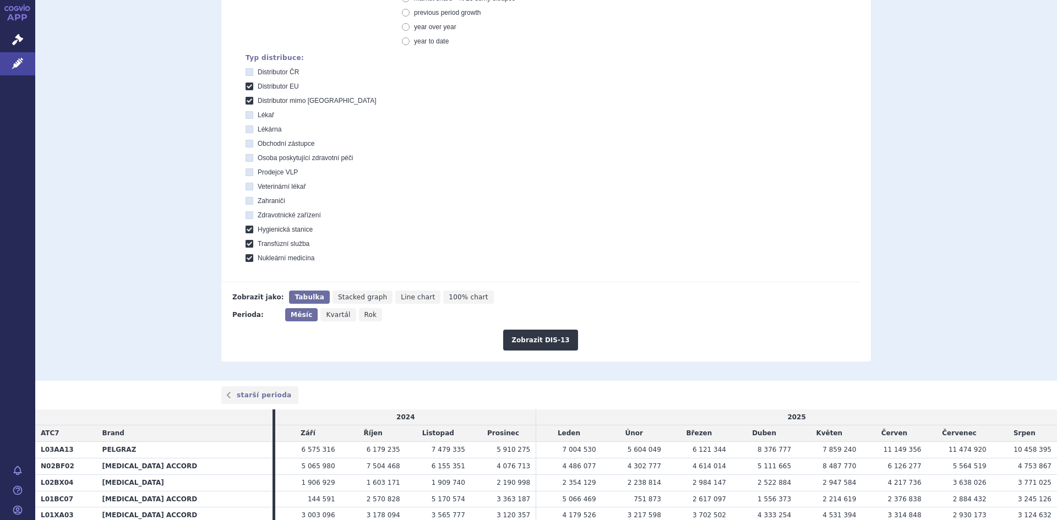
click at [246, 230] on icon at bounding box center [250, 230] width 8 height 8
click at [247, 230] on stanice "Hygienická stanice" at bounding box center [250, 230] width 7 height 7
checkbox stanice "false"
click at [246, 245] on icon at bounding box center [250, 244] width 8 height 8
click at [247, 245] on služba "Transfúzní služba" at bounding box center [250, 245] width 7 height 7
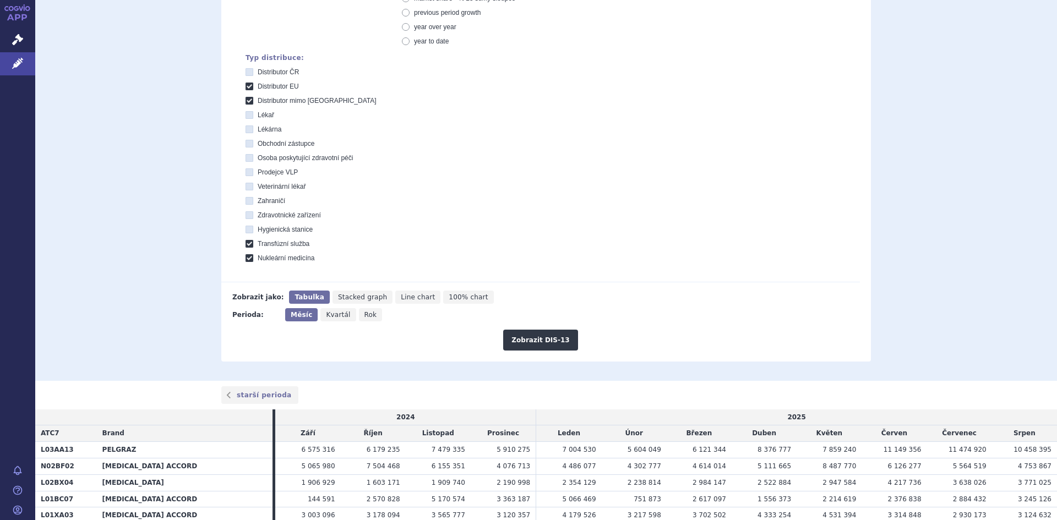
checkbox služba "false"
click at [246, 257] on icon at bounding box center [250, 258] width 8 height 8
click at [247, 257] on medicína "Nukleární medicína" at bounding box center [250, 259] width 7 height 7
checkbox medicína "false"
click at [543, 341] on button "Zobrazit DIS-13" at bounding box center [540, 340] width 74 height 21
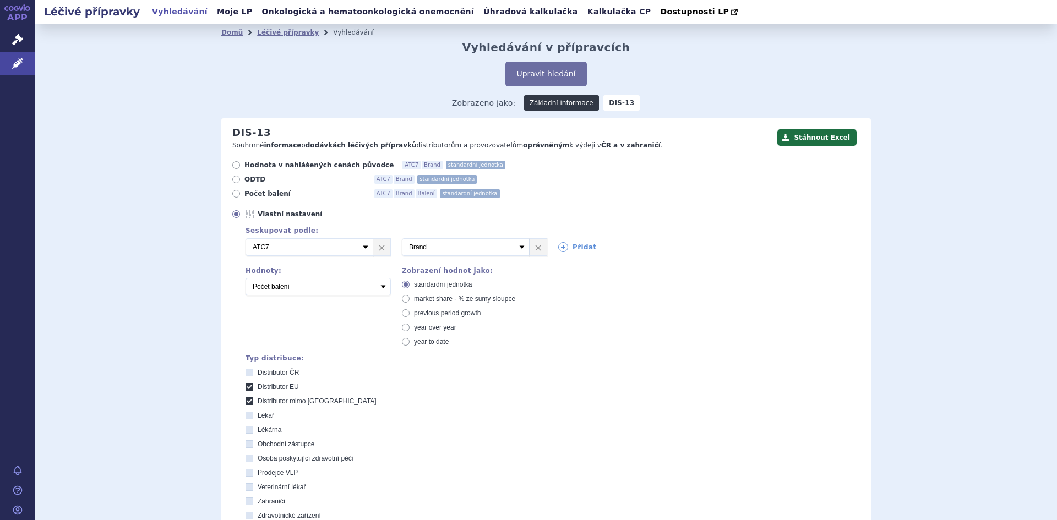
click at [246, 386] on icon at bounding box center [250, 387] width 8 height 8
click at [247, 386] on EU "Distributor EU" at bounding box center [250, 388] width 7 height 7
checkbox EU "false"
click at [246, 403] on icon at bounding box center [250, 402] width 8 height 8
click at [247, 403] on EU "Distributor mimo [GEOGRAPHIC_DATA]" at bounding box center [250, 402] width 7 height 7
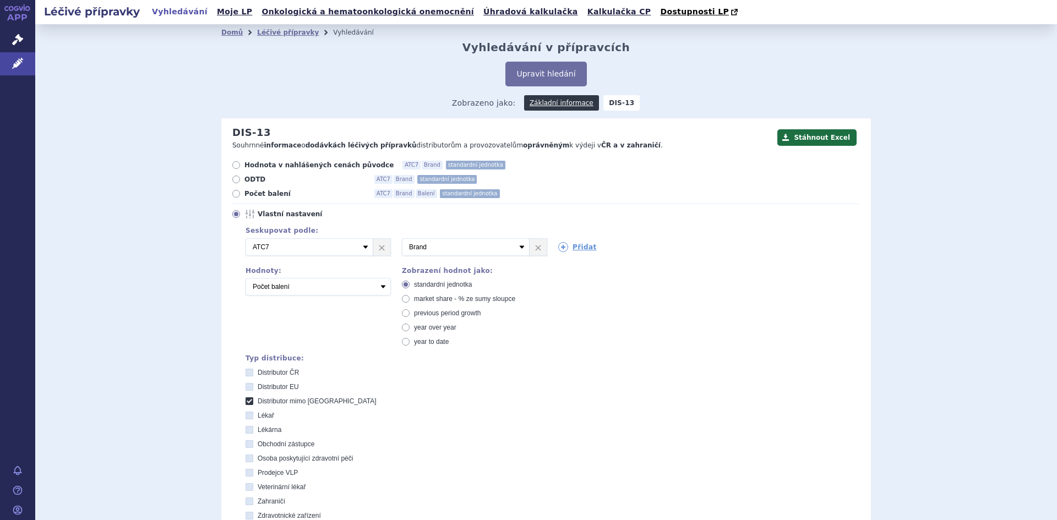
checkbox EU "false"
click at [272, 34] on link "Léčivé přípravky" at bounding box center [288, 33] width 62 height 8
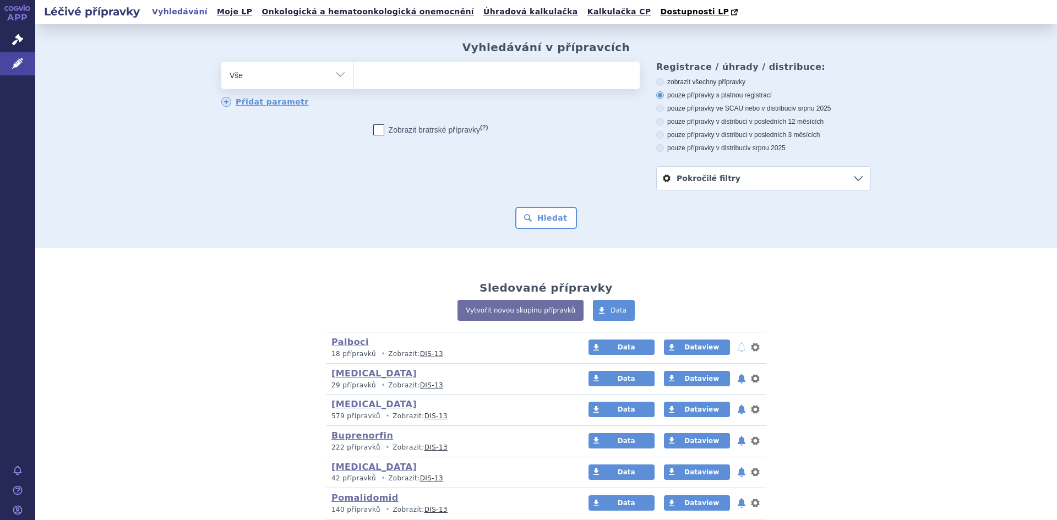
click at [336, 76] on select "Vše Přípravek/SUKL kód MAH VPOIS ATC/Aktivní látka Léková forma Síla" at bounding box center [287, 74] width 132 height 25
select select "filter-marketing-authorization-holder"
click at [221, 62] on select "Vše Přípravek/SUKL kód MAH VPOIS ATC/Aktivní látka Léková forma Síla" at bounding box center [287, 74] width 132 height 25
click at [376, 83] on ul at bounding box center [497, 73] width 286 height 23
click at [354, 83] on select at bounding box center [354, 75] width 1 height 28
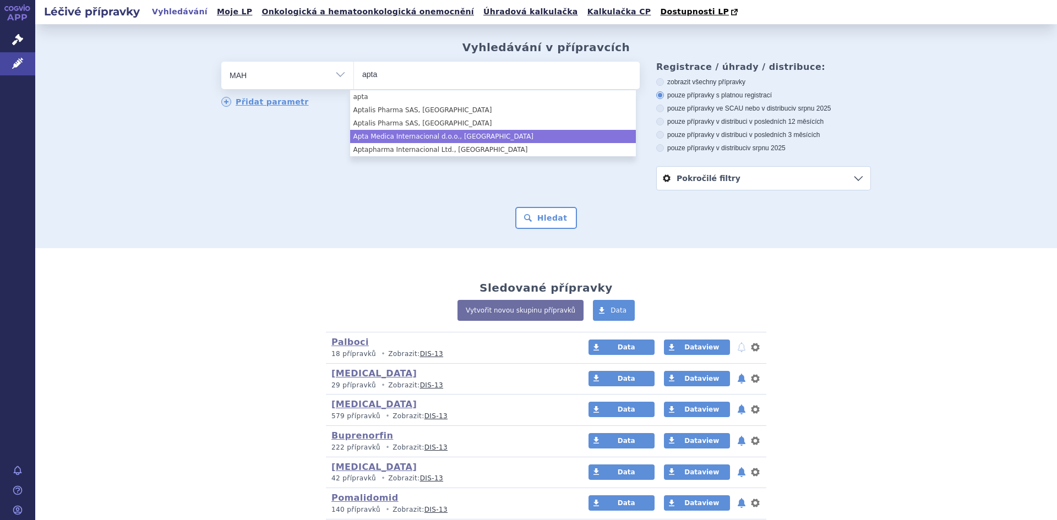
type input "apta"
select select "Apta Medica Internacional d.o.o., [GEOGRAPHIC_DATA]"
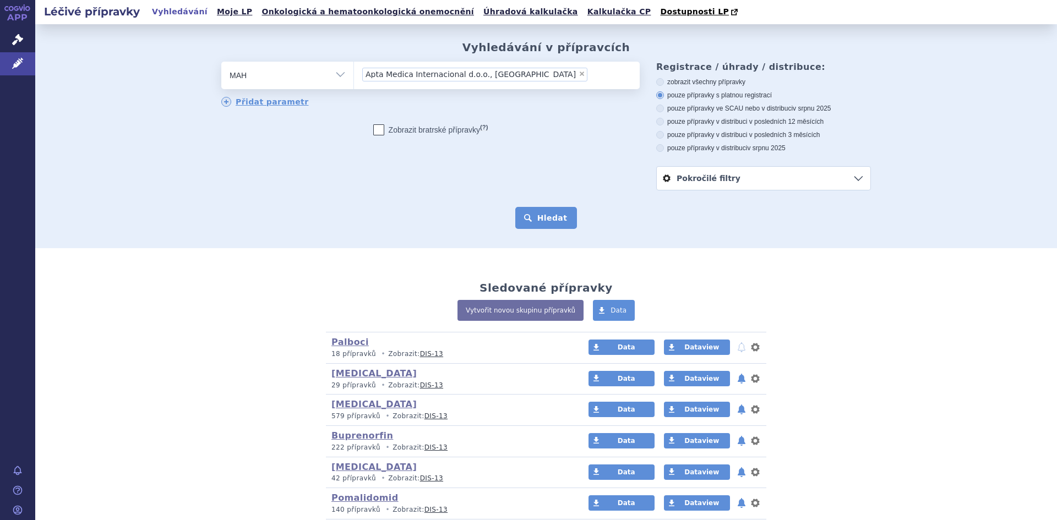
click at [533, 209] on button "Hledat" at bounding box center [546, 218] width 62 height 22
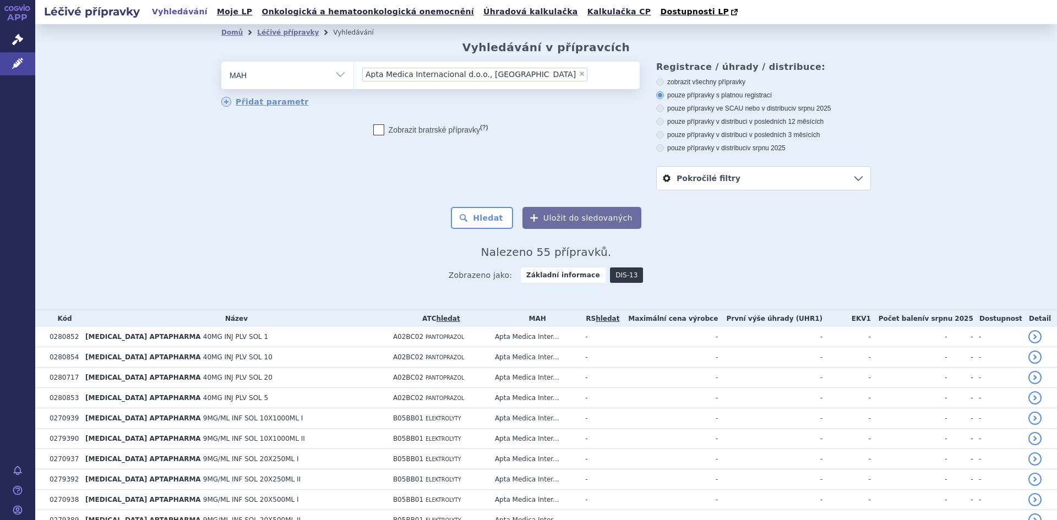
click at [612, 279] on link "DIS-13" at bounding box center [626, 275] width 33 height 15
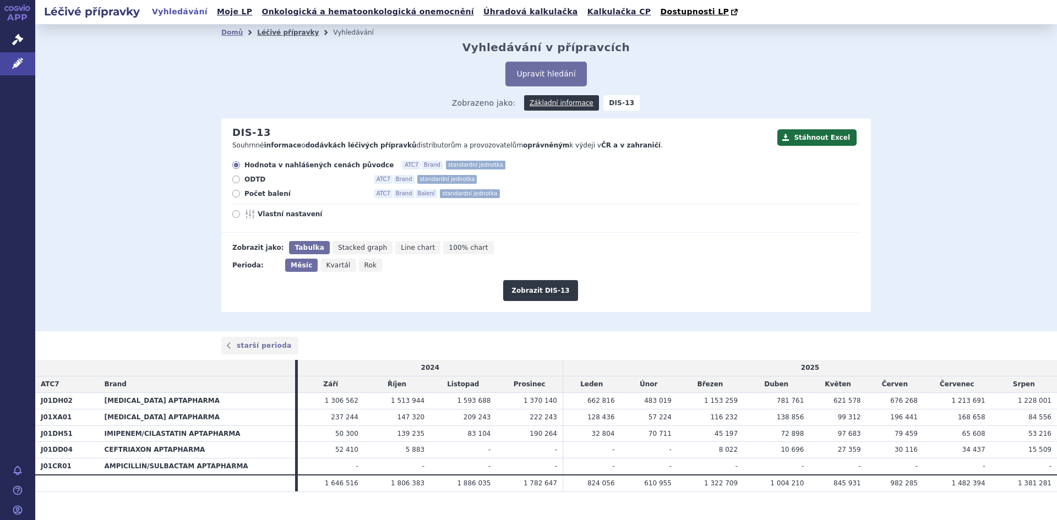
click at [273, 32] on link "Léčivé přípravky" at bounding box center [288, 33] width 62 height 8
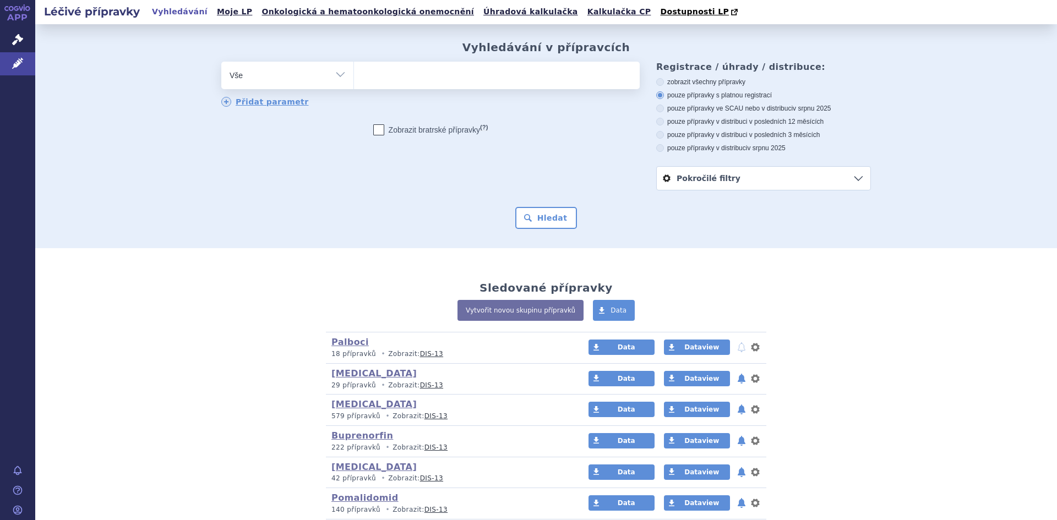
click at [273, 33] on div "Vyhledávání v přípravcích odstranit Vše Přípravek/SUKL kód MAH VPOIS" at bounding box center [546, 136] width 1022 height 224
